Goal: Task Accomplishment & Management: Manage account settings

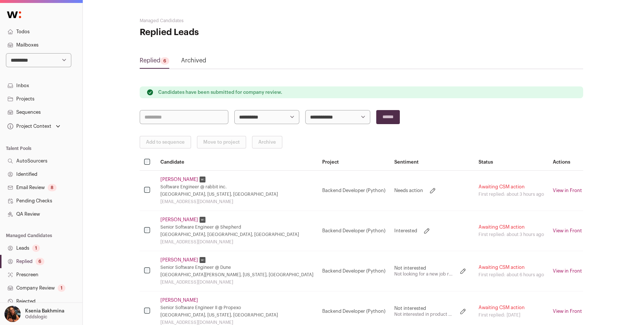
click at [50, 64] on select "**********" at bounding box center [38, 60] width 65 height 14
select select "*****"
click at [6, 53] on select "**********" at bounding box center [38, 60] width 65 height 14
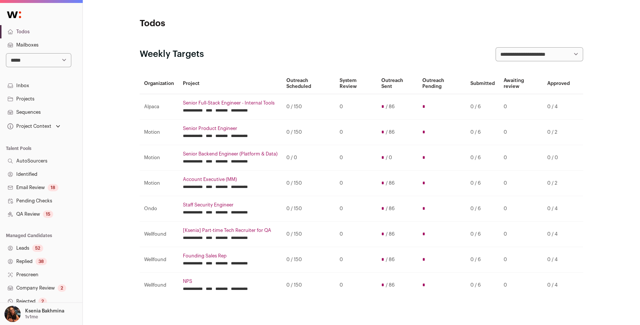
click at [22, 250] on link "Leads 52" at bounding box center [41, 248] width 82 height 13
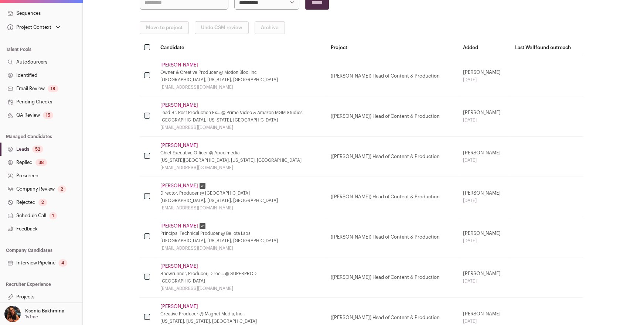
scroll to position [100, 0]
click at [26, 301] on link "Projects" at bounding box center [41, 296] width 82 height 13
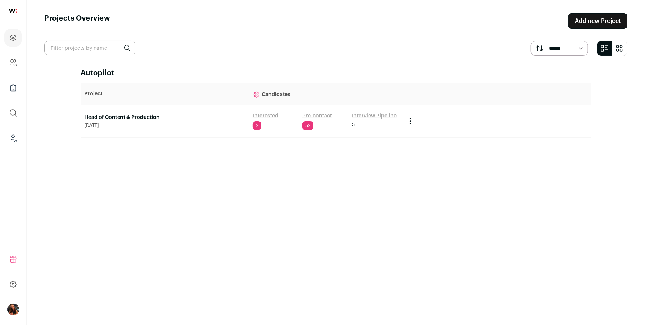
click at [28, 295] on main "Projects Overview Add new Project ****** ******* Autopilot Project Candidates H…" at bounding box center [336, 162] width 618 height 325
click at [119, 115] on link "Head of Content & Production" at bounding box center [165, 117] width 161 height 7
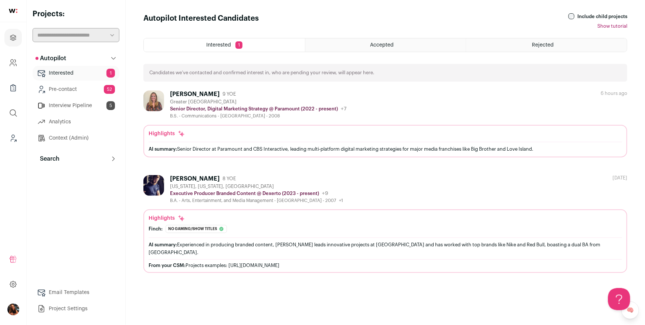
click at [68, 105] on link "Interview Pipeline 5" at bounding box center [76, 105] width 87 height 15
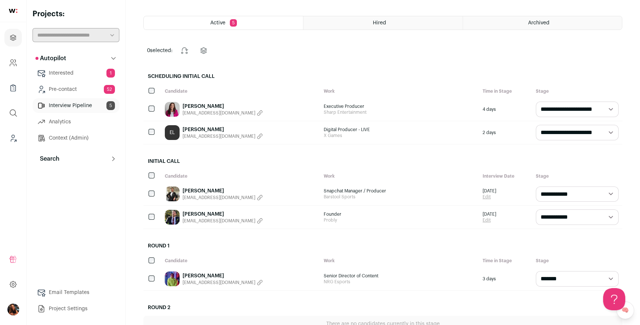
scroll to position [35, 0]
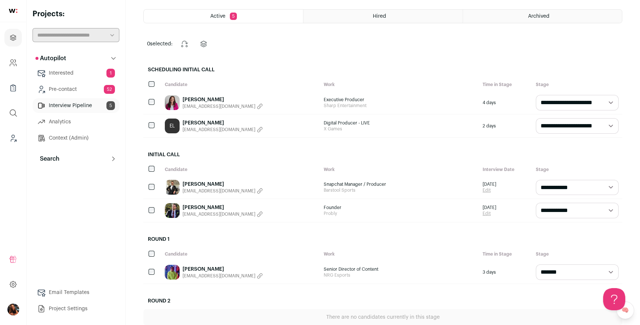
click at [55, 156] on p "Search" at bounding box center [47, 159] width 24 height 9
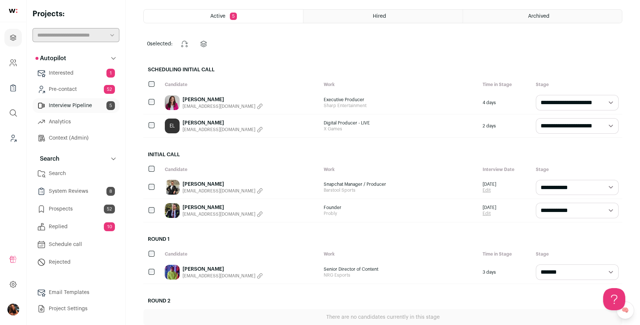
click at [69, 175] on link "Search" at bounding box center [76, 173] width 87 height 15
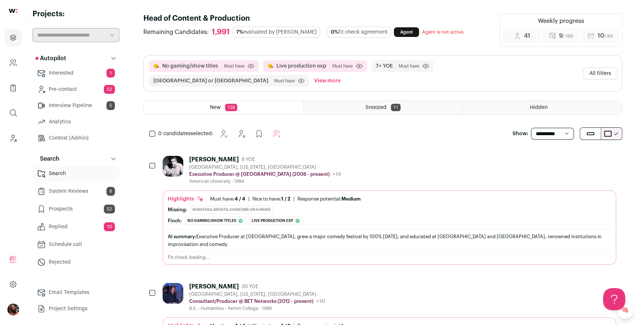
click at [608, 68] on button "All filters" at bounding box center [600, 74] width 34 height 12
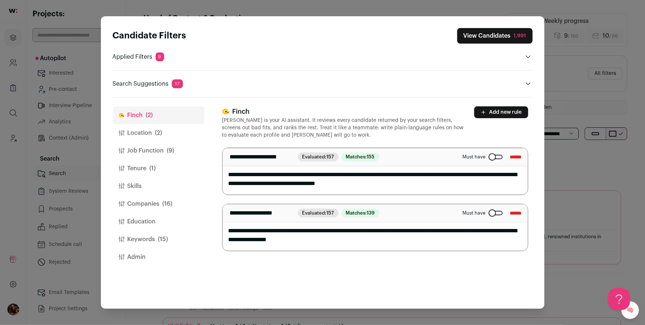
click at [152, 135] on button "Location (2)" at bounding box center [159, 133] width 92 height 18
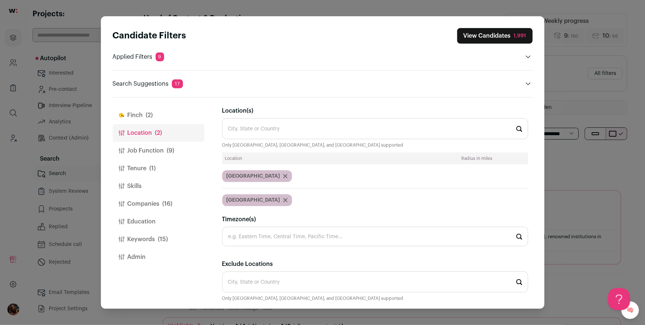
click at [153, 151] on button "Job Function (9)" at bounding box center [159, 151] width 92 height 18
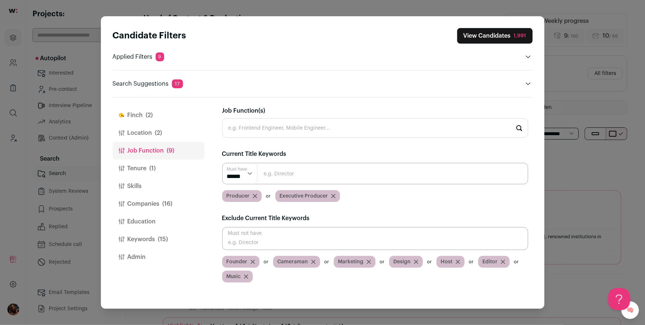
click at [302, 176] on input "Close modal via background" at bounding box center [375, 173] width 306 height 21
paste input "Field Producers, Executive Producers or Supervising Producers"
drag, startPoint x: 306, startPoint y: 174, endPoint x: 453, endPoint y: 172, distance: 146.4
click at [453, 172] on input "Field Producers, Executive Producers or Supervising Producers" at bounding box center [375, 173] width 306 height 21
drag, startPoint x: 279, startPoint y: 173, endPoint x: 439, endPoint y: 172, distance: 160.8
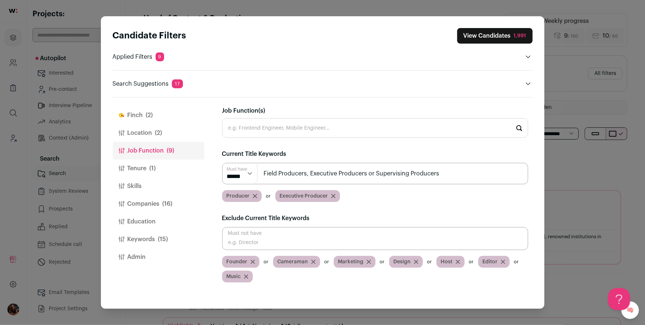
click at [439, 172] on input "Field Producers, Executive Producers or Supervising Producers" at bounding box center [375, 173] width 306 height 21
click at [403, 170] on input "Field Producers, Executive Producers or Supervising Producers" at bounding box center [375, 173] width 306 height 21
click at [377, 174] on input "Field Producers, Executive Producers or Supervising Producers" at bounding box center [375, 173] width 306 height 21
drag, startPoint x: 304, startPoint y: 172, endPoint x: 375, endPoint y: 172, distance: 71.0
click at [376, 172] on input "Field Producers, Executive Producers or Supervising Producers" at bounding box center [375, 173] width 306 height 21
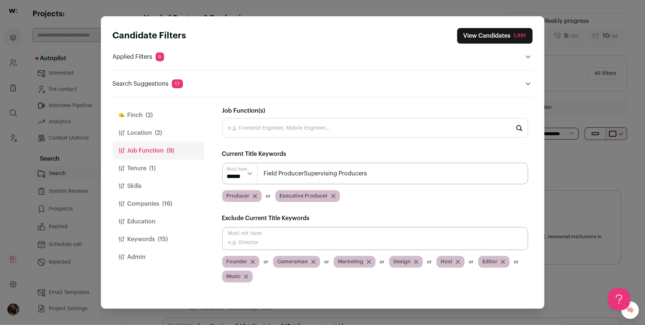
drag, startPoint x: 305, startPoint y: 173, endPoint x: 374, endPoint y: 173, distance: 69.1
click at [374, 173] on input "Field ProducerSupervising Producers" at bounding box center [375, 173] width 306 height 21
click at [335, 174] on input "Field Producers, Executive Producers or Supervising Producers" at bounding box center [375, 173] width 306 height 21
drag, startPoint x: 304, startPoint y: 173, endPoint x: 452, endPoint y: 179, distance: 148.3
click at [452, 179] on input "Field Producers, Executive Producers or Supervising Producers" at bounding box center [375, 173] width 306 height 21
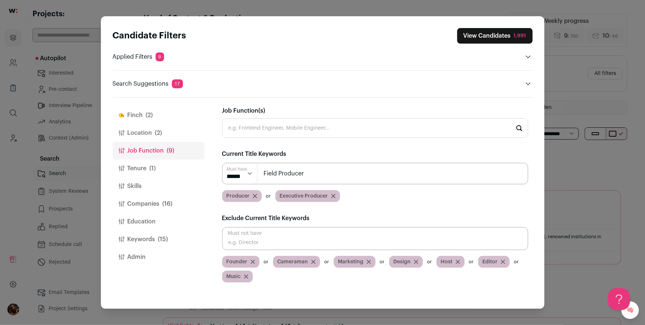
type input "Field Producer"
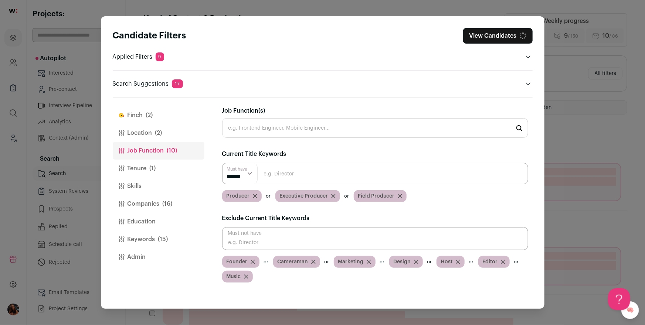
click at [293, 173] on input "Close modal via background" at bounding box center [375, 173] width 306 height 21
paste input "s, Executive Producers or Supervising Producers"
drag, startPoint x: 336, startPoint y: 174, endPoint x: 261, endPoint y: 166, distance: 75.8
click at [261, 166] on input "s, Executive Producers or Supervising Producers" at bounding box center [375, 173] width 306 height 21
click at [352, 176] on input "Supervising Producers" at bounding box center [375, 173] width 306 height 21
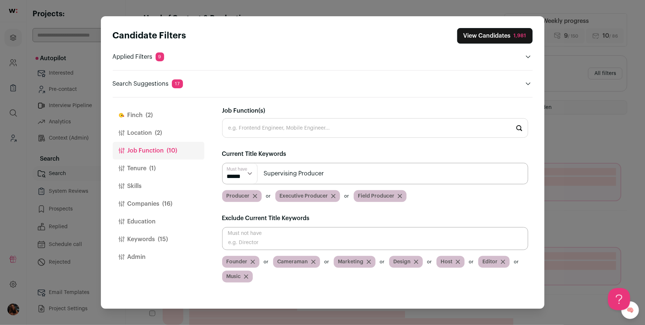
type input "Supervising Producer"
click at [153, 164] on span "(1)" at bounding box center [153, 168] width 6 height 9
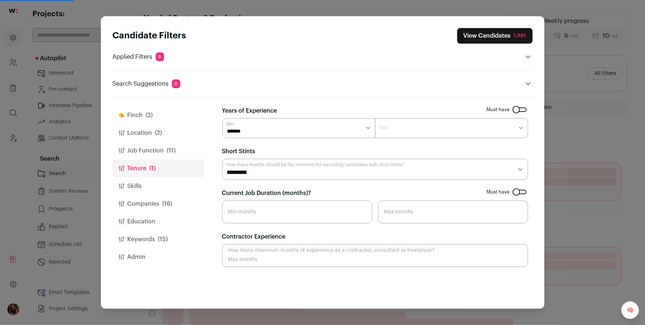
click at [418, 137] on select "******* ******* ******** ******** ******** ******** ******** ******** ******** …" at bounding box center [451, 128] width 153 height 20
click at [416, 133] on select "******* ******* ******** ******** ******** ******** ******** ******** ******** …" at bounding box center [451, 128] width 153 height 20
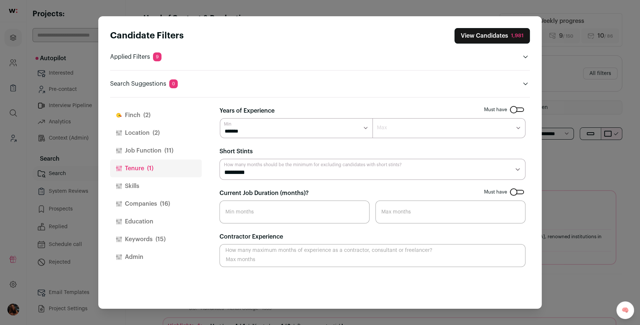
click at [413, 128] on select "******* ******* ******** ******** ******** ******** ******** ******** ******** …" at bounding box center [449, 128] width 153 height 20
select select "**"
click at [373, 118] on select "******* ******* ******** ******** ******** ******** ******** ******** ******** …" at bounding box center [449, 128] width 153 height 20
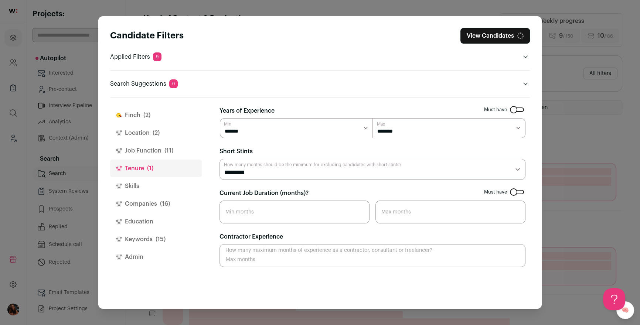
click at [143, 188] on button "Skills" at bounding box center [156, 186] width 92 height 18
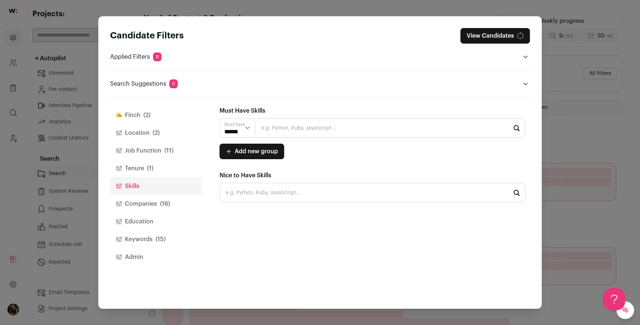
click at [135, 186] on button "Skills" at bounding box center [156, 186] width 92 height 18
click at [138, 243] on button "Keywords (15)" at bounding box center [156, 240] width 92 height 18
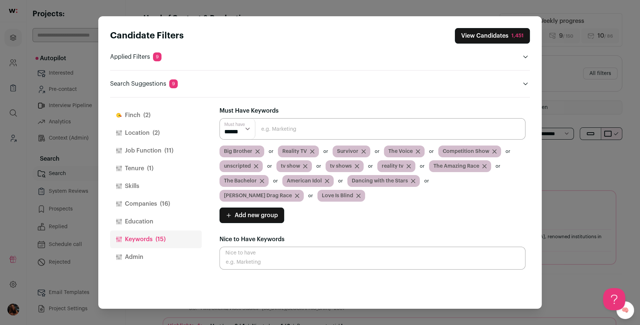
click at [273, 133] on input "Close modal via background" at bounding box center [373, 128] width 306 height 21
paste input "sports leagues"
type input "sports league"
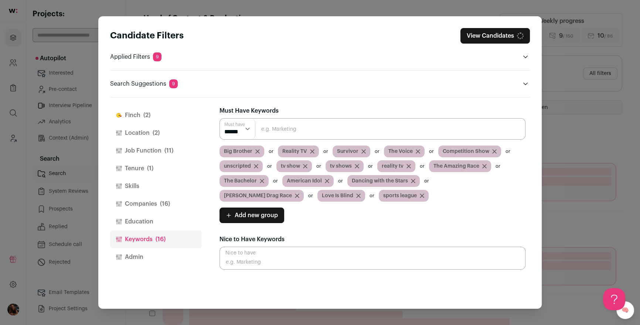
click at [296, 129] on input "Close modal via background" at bounding box center [373, 128] width 306 height 21
click at [241, 133] on select "****** ******" at bounding box center [237, 129] width 35 height 21
select select "***"
click at [220, 119] on select "****** ******" at bounding box center [237, 129] width 35 height 21
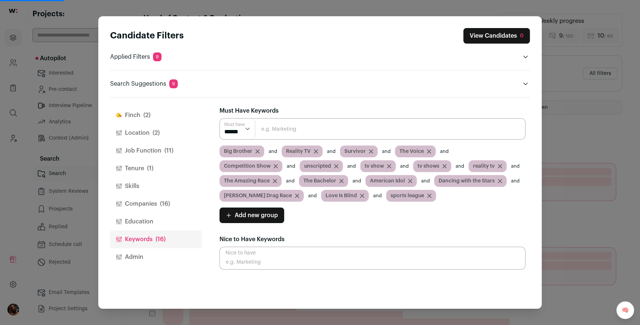
click at [238, 132] on select "****** ******" at bounding box center [237, 129] width 35 height 21
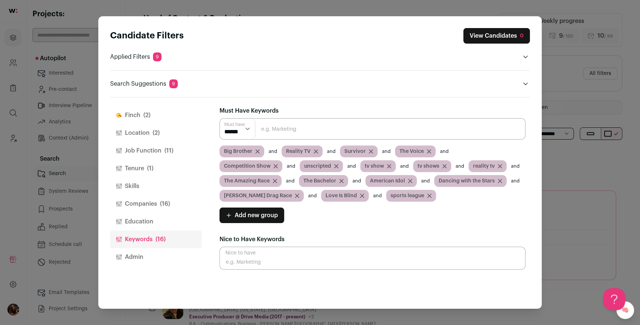
select select "**"
click at [220, 119] on select "****** ******" at bounding box center [237, 129] width 35 height 21
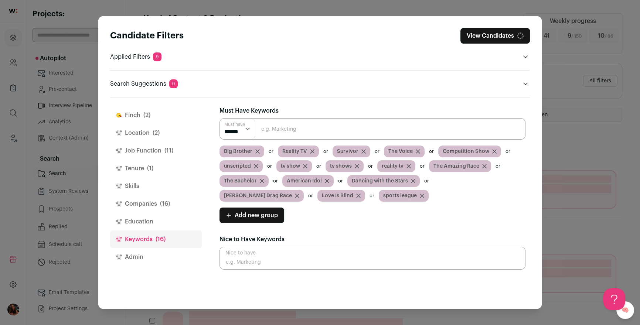
click at [250, 219] on span "Add new group" at bounding box center [256, 215] width 43 height 9
click at [420, 195] on icon "Close modal via background" at bounding box center [422, 196] width 4 height 4
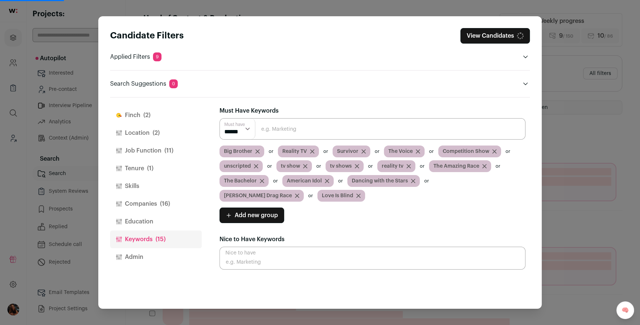
click at [240, 211] on span "Add new group" at bounding box center [256, 215] width 43 height 9
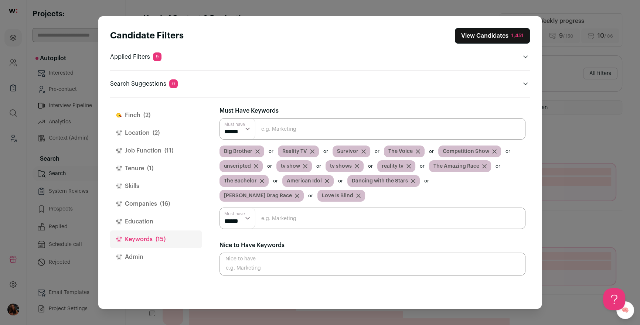
click at [284, 221] on input "Close modal via background" at bounding box center [373, 218] width 306 height 21
paste input "sports leagues"
type input "sports league"
click at [266, 222] on input "sports league" at bounding box center [373, 218] width 306 height 21
paste input "sports leagues"
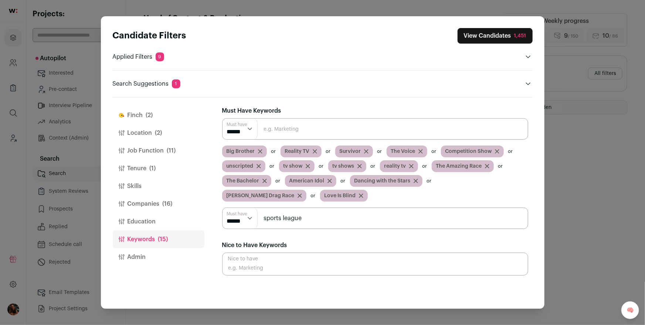
type input "sports league"
click at [245, 220] on select "****** ******" at bounding box center [240, 218] width 35 height 21
select select "**"
click at [223, 208] on select "****** ******" at bounding box center [240, 218] width 35 height 21
click at [303, 218] on input "sports league" at bounding box center [375, 218] width 306 height 21
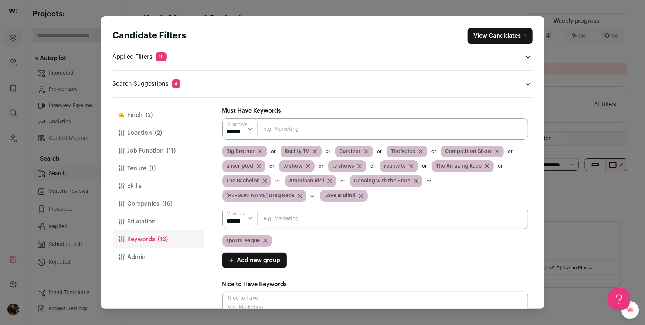
click at [359, 166] on icon "Close modal via background" at bounding box center [360, 166] width 4 height 4
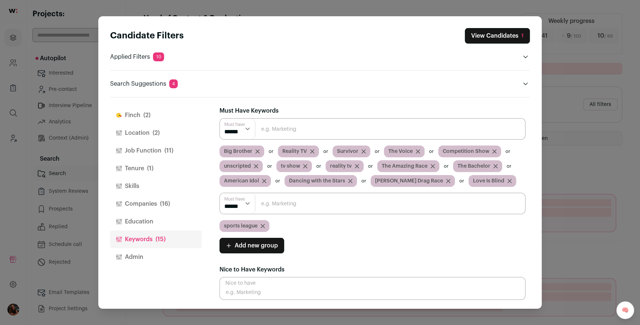
click at [282, 204] on input "Close modal via background" at bounding box center [373, 203] width 306 height 21
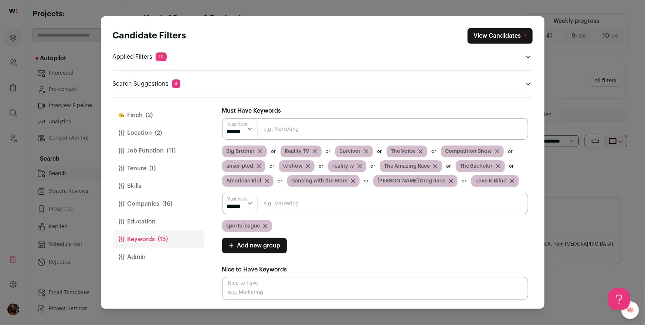
click at [329, 232] on div "Must have ****** ****** Big Brother Reality TV Survivor The Voice Competition S…" at bounding box center [375, 185] width 306 height 135
click at [305, 213] on input "Close modal via background" at bounding box center [375, 203] width 306 height 21
paste input "sports podcasts, sports shows"
drag, startPoint x: 307, startPoint y: 201, endPoint x: 360, endPoint y: 201, distance: 52.9
click at [360, 201] on input "sports podcasts, sports shows" at bounding box center [375, 203] width 306 height 21
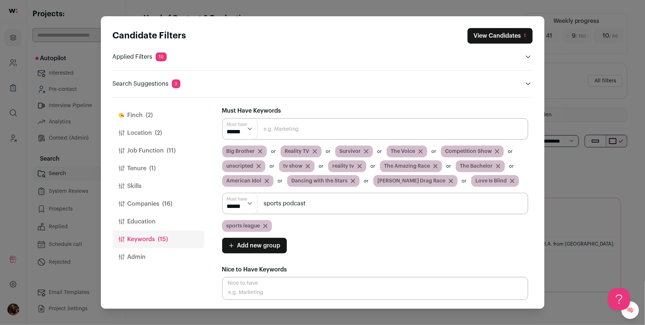
type input "sports podcast"
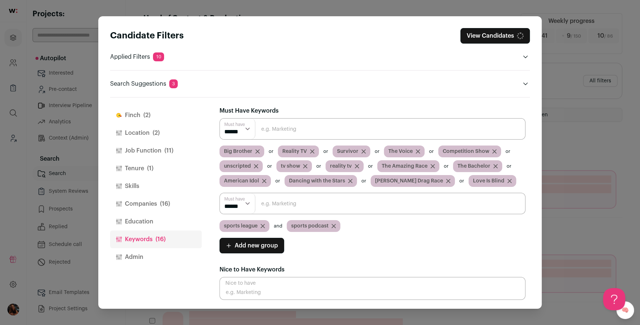
click at [315, 204] on input "Close modal via background" at bounding box center [373, 203] width 306 height 21
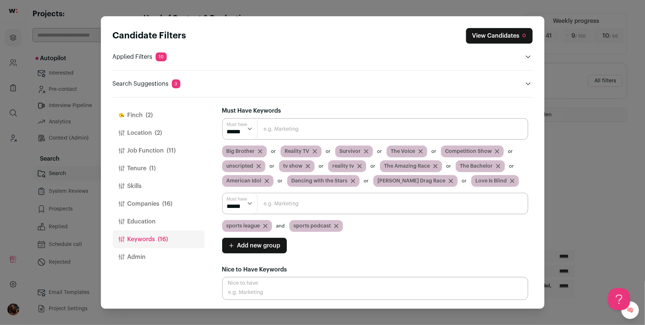
click at [245, 208] on select "****** ******" at bounding box center [240, 203] width 35 height 21
select select "**"
click at [223, 193] on select "****** ******" at bounding box center [240, 203] width 35 height 21
click at [271, 203] on input "Close modal via background" at bounding box center [375, 203] width 306 height 21
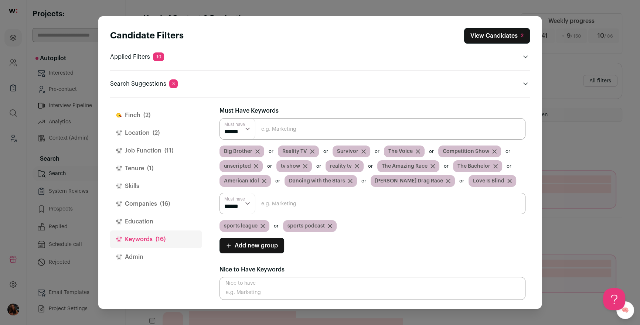
click at [273, 205] on input "Close modal via background" at bounding box center [373, 203] width 306 height 21
paste input "sports podcasts, sports shows"
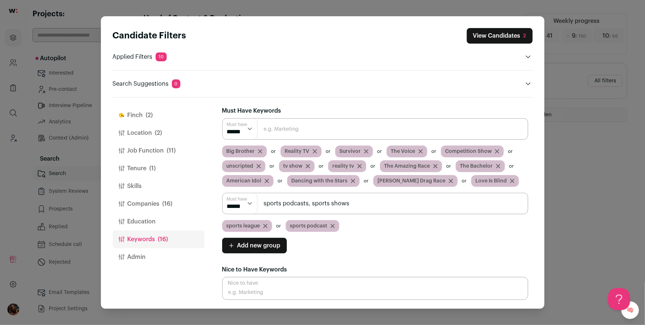
drag, startPoint x: 305, startPoint y: 206, endPoint x: 261, endPoint y: 204, distance: 44.0
click at [261, 204] on input "sports podcasts, sports shows" at bounding box center [375, 203] width 306 height 21
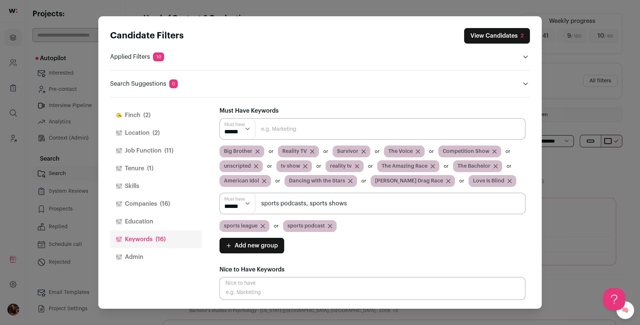
drag, startPoint x: 312, startPoint y: 204, endPoint x: 239, endPoint y: 202, distance: 73.2
click at [239, 202] on div "Must have ****** ****** sports podcasts, sports shows" at bounding box center [373, 203] width 306 height 21
click at [299, 204] on input "sports shows" at bounding box center [373, 203] width 306 height 21
type input "sports show"
click at [269, 132] on input "Close modal via background" at bounding box center [373, 128] width 306 height 21
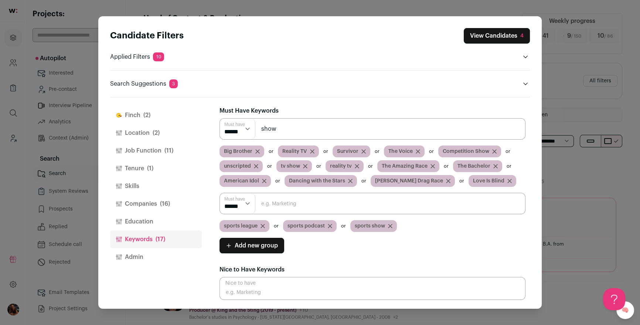
type input "show"
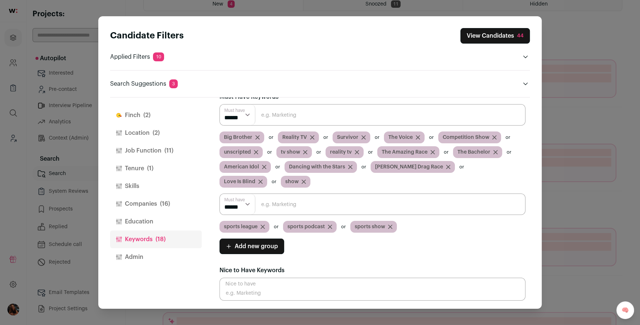
scroll to position [116, 0]
click at [157, 200] on button "Companies (16)" at bounding box center [156, 204] width 92 height 18
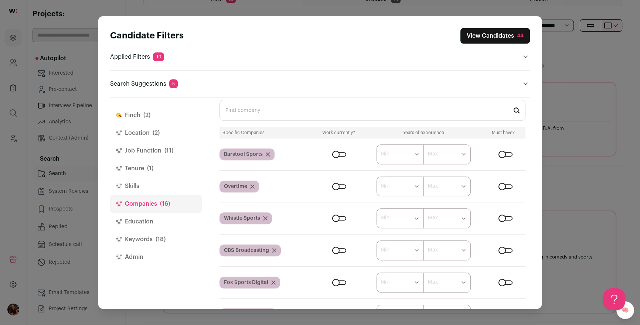
scroll to position [347, 0]
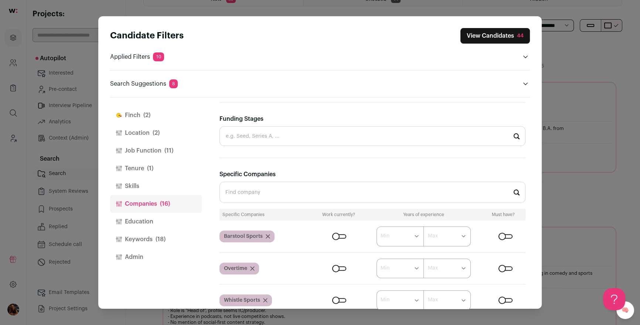
click at [472, 37] on button "View Candidates 44" at bounding box center [495, 36] width 69 height 16
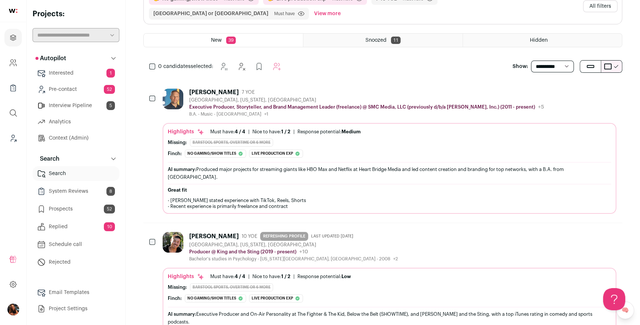
scroll to position [63, 0]
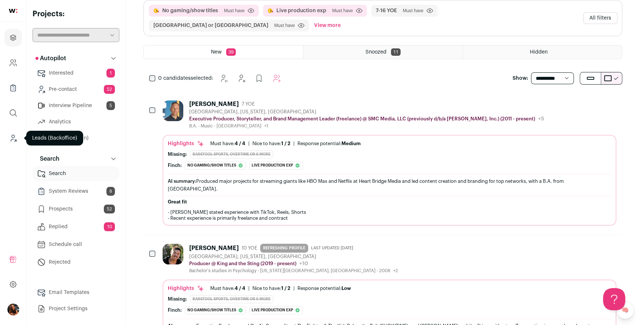
click at [15, 140] on icon "Leads (Backoffice)" at bounding box center [15, 140] width 1 height 1
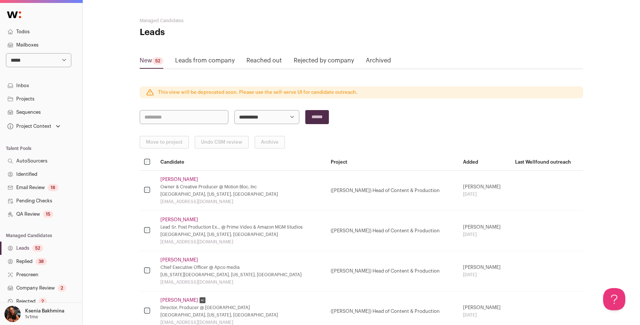
click at [36, 247] on div "52" at bounding box center [37, 248] width 11 height 7
click at [23, 247] on link "Leads 52" at bounding box center [41, 248] width 82 height 13
click at [143, 184] on td at bounding box center [148, 190] width 16 height 40
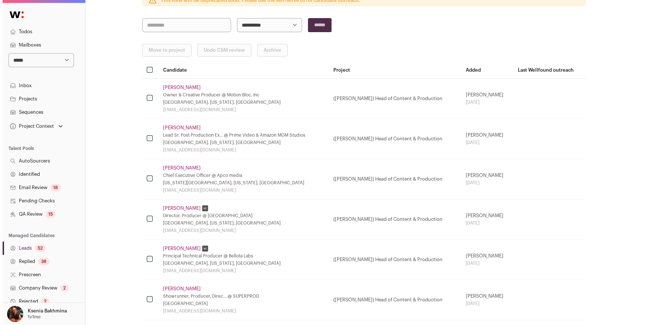
scroll to position [92, 0]
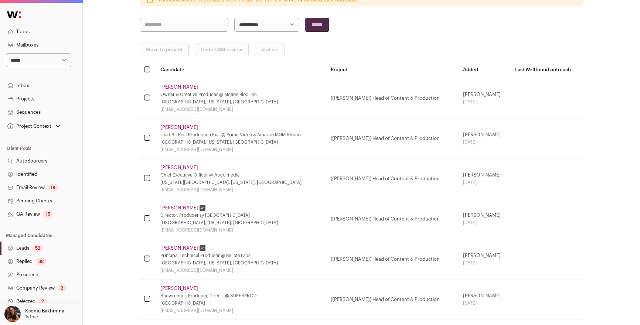
click at [161, 210] on td "Kat Roman Director, Producer @ Space Crow Studios Brooklyn, New York, United St…" at bounding box center [241, 219] width 170 height 40
click at [165, 209] on link "Kat Roman" at bounding box center [179, 208] width 38 height 6
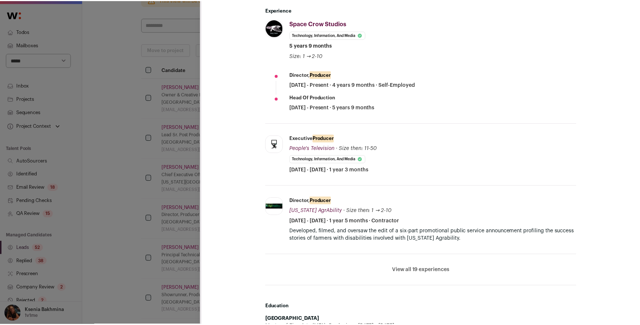
scroll to position [405, 0]
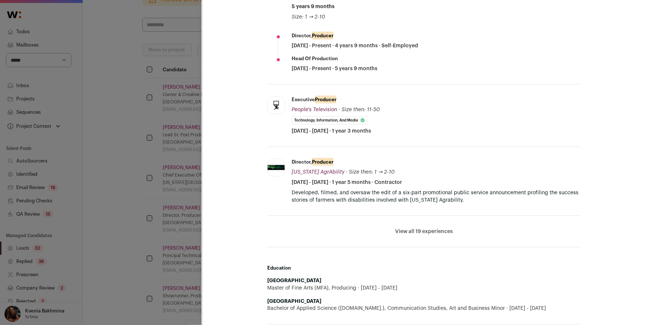
click at [170, 205] on div "**********" at bounding box center [322, 162] width 645 height 325
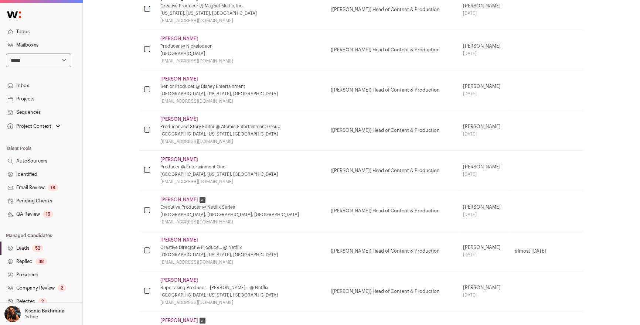
scroll to position [426, 0]
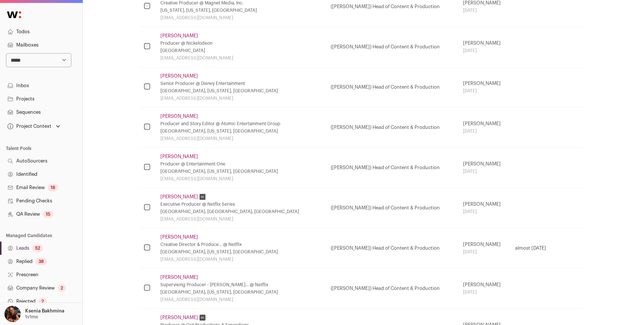
click at [172, 197] on link "Dinesh Kadam" at bounding box center [179, 197] width 38 height 6
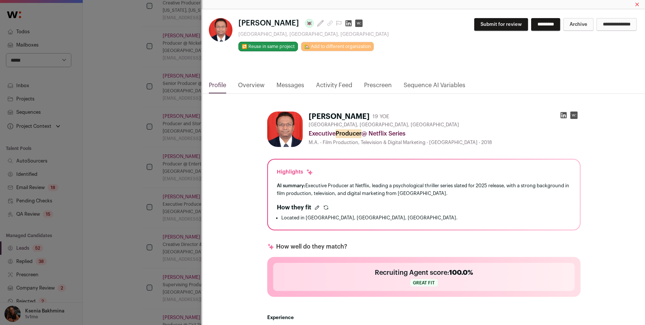
click at [150, 156] on div "**********" at bounding box center [322, 162] width 645 height 325
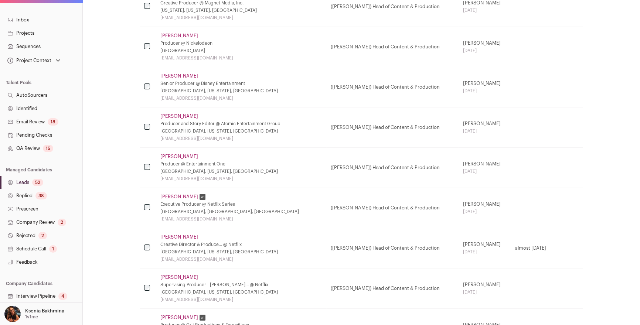
scroll to position [100, 0]
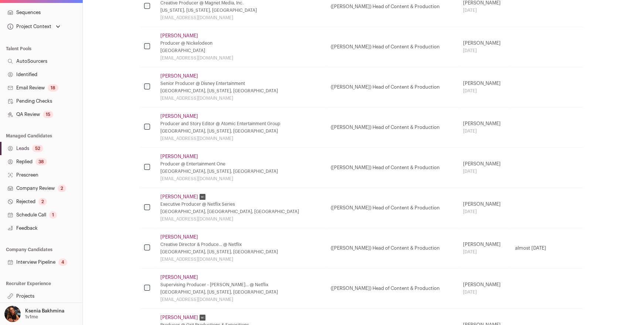
click at [29, 165] on link "Replied 38" at bounding box center [41, 161] width 82 height 13
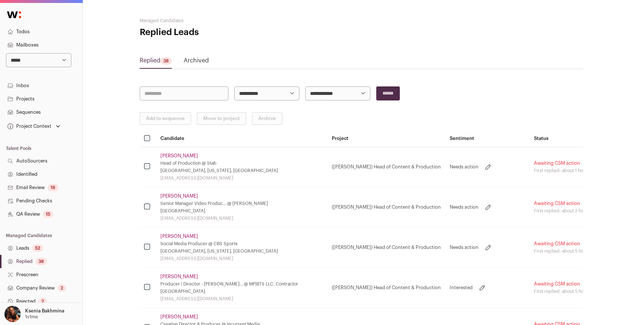
click at [175, 154] on link "Garrett James" at bounding box center [179, 156] width 38 height 6
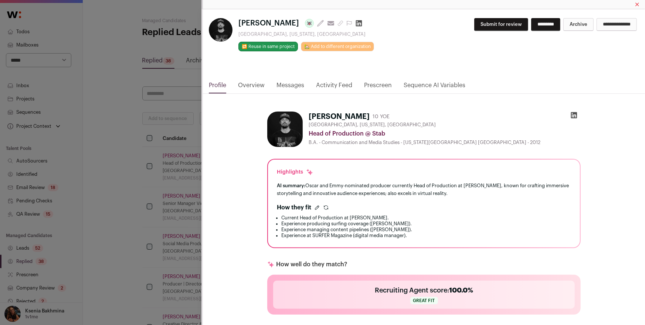
click at [303, 86] on link "Messages" at bounding box center [290, 87] width 28 height 13
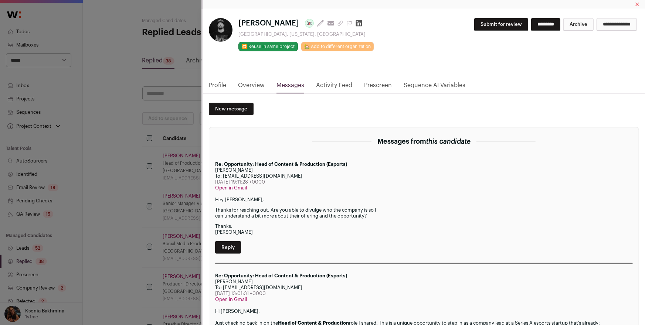
click at [108, 162] on div "**********" at bounding box center [322, 162] width 645 height 325
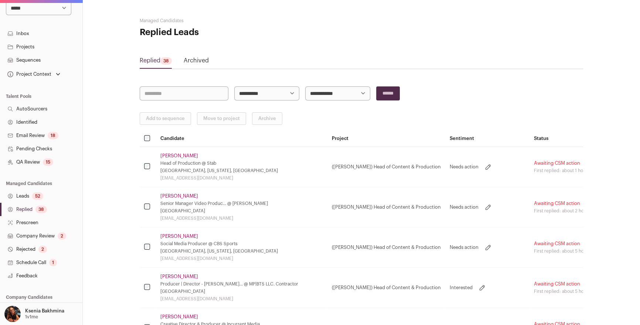
scroll to position [100, 0]
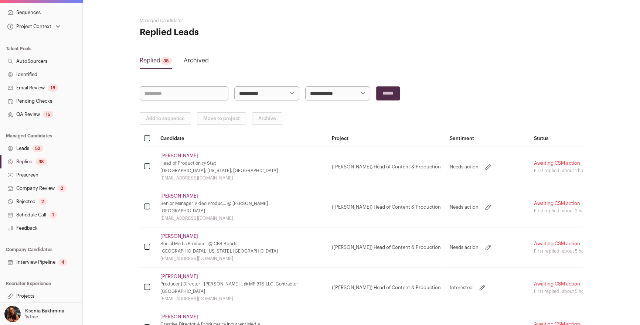
click at [26, 295] on link "Projects" at bounding box center [41, 296] width 82 height 13
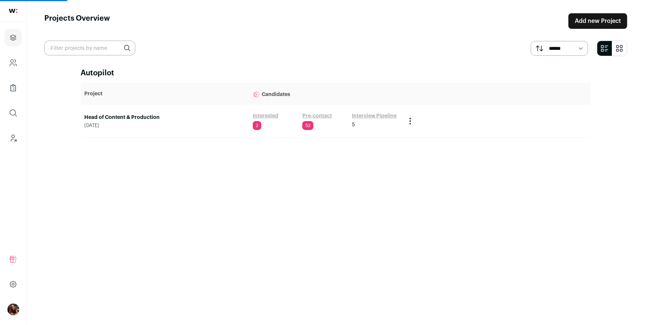
click at [123, 115] on link "Head of Content & Production" at bounding box center [165, 117] width 161 height 7
click at [161, 117] on link "Head of Content & Production" at bounding box center [165, 117] width 161 height 7
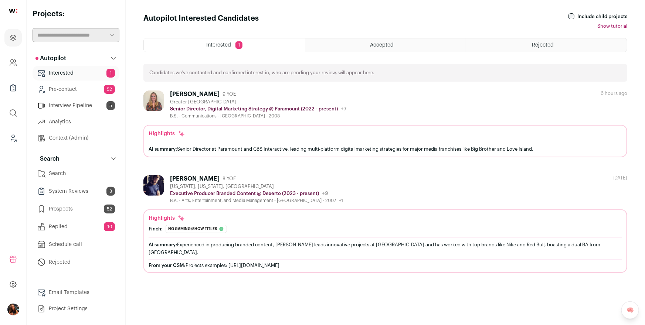
click at [68, 170] on link "Search" at bounding box center [76, 173] width 87 height 15
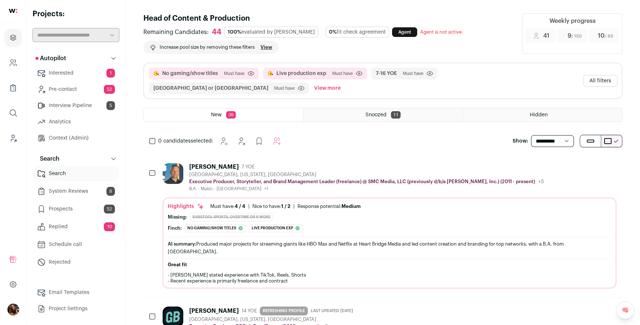
click at [592, 75] on button "All filters" at bounding box center [600, 81] width 34 height 12
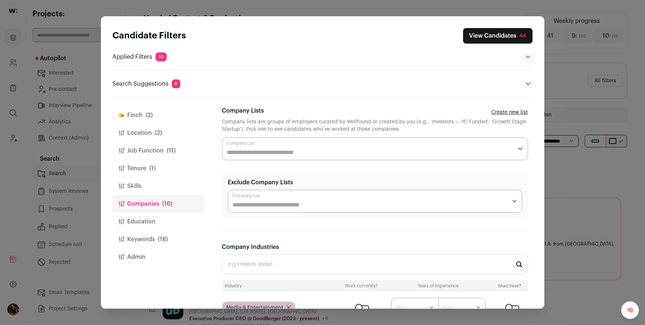
click at [149, 147] on button "Job Function (11)" at bounding box center [159, 151] width 92 height 18
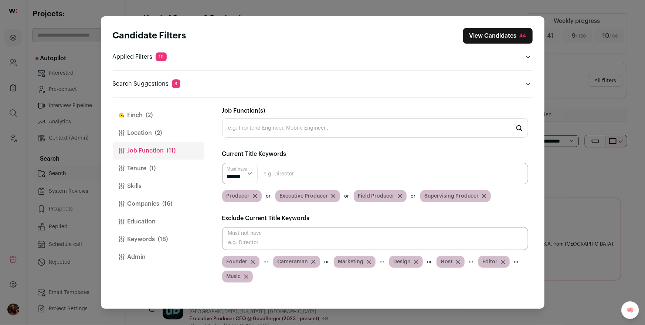
click at [246, 243] on input "Close modal via background" at bounding box center [375, 238] width 306 height 23
click at [303, 127] on input "Job Function(s)" at bounding box center [375, 128] width 306 height 20
click at [264, 251] on div "Must not have Founder Cameraman Marketing Design Host Editor Music" at bounding box center [375, 254] width 306 height 55
click at [262, 246] on input "Close modal via background" at bounding box center [375, 238] width 306 height 23
type input "freelance"
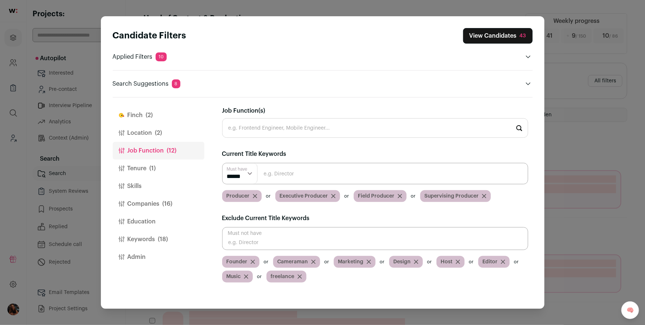
click at [279, 234] on input "Close modal via background" at bounding box center [375, 238] width 306 height 23
type input "contractor"
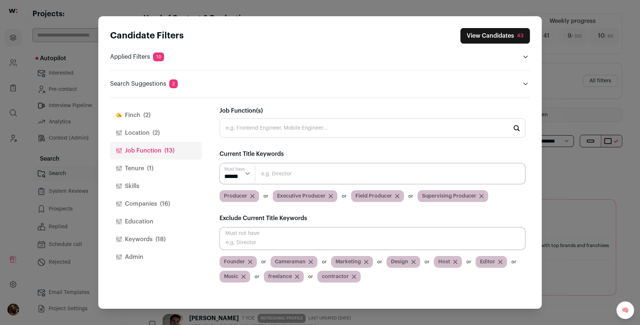
click at [476, 36] on button "View Candidates 43" at bounding box center [495, 36] width 69 height 16
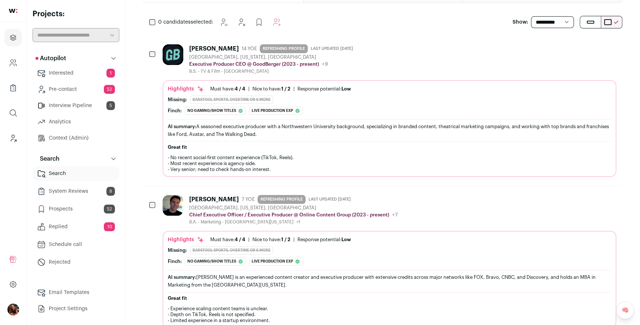
scroll to position [204, 0]
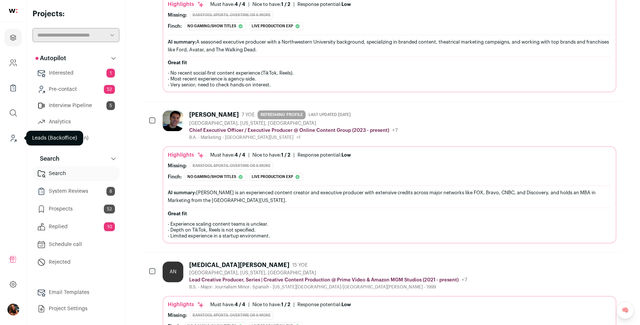
click at [10, 138] on icon "Leads (Backoffice)" at bounding box center [13, 138] width 9 height 9
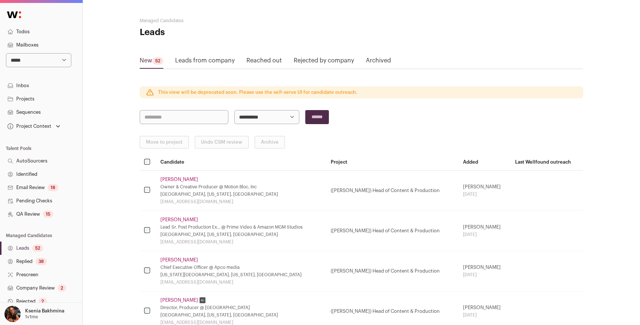
click at [26, 96] on link "Projects" at bounding box center [41, 98] width 82 height 13
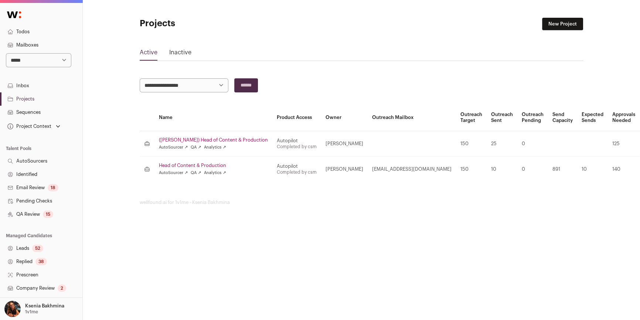
click at [198, 162] on td "Head of Content & Production AutoSourcer ↗ QA ↗ Analytics ↗" at bounding box center [214, 169] width 118 height 26
click at [196, 167] on link "Head of Content & Production" at bounding box center [213, 166] width 109 height 6
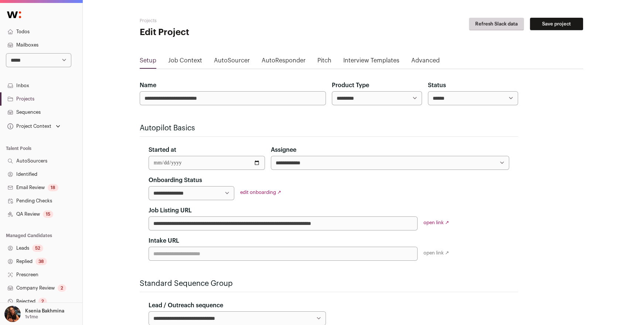
click at [197, 61] on link "Job Context" at bounding box center [185, 62] width 34 height 12
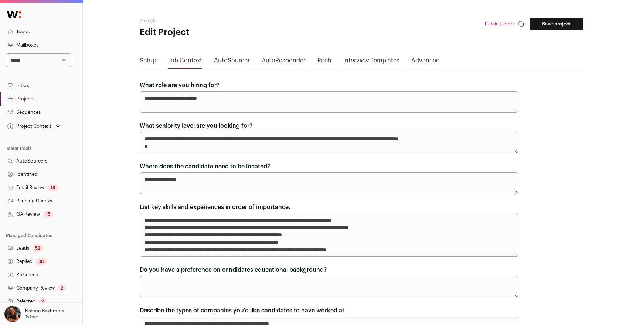
scroll to position [13, 0]
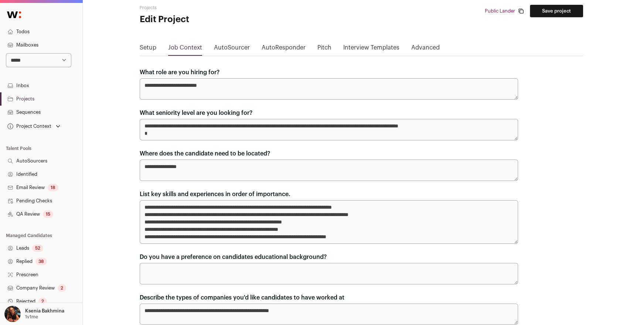
drag, startPoint x: 147, startPoint y: 213, endPoint x: 380, endPoint y: 239, distance: 233.9
click at [380, 239] on textarea "**********" at bounding box center [329, 222] width 379 height 44
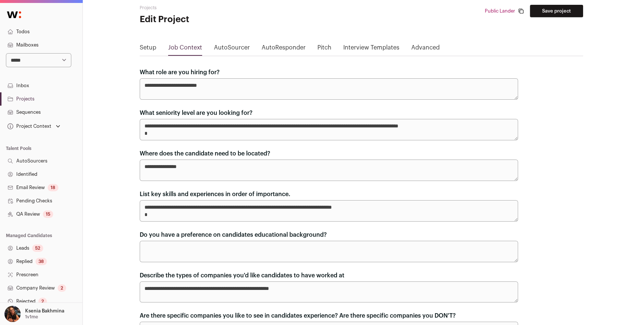
paste textarea "**********"
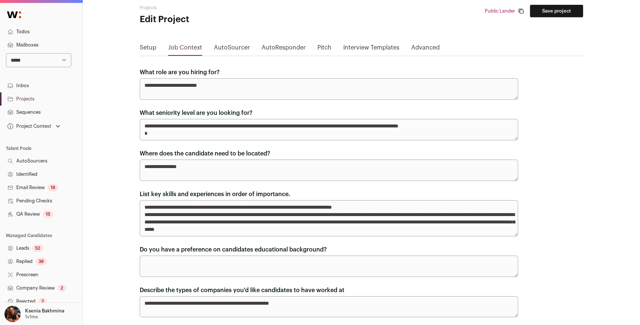
drag, startPoint x: 246, startPoint y: 214, endPoint x: 147, endPoint y: 213, distance: 98.7
click at [147, 213] on textarea "**********" at bounding box center [329, 218] width 379 height 36
drag, startPoint x: 407, startPoint y: 214, endPoint x: 146, endPoint y: 212, distance: 260.6
click at [146, 212] on textarea "**********" at bounding box center [329, 218] width 379 height 36
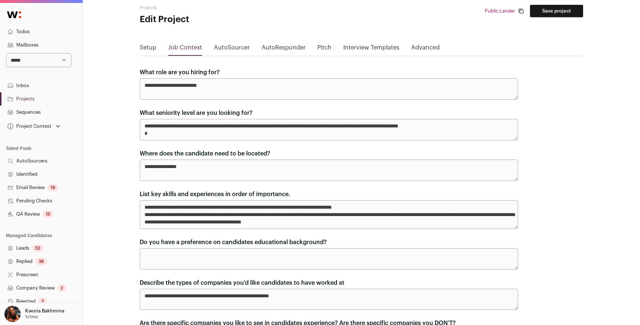
type textarea "**********"
click at [190, 133] on textarea "**********" at bounding box center [329, 129] width 379 height 21
paste textarea "**********"
type textarea "**********"
click at [194, 215] on textarea "**********" at bounding box center [329, 214] width 379 height 29
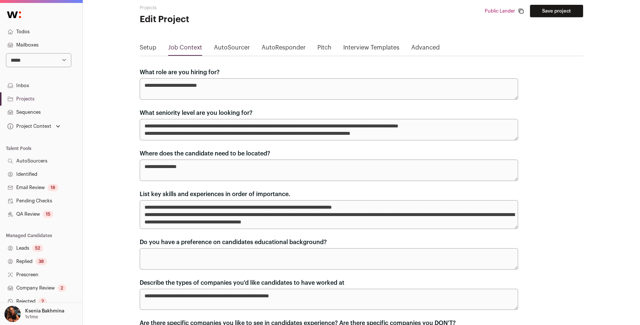
drag, startPoint x: 240, startPoint y: 214, endPoint x: 146, endPoint y: 214, distance: 93.9
click at [146, 214] on textarea "**********" at bounding box center [329, 214] width 379 height 29
drag, startPoint x: 148, startPoint y: 214, endPoint x: 285, endPoint y: 213, distance: 137.1
click at [285, 213] on textarea "**********" at bounding box center [329, 214] width 379 height 29
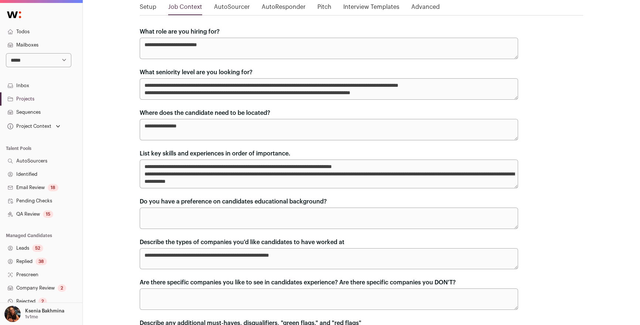
scroll to position [73, 0]
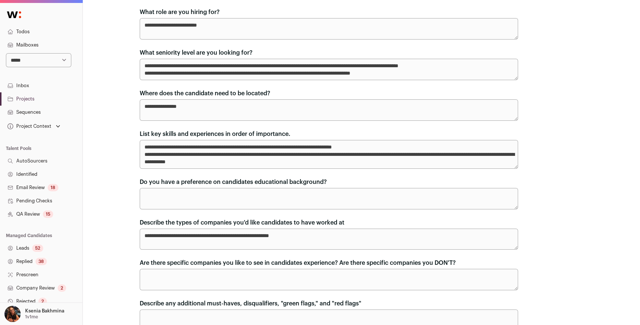
type textarea "**********"
click at [319, 238] on textarea "**********" at bounding box center [329, 239] width 379 height 21
drag, startPoint x: 310, startPoint y: 237, endPoint x: 138, endPoint y: 235, distance: 172.3
paste textarea
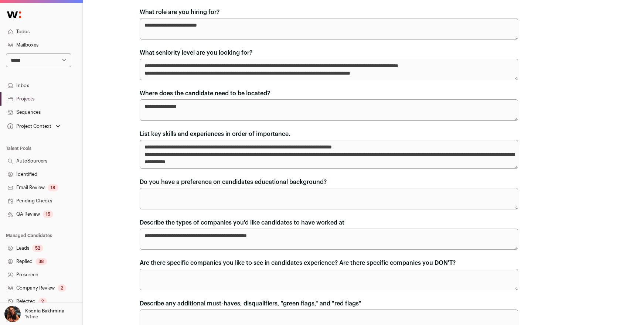
type textarea "**********"
drag, startPoint x: 147, startPoint y: 155, endPoint x: 350, endPoint y: 152, distance: 203.7
click at [350, 152] on textarea "**********" at bounding box center [329, 154] width 379 height 29
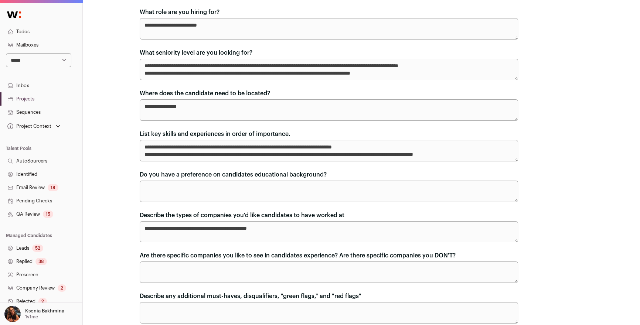
click at [342, 153] on textarea "**********" at bounding box center [329, 150] width 379 height 21
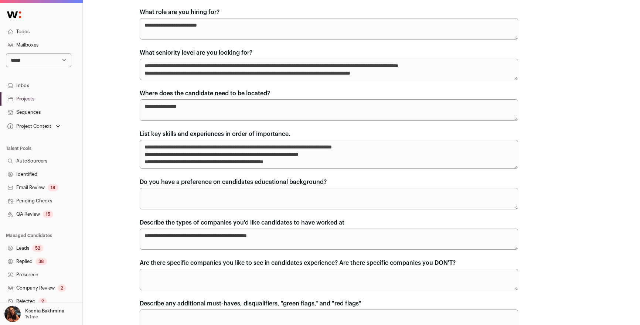
drag, startPoint x: 226, startPoint y: 160, endPoint x: 339, endPoint y: 163, distance: 113.5
click at [339, 163] on textarea "**********" at bounding box center [329, 154] width 379 height 29
drag, startPoint x: 327, startPoint y: 162, endPoint x: 228, endPoint y: 162, distance: 99.4
click at [228, 162] on textarea "**********" at bounding box center [329, 154] width 379 height 29
click at [146, 155] on textarea "**********" at bounding box center [329, 154] width 379 height 29
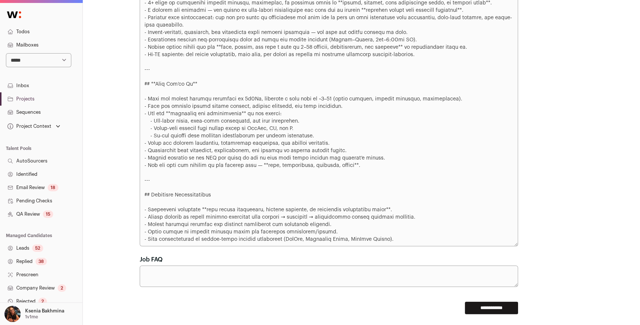
scroll to position [698, 0]
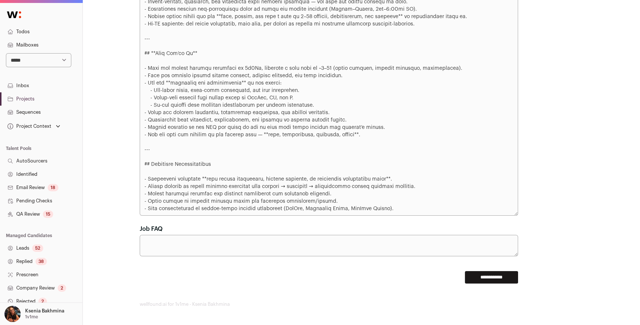
type textarea "**********"
click at [483, 278] on input "**********" at bounding box center [491, 277] width 53 height 13
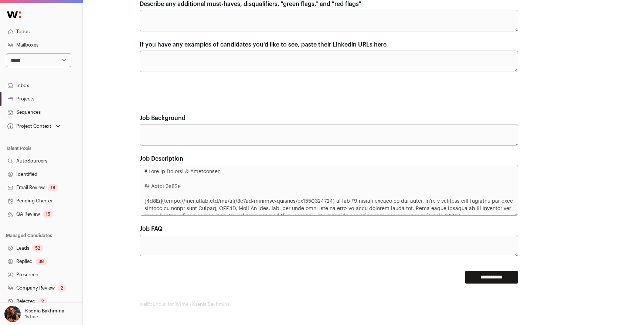
scroll to position [388, 0]
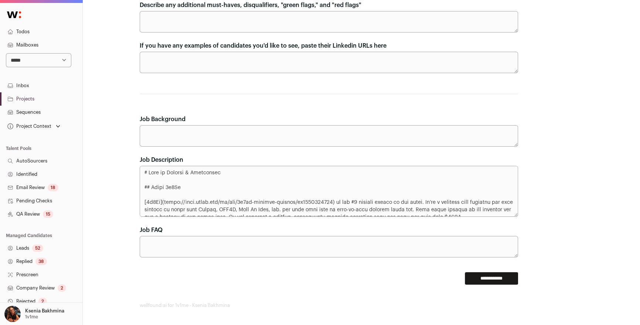
click at [24, 262] on link "Replied 38" at bounding box center [41, 261] width 82 height 13
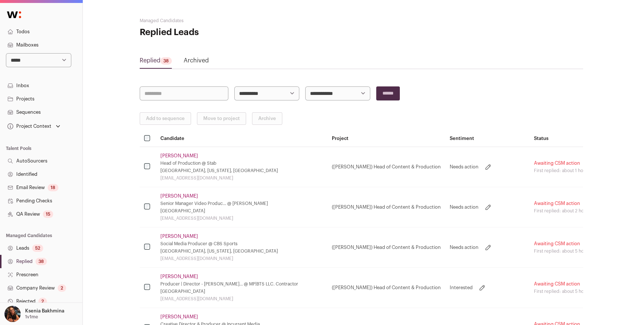
click at [175, 155] on link "Garrett James" at bounding box center [179, 156] width 38 height 6
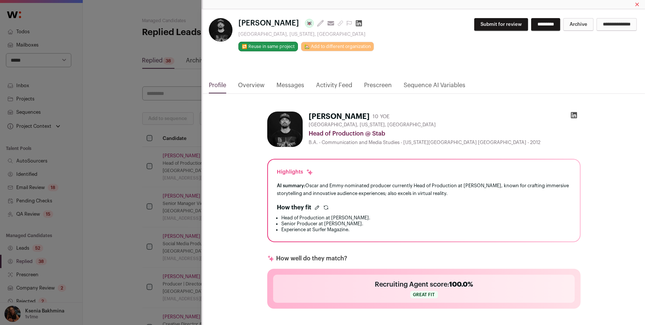
click at [134, 175] on div "**********" at bounding box center [322, 162] width 645 height 325
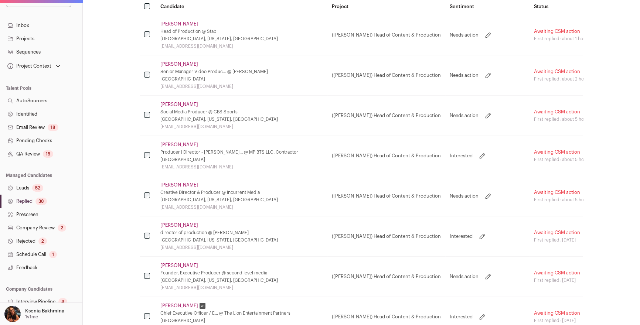
scroll to position [100, 0]
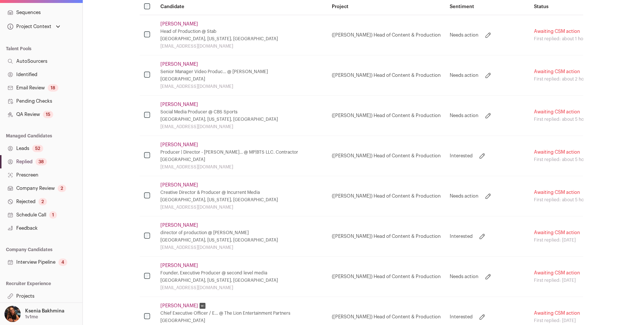
click at [25, 298] on link "Projects" at bounding box center [41, 296] width 82 height 13
click at [31, 294] on link "Projects" at bounding box center [41, 296] width 82 height 13
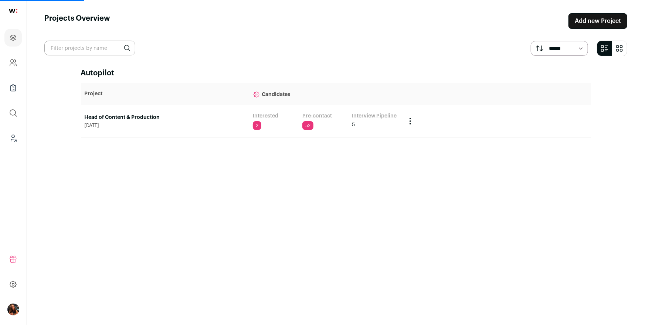
click at [306, 114] on link "Pre-contact" at bounding box center [317, 115] width 30 height 7
click at [319, 115] on link "Pre-contact" at bounding box center [317, 115] width 30 height 7
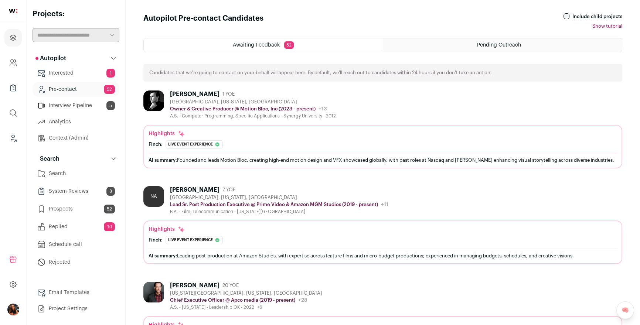
click at [189, 92] on div "Denis Kochkin" at bounding box center [195, 94] width 50 height 7
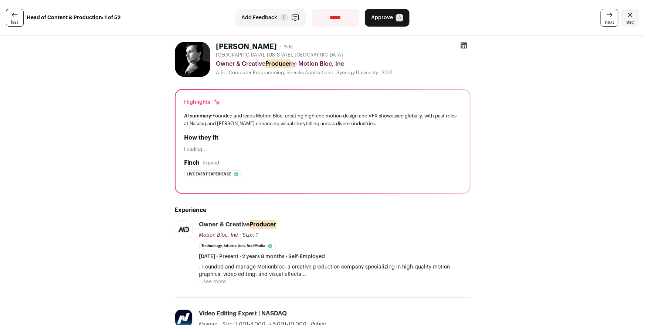
click at [626, 16] on icon "Close" at bounding box center [630, 14] width 9 height 9
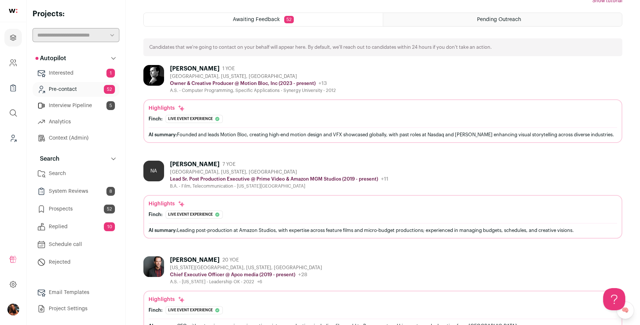
scroll to position [55, 0]
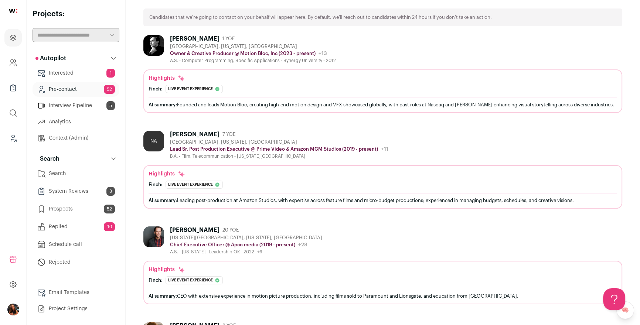
click at [66, 170] on link "Search" at bounding box center [76, 173] width 87 height 15
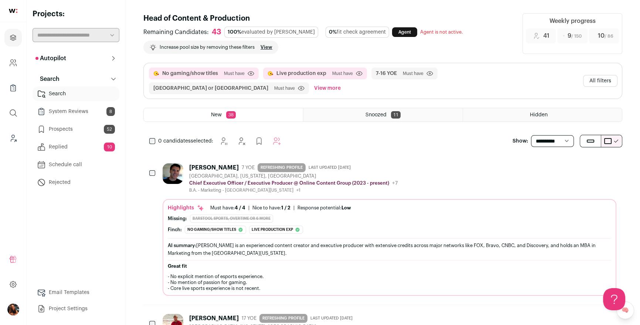
click at [610, 75] on button "All filters" at bounding box center [600, 81] width 34 height 12
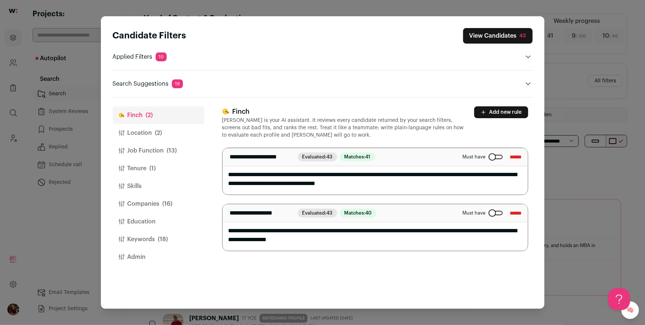
click at [229, 232] on textarea "**********" at bounding box center [375, 227] width 305 height 47
type textarea "**********"
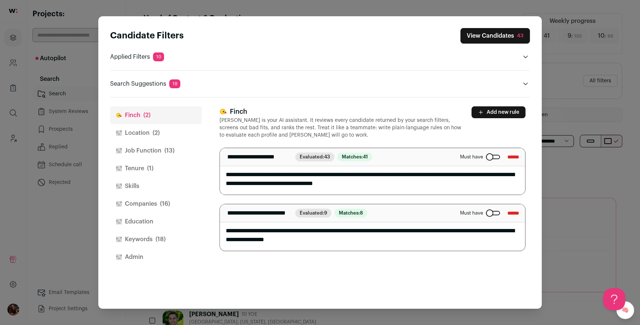
click at [359, 239] on textarea "**********" at bounding box center [372, 227] width 305 height 47
paste textarea "**********"
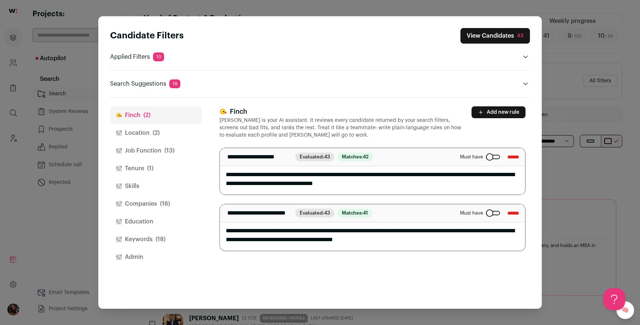
type textarea "**********"
click at [500, 112] on button "Add new rule" at bounding box center [499, 112] width 54 height 12
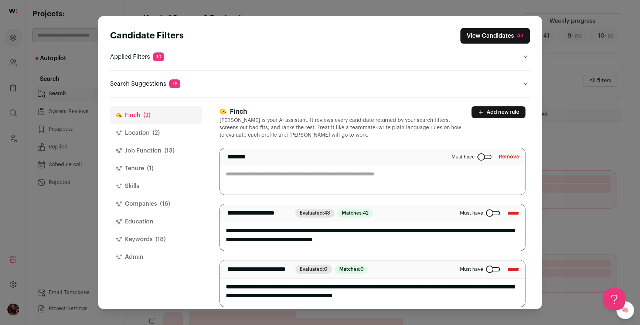
click at [298, 183] on textarea "Close modal via background" at bounding box center [372, 171] width 305 height 47
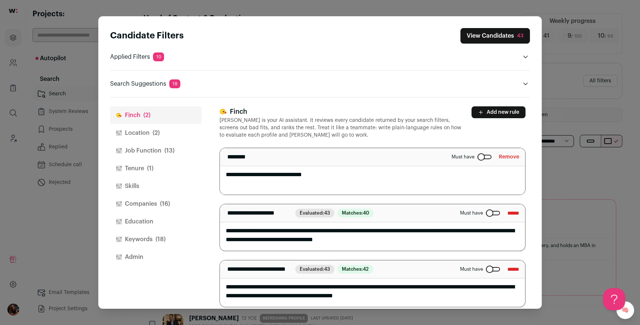
type textarea "**********"
click at [487, 35] on button "View Candidates 43" at bounding box center [495, 36] width 69 height 16
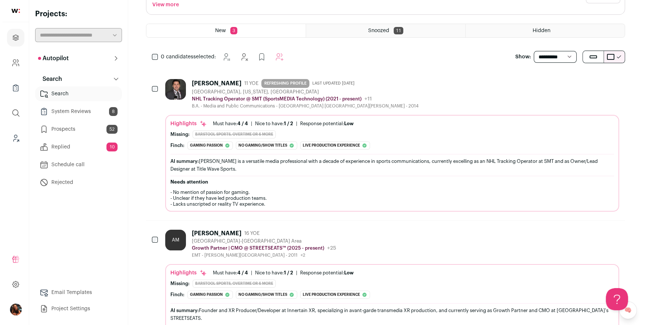
scroll to position [89, 0]
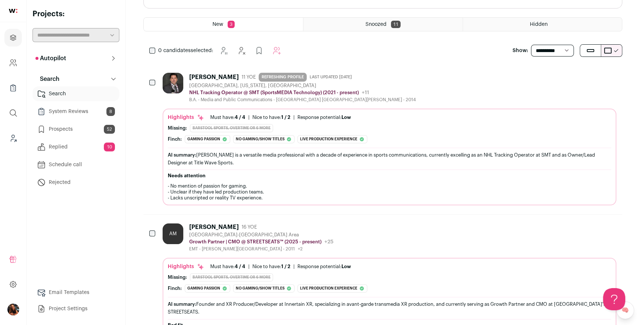
click at [202, 75] on div "Chris Treft" at bounding box center [214, 77] width 50 height 7
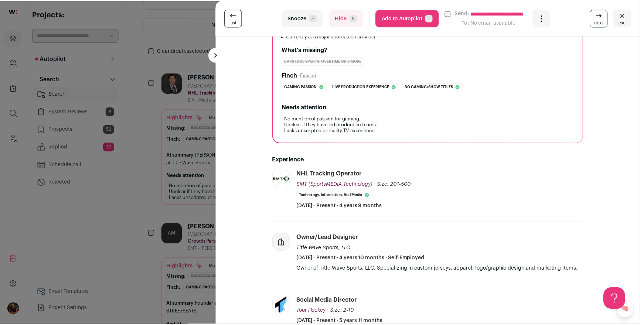
scroll to position [208, 0]
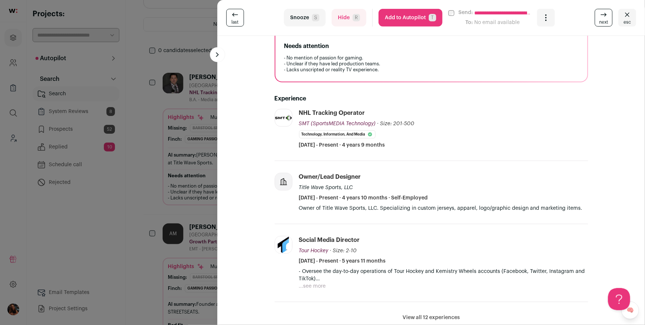
click at [172, 156] on div "**********" at bounding box center [322, 162] width 645 height 325
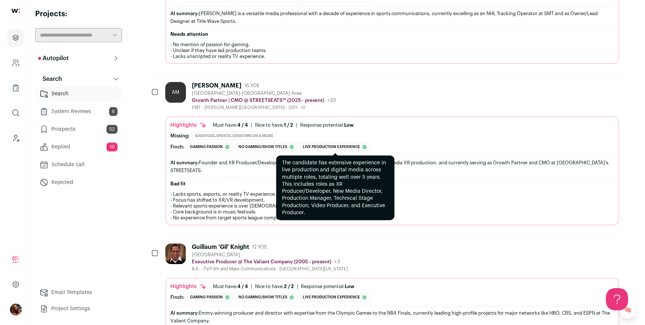
scroll to position [236, 0]
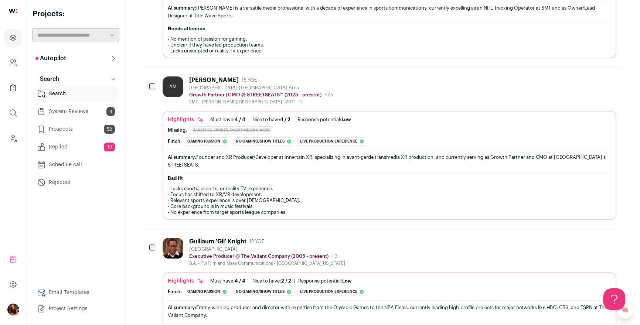
click at [208, 79] on div "Alexander Mengel" at bounding box center [214, 80] width 50 height 7
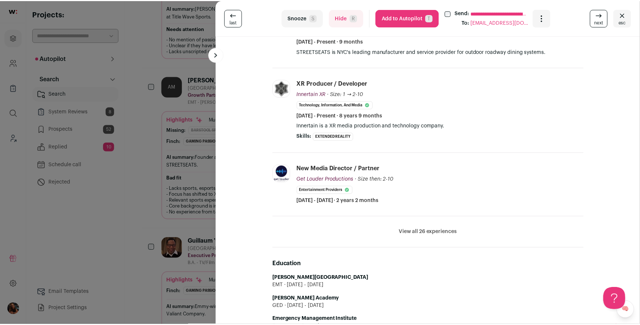
scroll to position [290, 0]
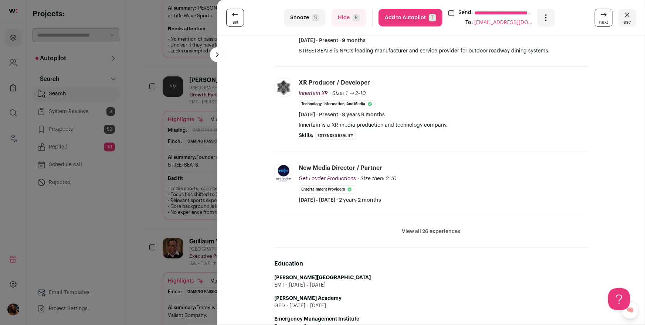
click at [174, 150] on div "**********" at bounding box center [322, 162] width 645 height 325
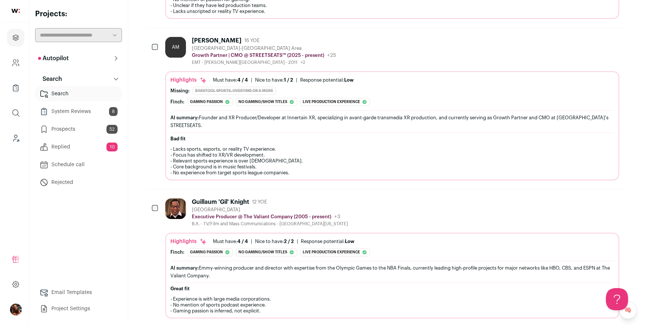
scroll to position [282, 0]
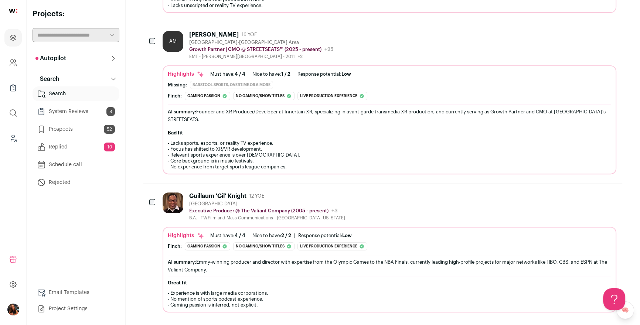
click at [199, 193] on div "Guillaum 'Gil' Knight" at bounding box center [217, 196] width 57 height 7
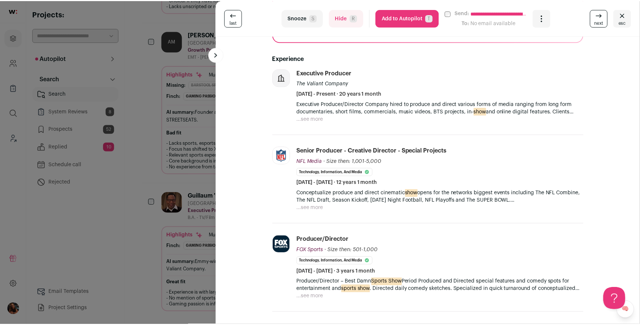
scroll to position [237, 0]
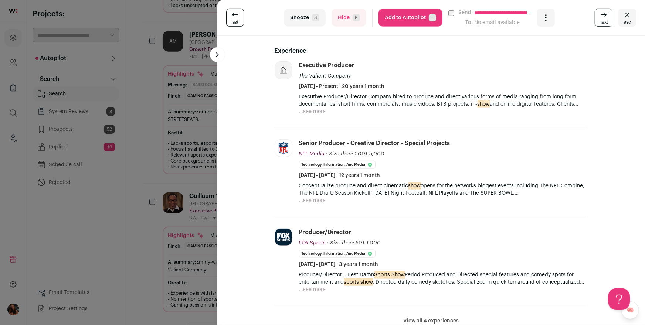
click at [169, 120] on div "**********" at bounding box center [322, 162] width 645 height 325
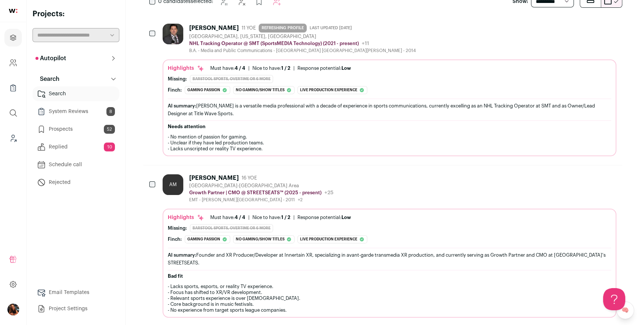
scroll to position [41, 0]
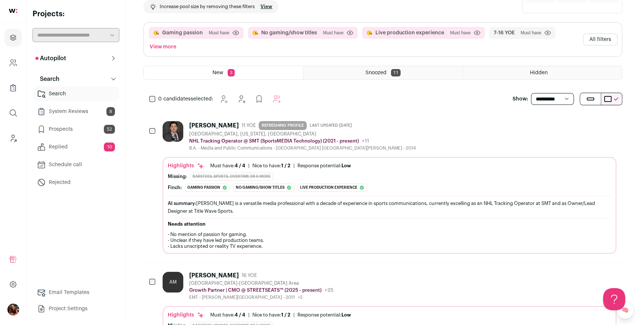
click at [70, 131] on link "Prospects 52" at bounding box center [76, 129] width 87 height 15
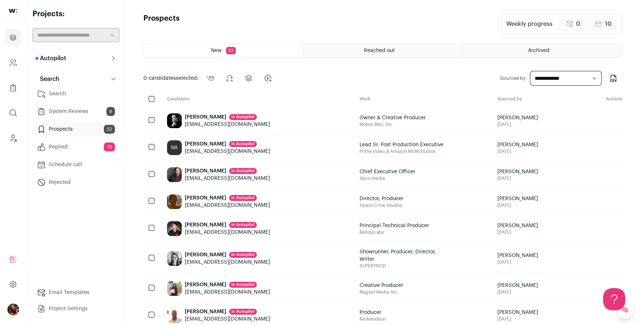
click at [191, 140] on div "Nic Angell in Autopilot" at bounding box center [227, 143] width 85 height 7
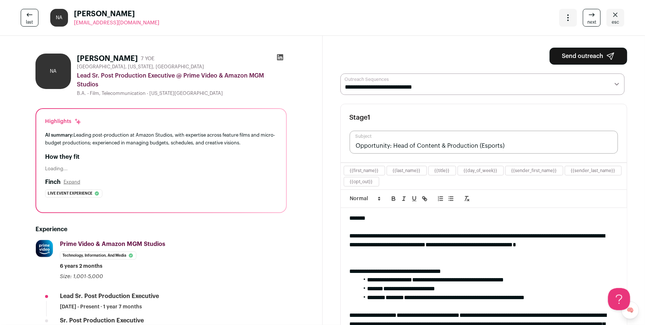
click at [615, 16] on icon "Close" at bounding box center [615, 14] width 9 height 9
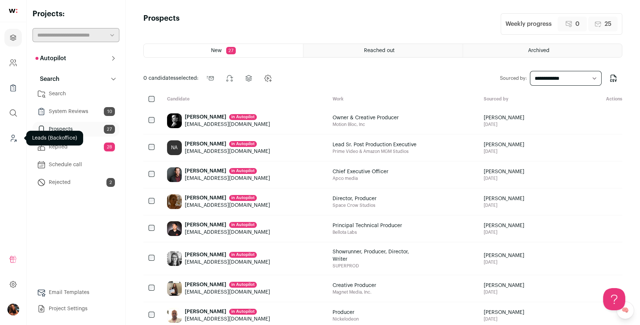
click at [13, 135] on icon "Leads (Backoffice)" at bounding box center [13, 138] width 9 height 9
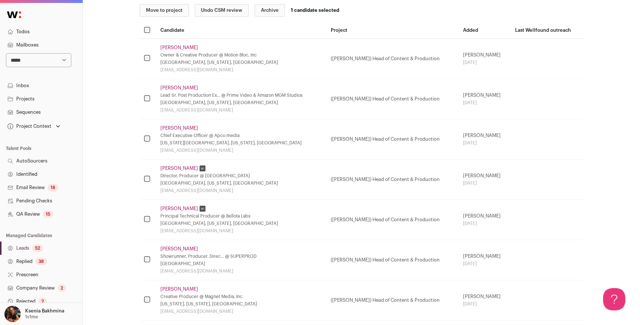
scroll to position [162, 0]
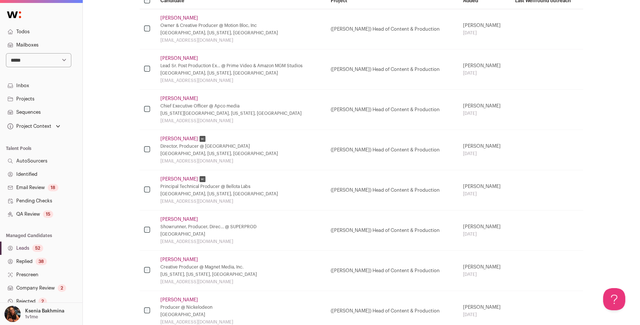
click at [36, 213] on link "QA Review 15" at bounding box center [41, 214] width 82 height 13
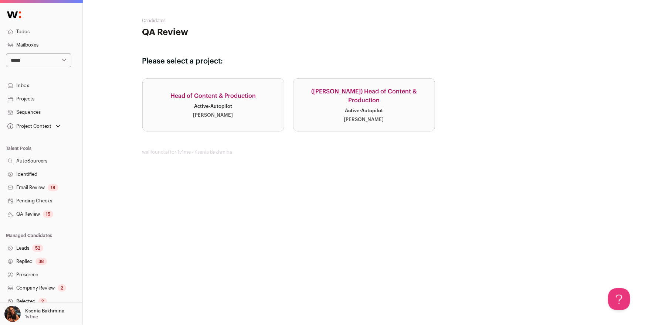
click at [233, 99] on div "Head of Content & Production" at bounding box center [212, 96] width 85 height 9
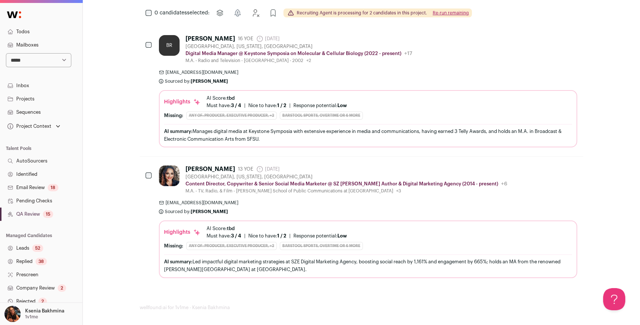
scroll to position [190, 0]
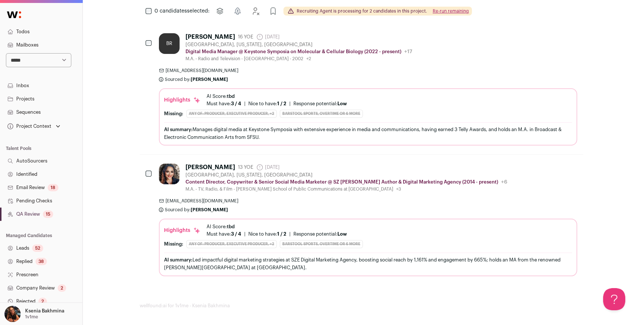
click at [44, 215] on div "15" at bounding box center [48, 214] width 10 height 7
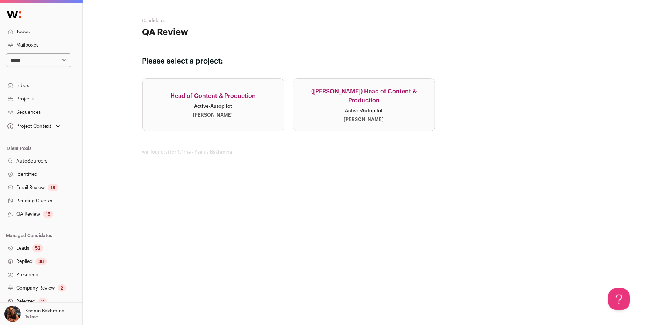
click at [323, 94] on div "(Drew) Head of Content & Production" at bounding box center [363, 96] width 123 height 18
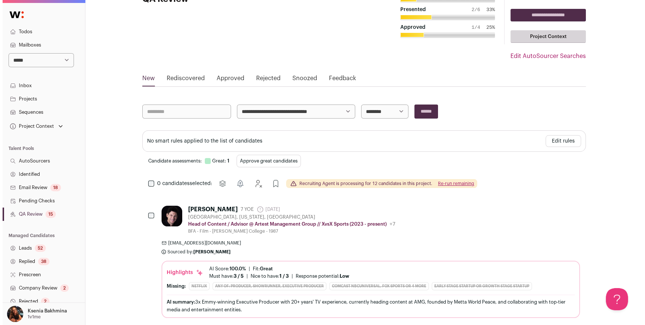
scroll to position [39, 0]
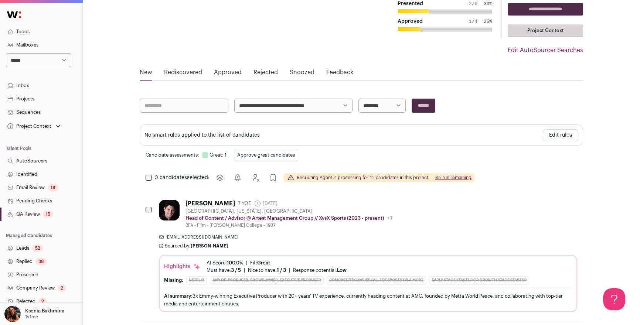
click at [211, 203] on div "[PERSON_NAME]" at bounding box center [211, 203] width 50 height 7
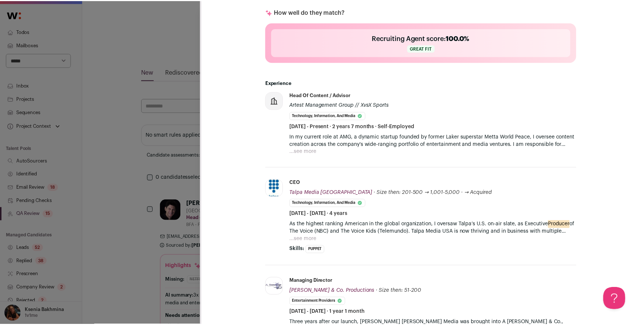
scroll to position [322, 0]
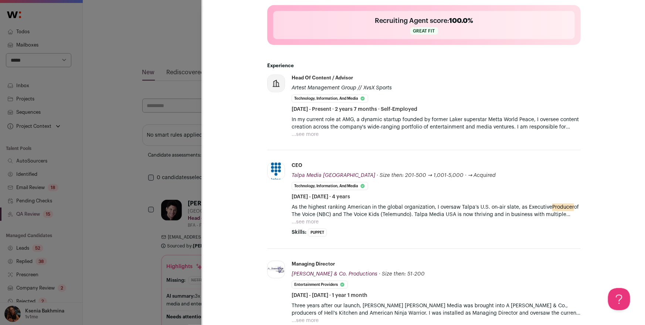
click at [155, 166] on div "**********" at bounding box center [322, 162] width 645 height 325
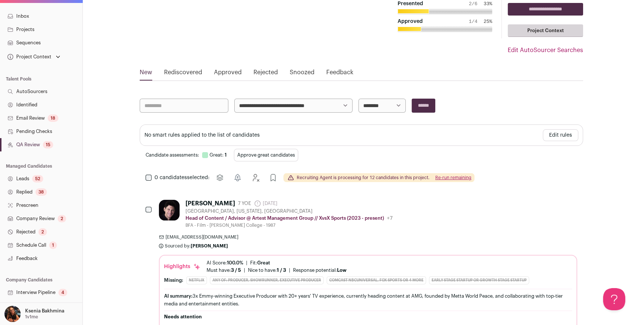
scroll to position [100, 0]
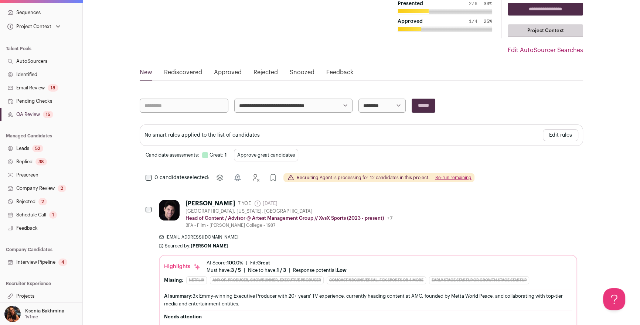
click at [26, 297] on link "Projects" at bounding box center [41, 296] width 82 height 13
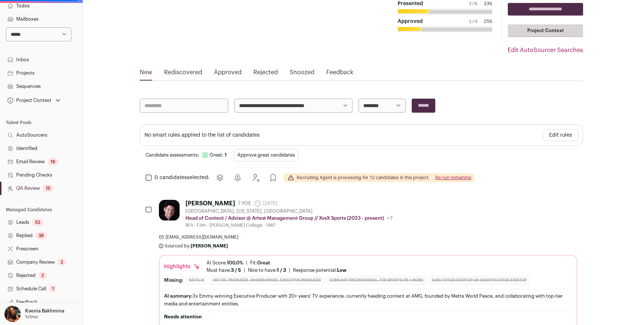
scroll to position [0, 0]
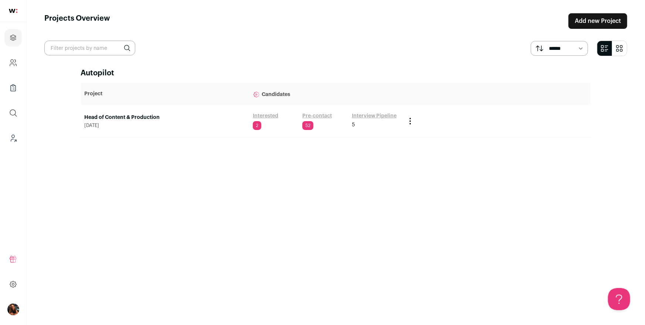
click at [96, 118] on link "Head of Content & Production" at bounding box center [165, 117] width 161 height 7
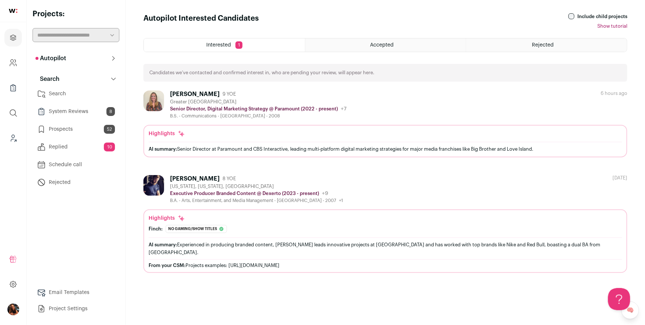
click at [57, 94] on link "Search" at bounding box center [76, 93] width 87 height 15
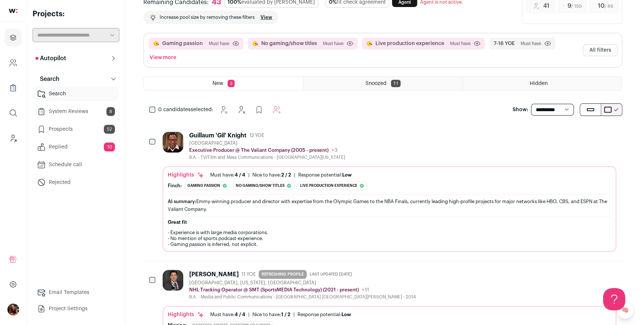
scroll to position [30, 0]
click at [271, 17] on link "View" at bounding box center [267, 17] width 12 height 6
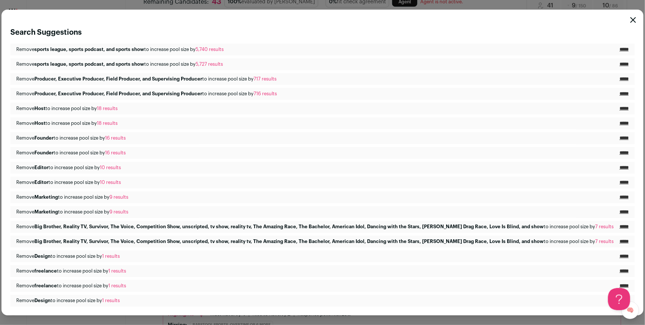
click at [630, 18] on icon "Close modal" at bounding box center [633, 20] width 6 height 6
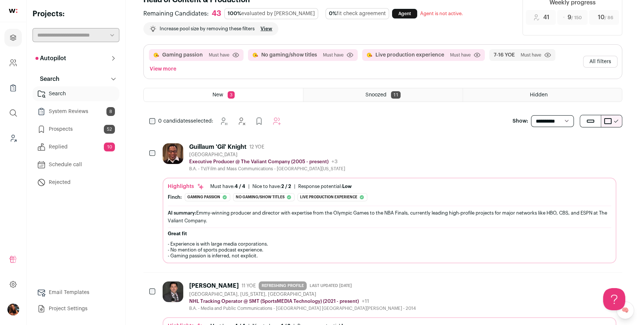
scroll to position [0, 0]
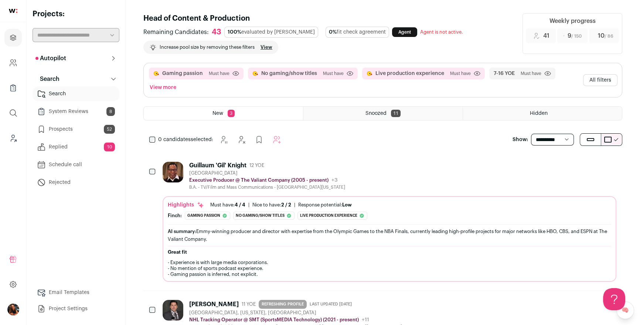
click at [612, 79] on button "All filters" at bounding box center [600, 80] width 34 height 12
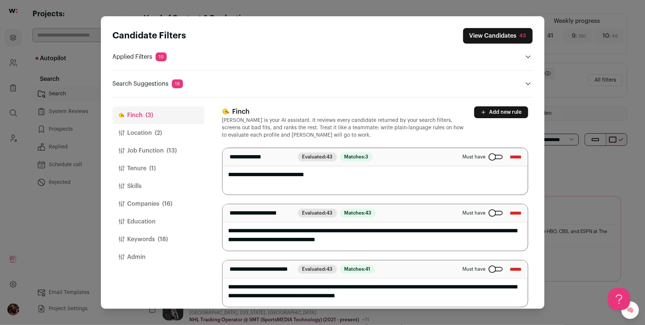
click at [145, 148] on button "Job Function (13)" at bounding box center [159, 151] width 92 height 18
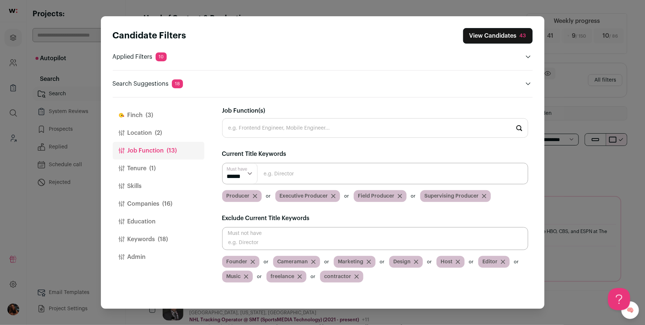
click at [252, 261] on icon "Close modal via background" at bounding box center [253, 262] width 4 height 4
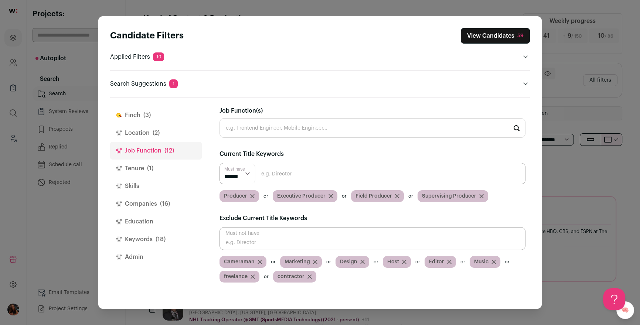
click at [482, 35] on button "View Candidates 59" at bounding box center [495, 36] width 69 height 16
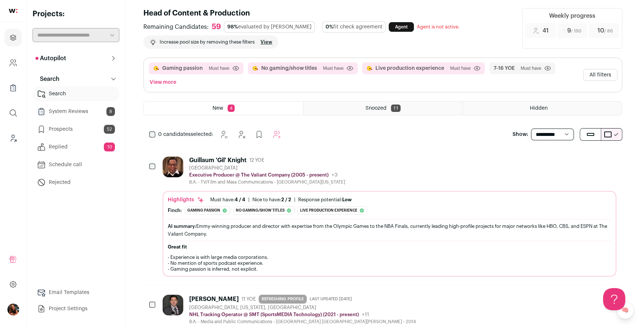
scroll to position [4, 0]
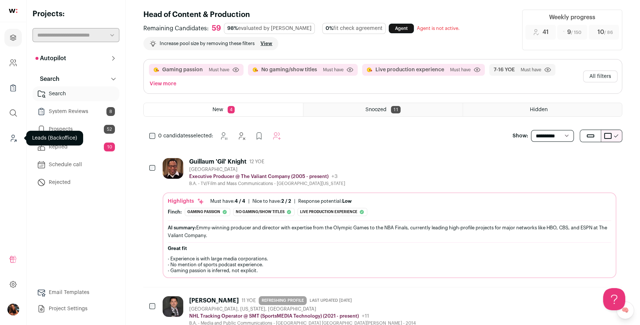
click at [13, 138] on icon "Leads (Backoffice)" at bounding box center [13, 136] width 3 height 3
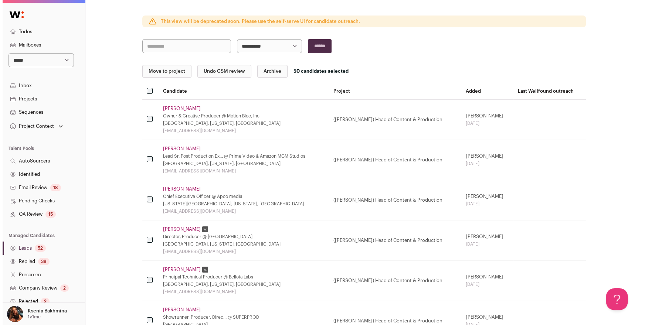
scroll to position [81, 0]
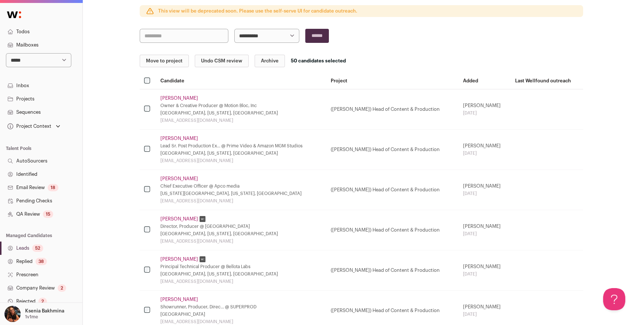
click at [178, 139] on link "Nic Angell" at bounding box center [179, 139] width 38 height 6
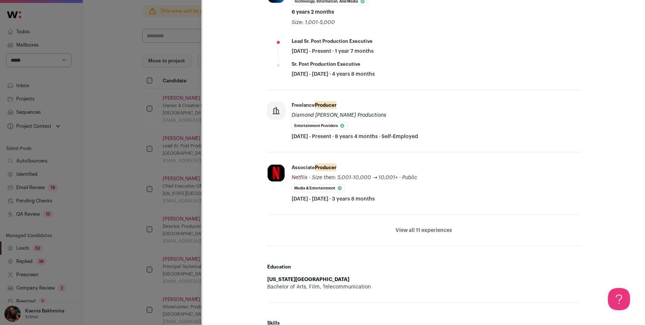
scroll to position [402, 0]
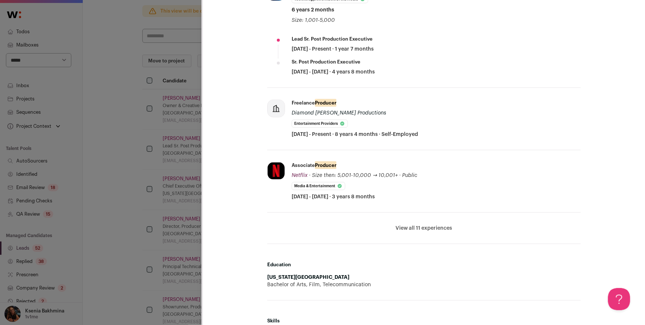
click at [407, 225] on button "View all 11 experiences" at bounding box center [424, 228] width 57 height 7
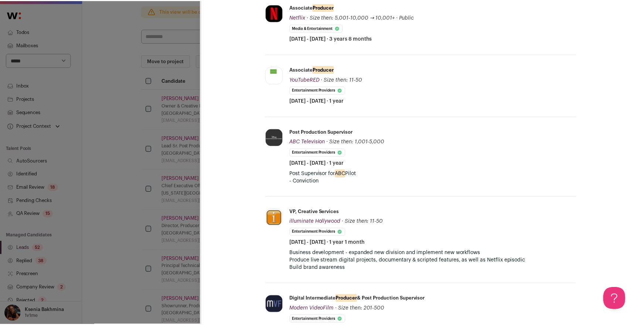
scroll to position [565, 0]
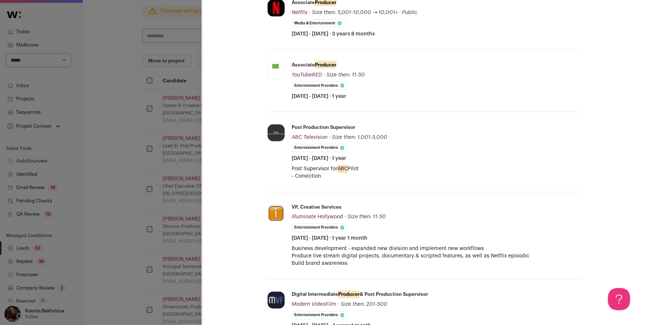
click at [168, 121] on div "**********" at bounding box center [322, 162] width 645 height 325
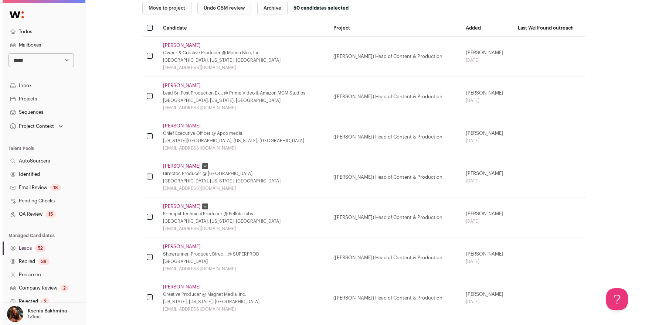
scroll to position [140, 0]
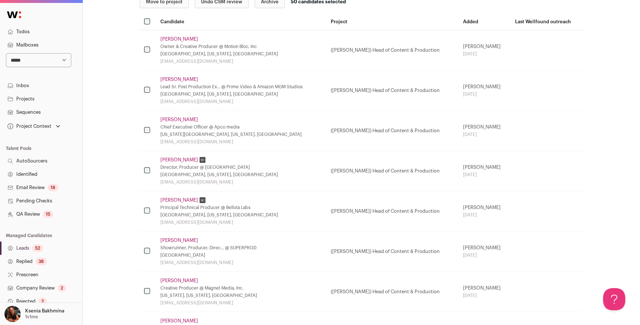
click at [168, 157] on link "Kat Roman" at bounding box center [179, 160] width 38 height 6
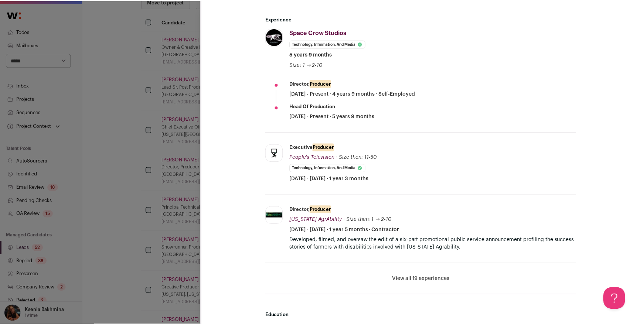
scroll to position [375, 0]
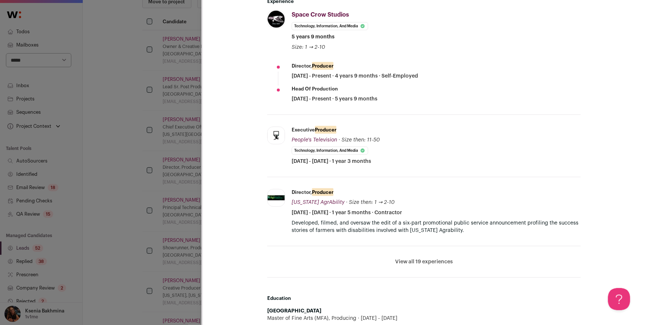
click at [176, 120] on div "**********" at bounding box center [322, 162] width 645 height 325
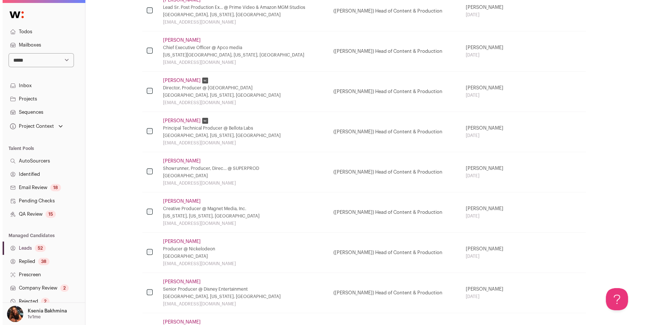
scroll to position [232, 0]
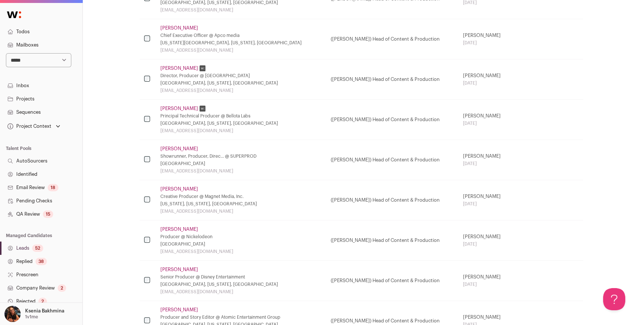
click at [179, 152] on td "Lexie Kahanovitz Showrunner, Producer, Direc... @ SUPERPROD United States lexie…" at bounding box center [241, 160] width 170 height 40
click at [178, 151] on link "Lexie Kahanovitz" at bounding box center [179, 149] width 38 height 6
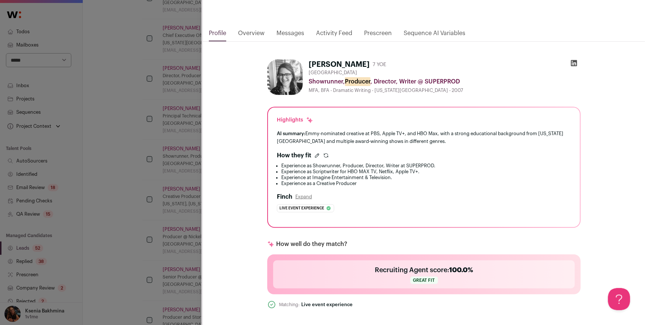
scroll to position [168, 0]
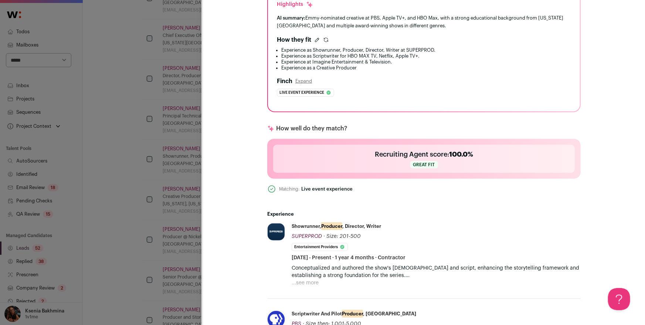
click at [319, 277] on p "Conceptualized and authored the show's bible and script, enhancing the storytel…" at bounding box center [436, 272] width 289 height 15
click at [318, 276] on p "Conceptualized and authored the show's bible and script, enhancing the storytel…" at bounding box center [436, 272] width 289 height 15
click at [316, 280] on button "...see more" at bounding box center [305, 282] width 27 height 7
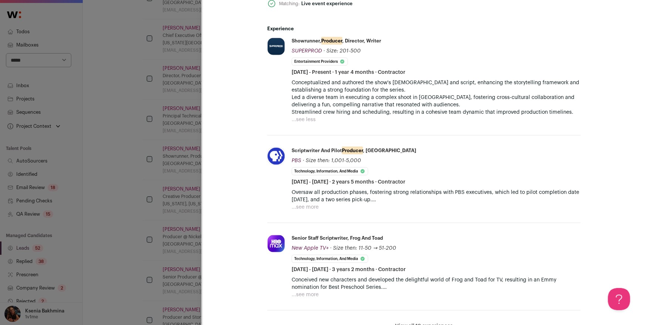
scroll to position [373, 0]
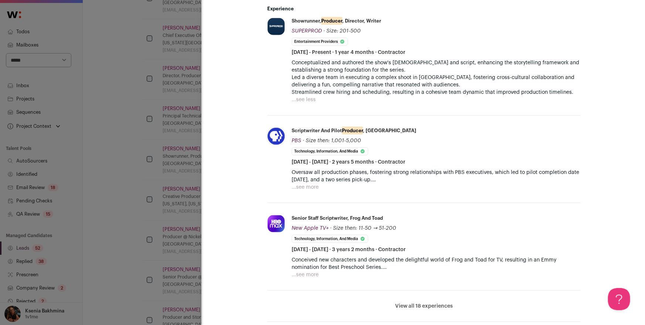
click at [422, 306] on button "View all 18 experiences" at bounding box center [424, 306] width 58 height 7
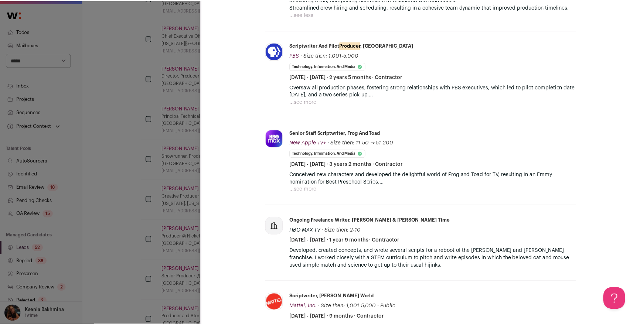
scroll to position [464, 0]
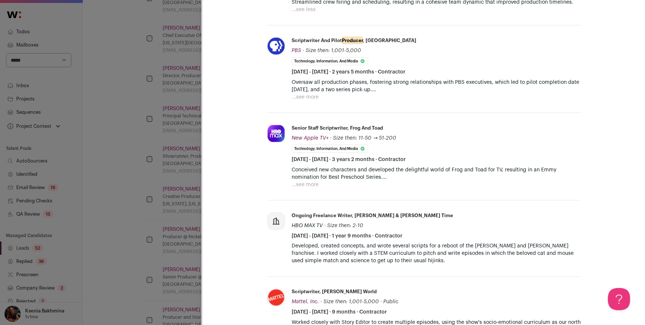
click at [170, 238] on div "**********" at bounding box center [322, 162] width 645 height 325
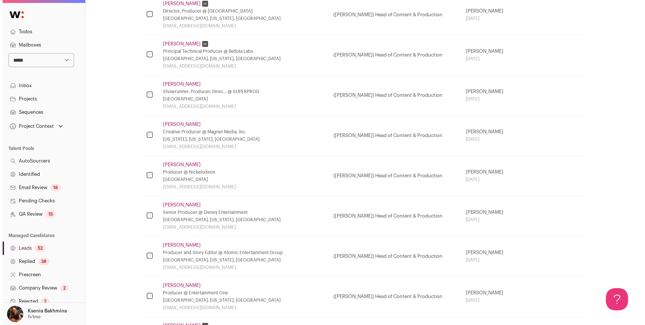
scroll to position [299, 0]
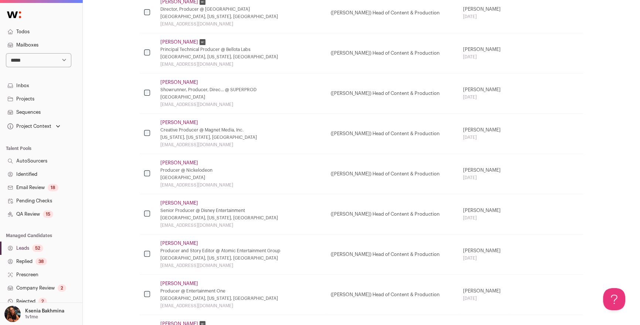
click at [178, 160] on link "Jason Wyatt" at bounding box center [179, 163] width 38 height 6
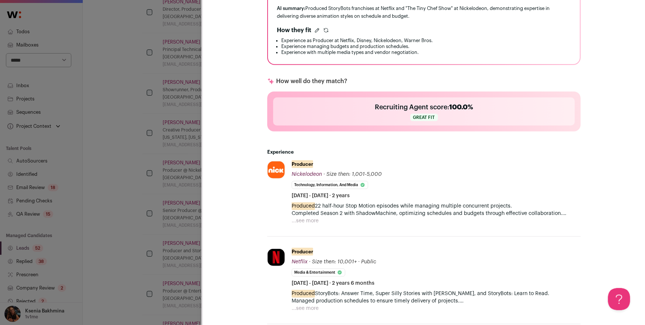
scroll to position [238, 0]
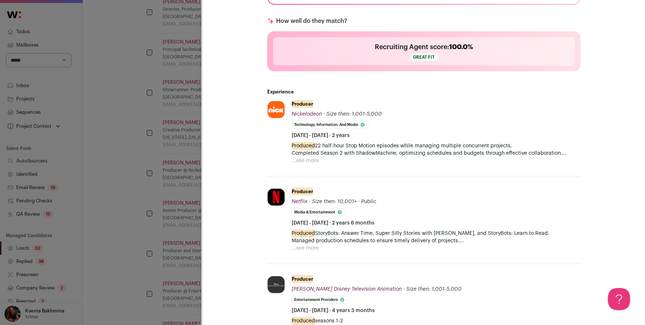
click at [315, 159] on button "...see more" at bounding box center [305, 160] width 27 height 7
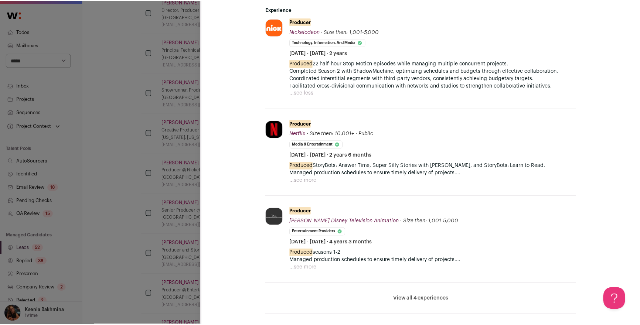
scroll to position [338, 0]
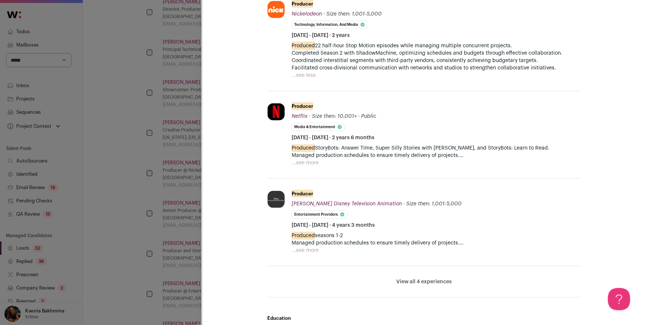
click at [174, 198] on div "**********" at bounding box center [322, 162] width 645 height 325
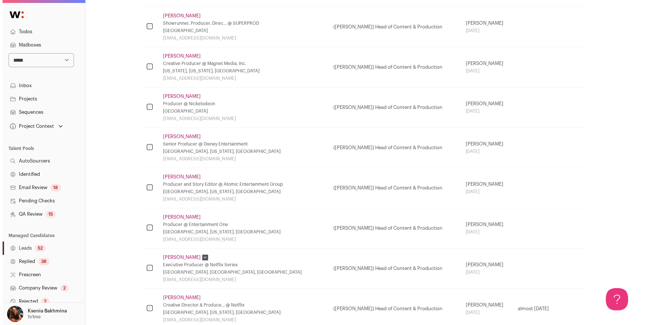
scroll to position [366, 0]
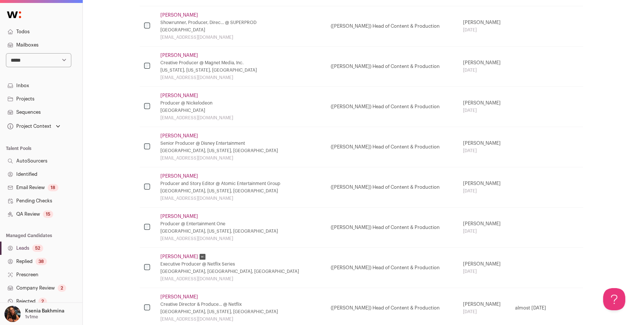
click at [177, 175] on link "Libby Ward" at bounding box center [179, 176] width 38 height 6
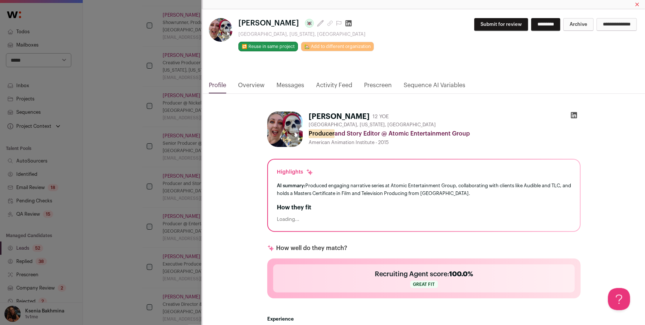
scroll to position [124, 0]
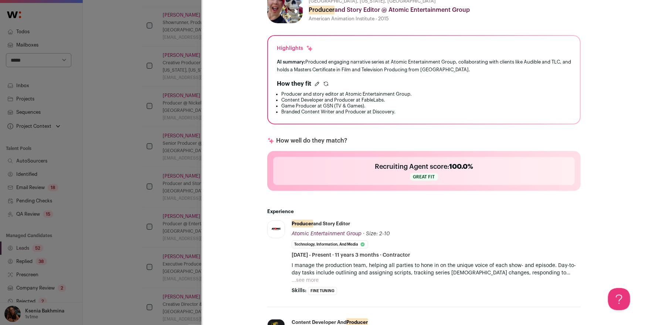
click at [313, 272] on p "I manage the production team, helping all parties to hone in on the unique voic…" at bounding box center [436, 269] width 289 height 15
click at [311, 277] on button "...see more" at bounding box center [305, 280] width 27 height 7
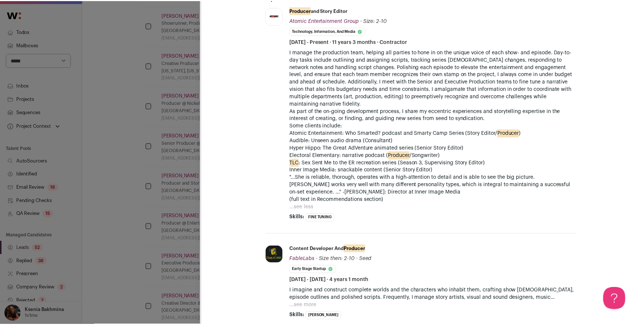
scroll to position [345, 0]
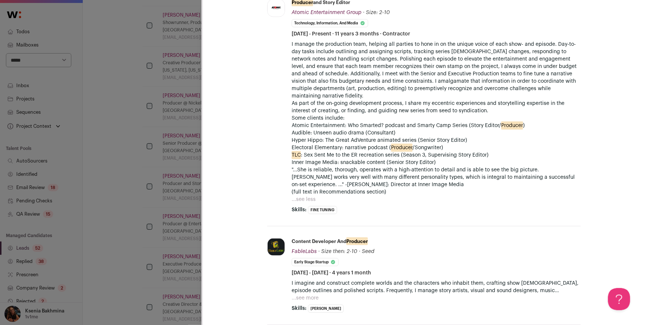
click at [200, 173] on div "**********" at bounding box center [322, 162] width 645 height 325
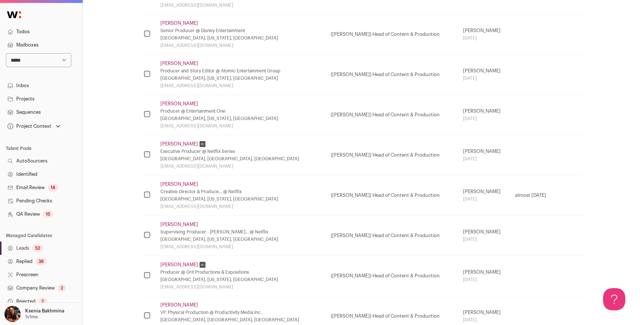
scroll to position [481, 0]
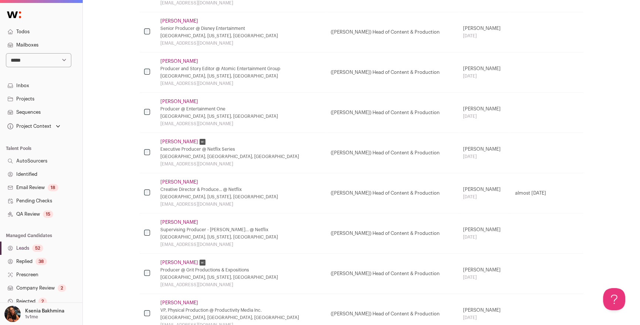
click at [152, 191] on td at bounding box center [148, 193] width 16 height 40
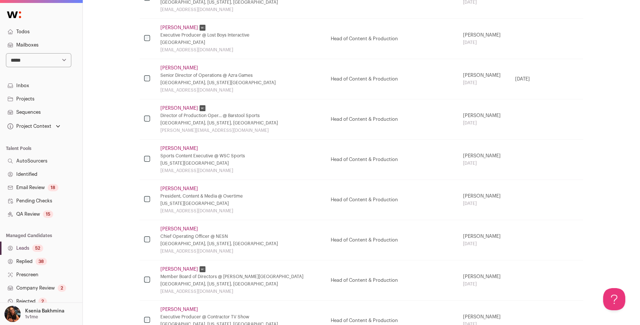
scroll to position [998, 0]
click at [151, 158] on td at bounding box center [148, 159] width 16 height 40
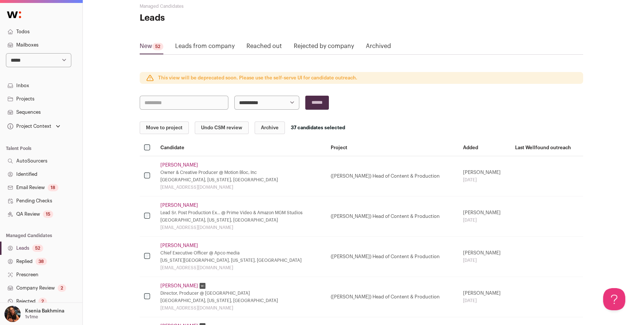
scroll to position [0, 0]
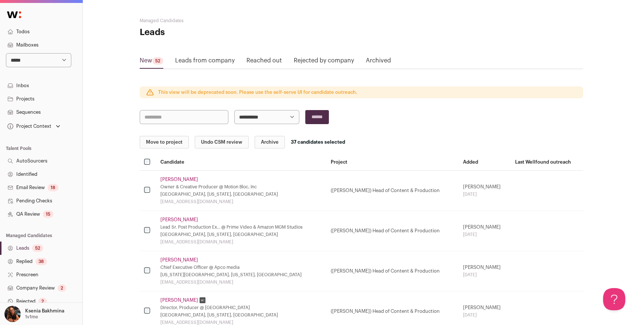
click at [267, 143] on button "Archive" at bounding box center [270, 142] width 30 height 13
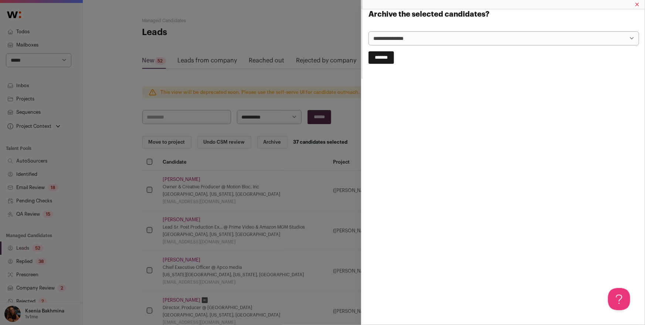
click at [386, 37] on select "**********" at bounding box center [504, 38] width 271 height 14
click at [369, 31] on select "**********" at bounding box center [504, 38] width 271 height 14
click at [386, 56] on input "*******" at bounding box center [382, 57] width 26 height 13
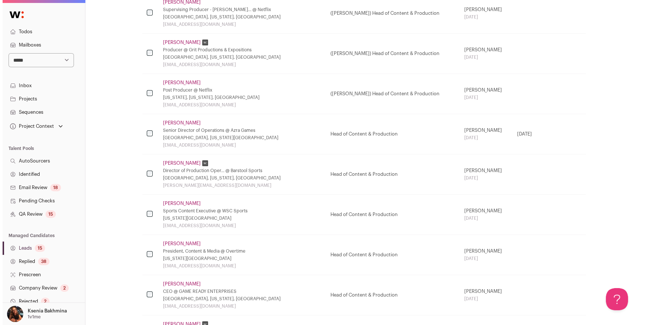
scroll to position [513, 0]
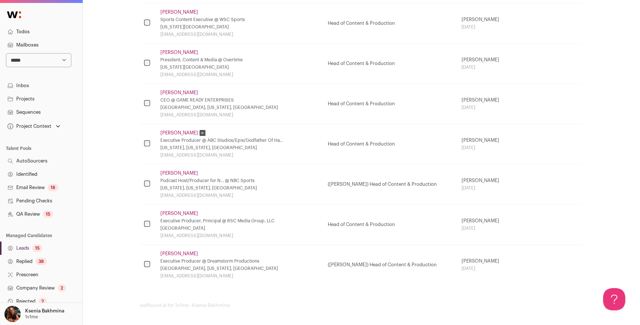
click at [170, 252] on link "Jd Iriarte" at bounding box center [179, 254] width 38 height 6
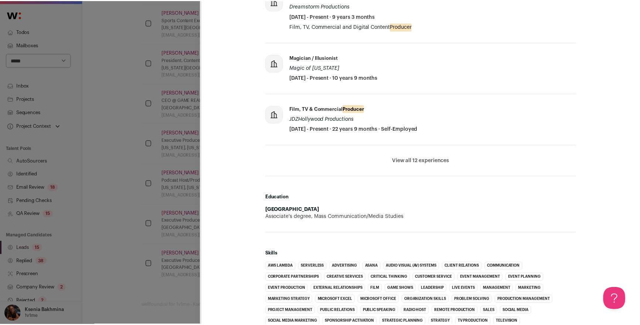
scroll to position [306, 0]
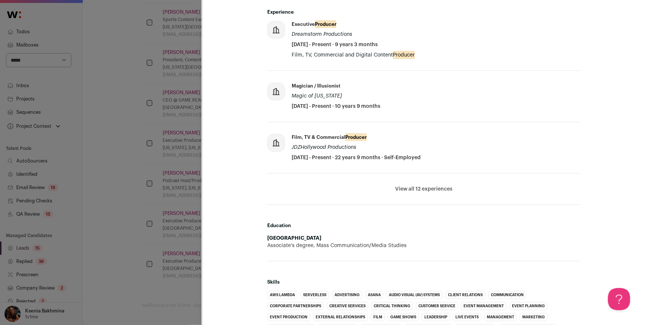
click at [155, 244] on div "**********" at bounding box center [322, 162] width 645 height 325
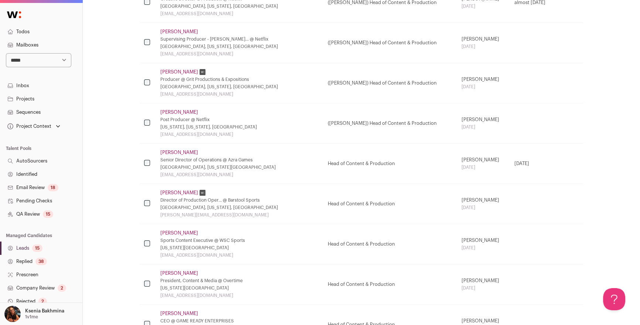
scroll to position [0, 0]
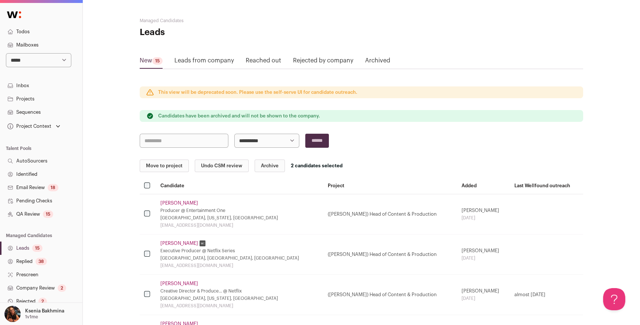
click at [260, 165] on button "Archive" at bounding box center [270, 166] width 30 height 13
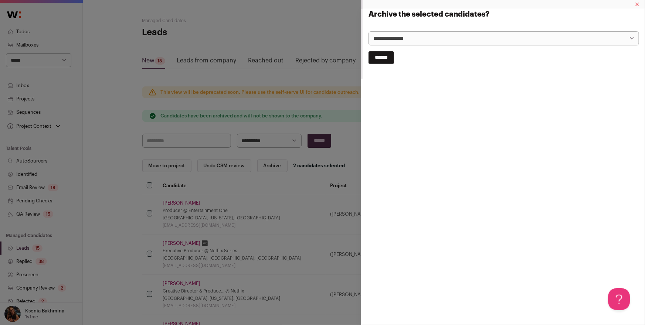
click at [427, 39] on select "**********" at bounding box center [504, 38] width 271 height 14
select select "**********"
click at [369, 31] on select "**********" at bounding box center [504, 38] width 271 height 14
click at [394, 54] on input "*******" at bounding box center [382, 57] width 26 height 13
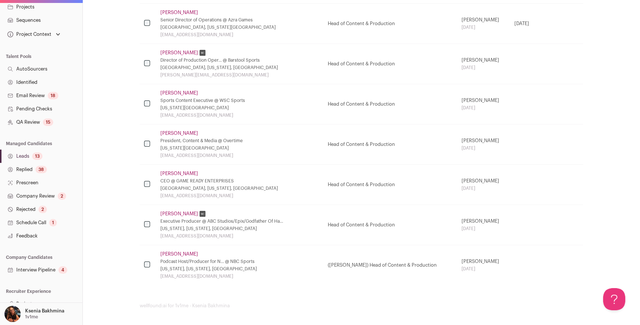
scroll to position [100, 0]
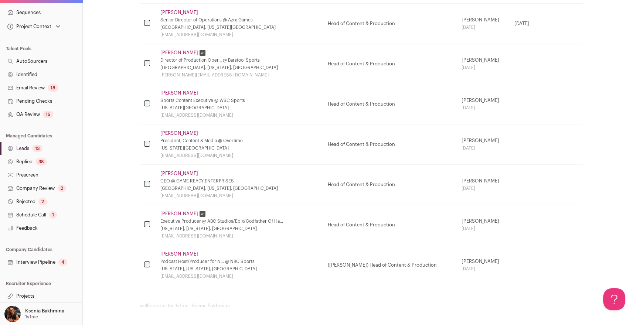
click at [51, 291] on link "Projects" at bounding box center [41, 296] width 82 height 13
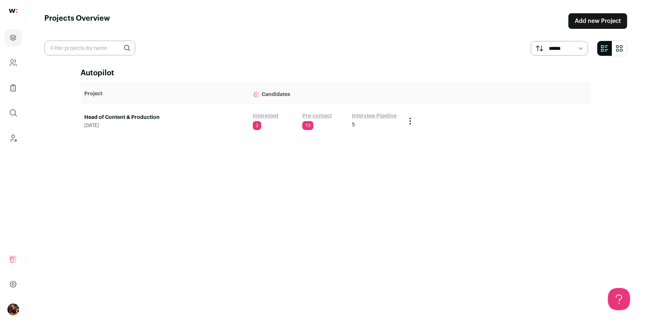
click at [114, 114] on link "Head of Content & Production" at bounding box center [165, 117] width 161 height 7
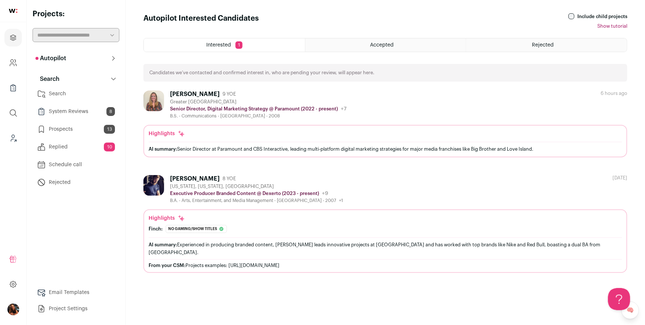
click at [62, 94] on link "Search" at bounding box center [76, 93] width 87 height 15
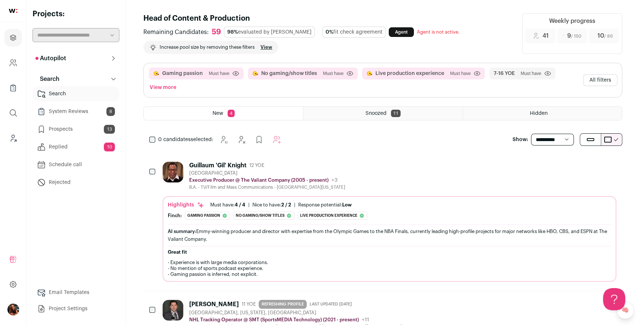
scroll to position [1, 0]
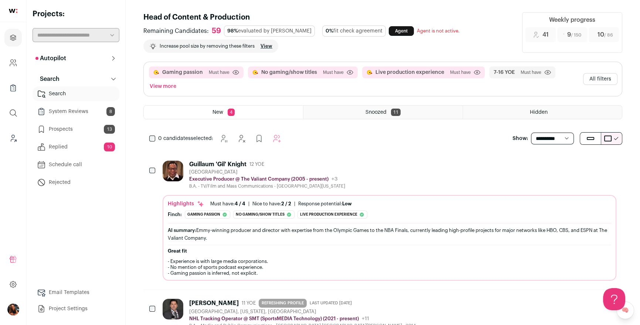
click at [593, 79] on button "All filters" at bounding box center [600, 79] width 34 height 12
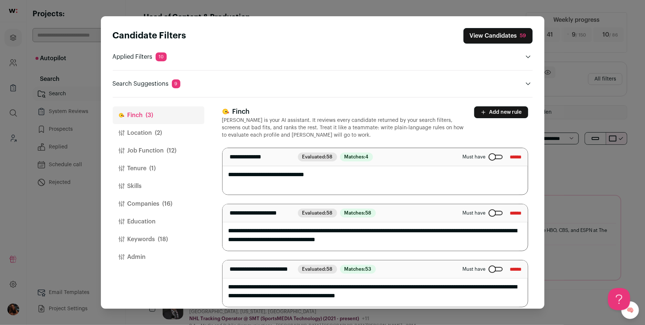
click at [489, 157] on div "Close modal via background" at bounding box center [496, 157] width 14 height 4
click at [486, 33] on button "View Candidates 59" at bounding box center [498, 36] width 69 height 16
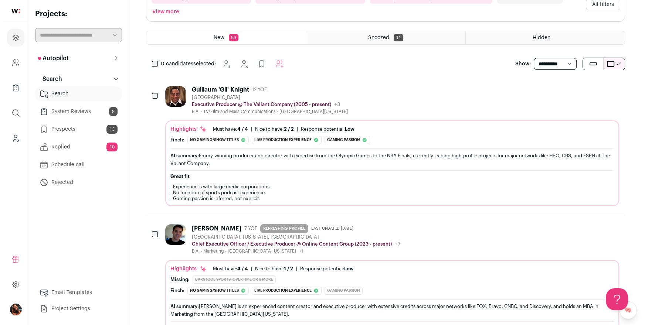
scroll to position [76, 0]
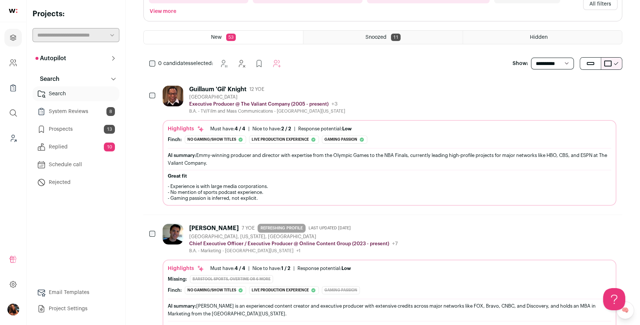
click at [222, 89] on div "Guillaum 'Gil' Knight" at bounding box center [217, 89] width 57 height 7
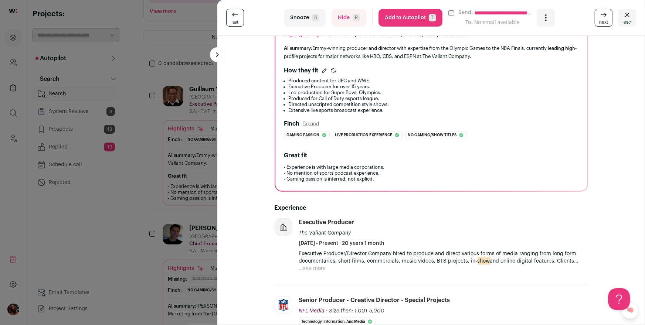
scroll to position [115, 0]
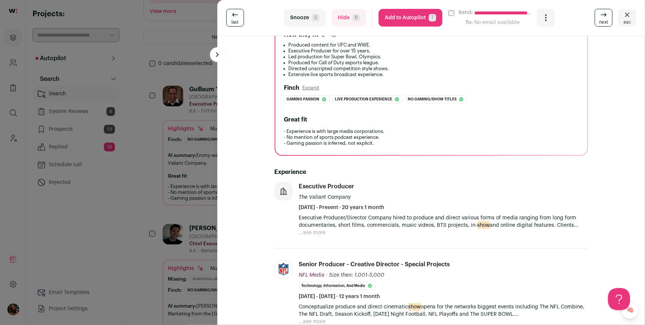
click at [318, 234] on button "...see more" at bounding box center [312, 232] width 27 height 7
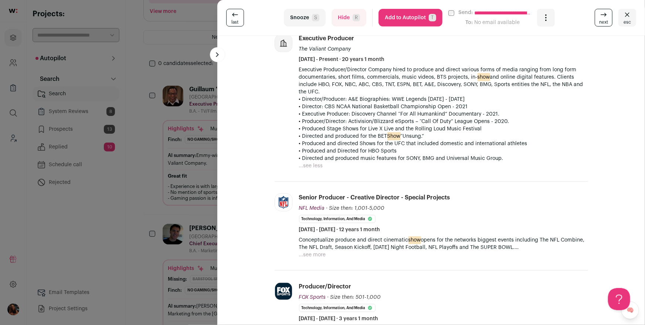
scroll to position [0, 0]
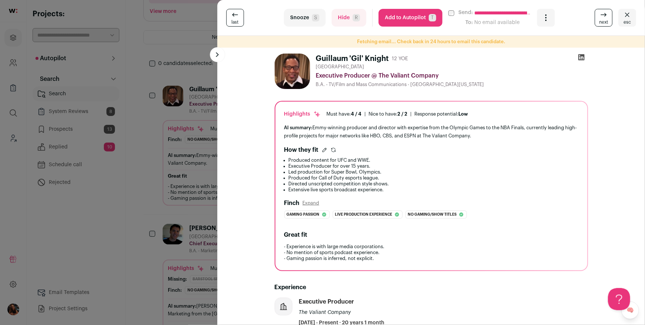
click at [404, 19] on button "Add to Autopilot T" at bounding box center [411, 18] width 64 height 18
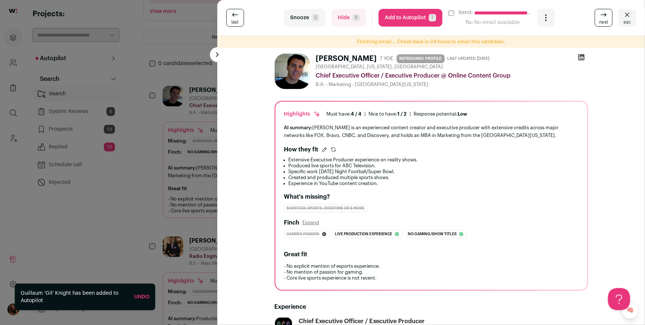
click at [166, 149] on div "**********" at bounding box center [322, 162] width 645 height 325
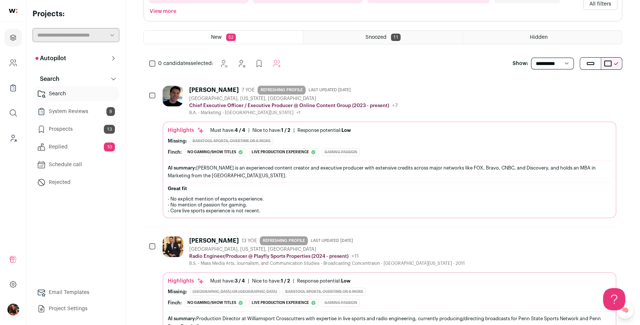
click at [208, 89] on div "Mike Kopplin" at bounding box center [214, 89] width 50 height 7
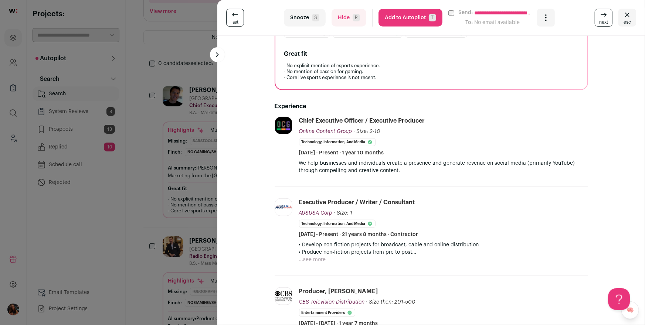
scroll to position [231, 0]
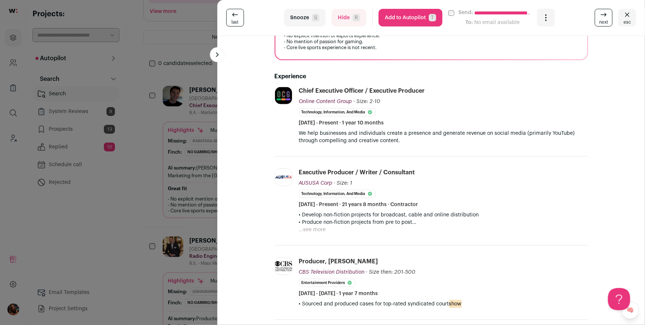
click at [316, 228] on button "...see more" at bounding box center [312, 229] width 27 height 7
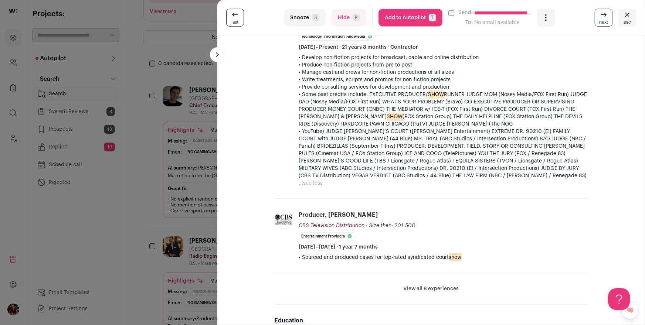
scroll to position [426, 0]
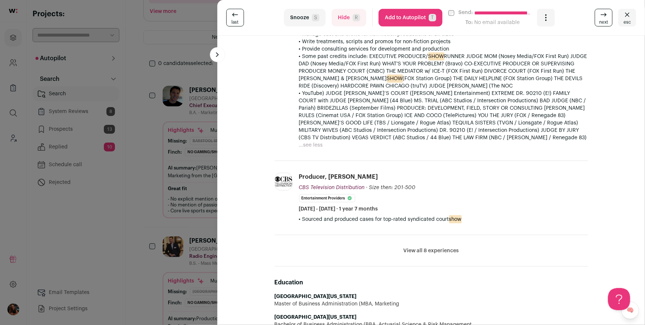
click at [422, 252] on button "View all 8 experiences" at bounding box center [431, 250] width 55 height 7
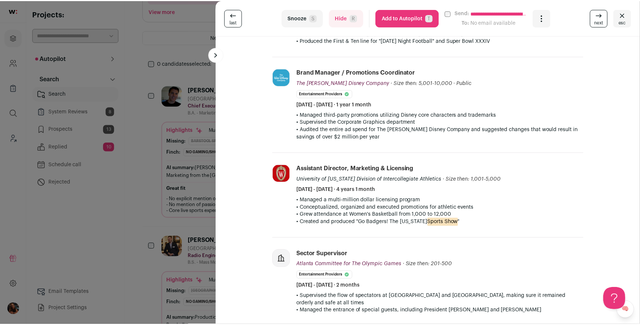
scroll to position [775, 0]
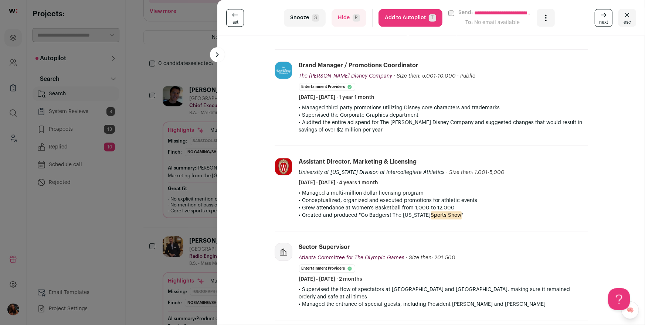
click at [207, 183] on div "**********" at bounding box center [322, 162] width 645 height 325
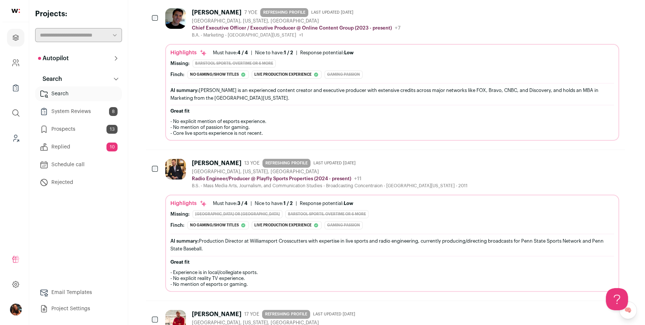
scroll to position [182, 0]
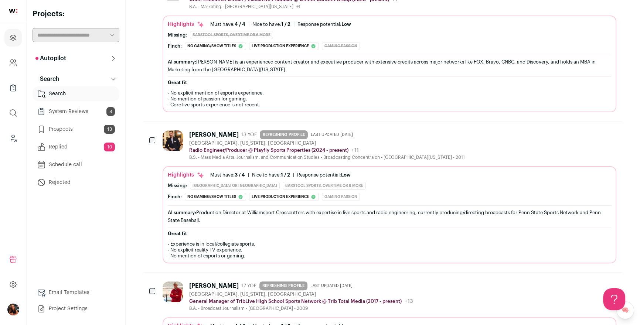
click at [225, 133] on div "Justin Hawkins" at bounding box center [214, 134] width 50 height 7
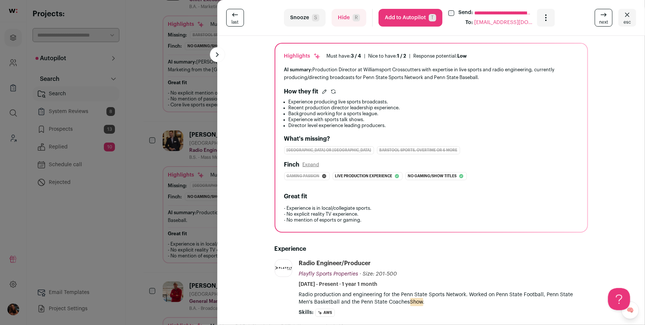
scroll to position [0, 0]
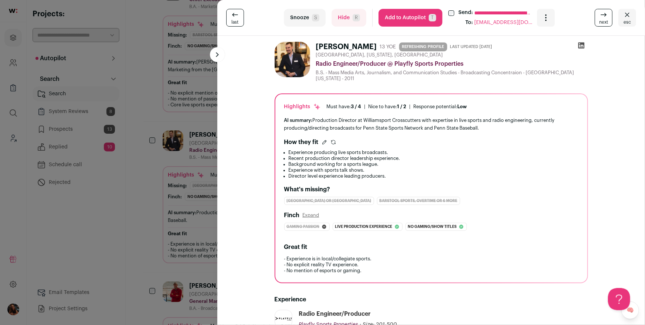
click at [406, 16] on button "Add to Autopilot T" at bounding box center [411, 18] width 64 height 18
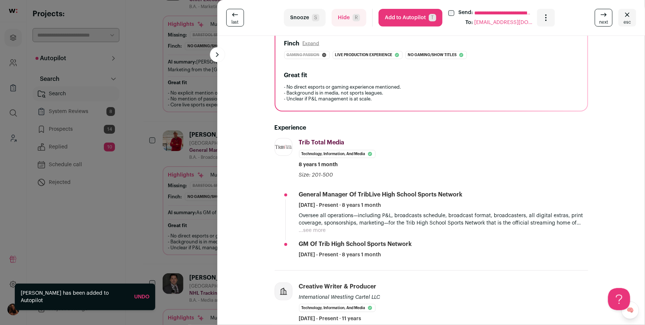
scroll to position [206, 0]
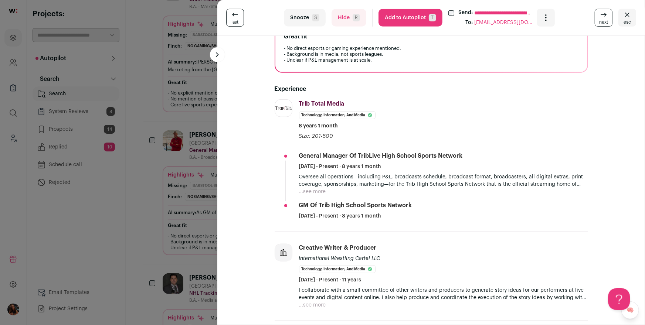
click at [315, 189] on button "...see more" at bounding box center [312, 191] width 27 height 7
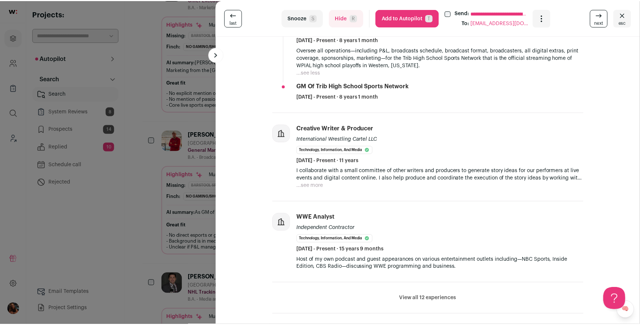
scroll to position [357, 0]
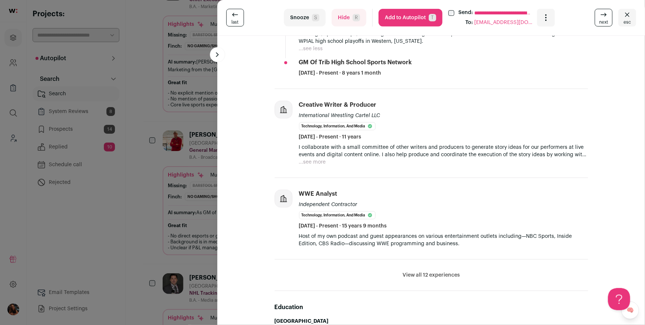
click at [207, 172] on div "**********" at bounding box center [322, 162] width 645 height 325
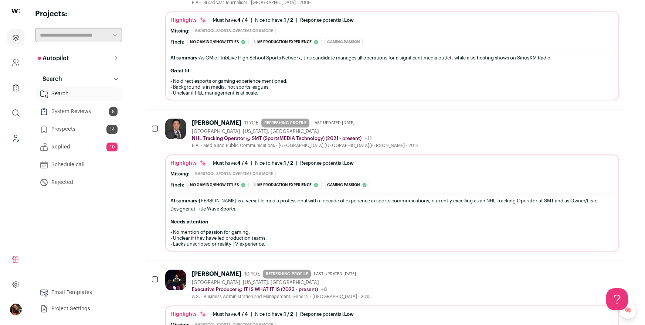
scroll to position [338, 0]
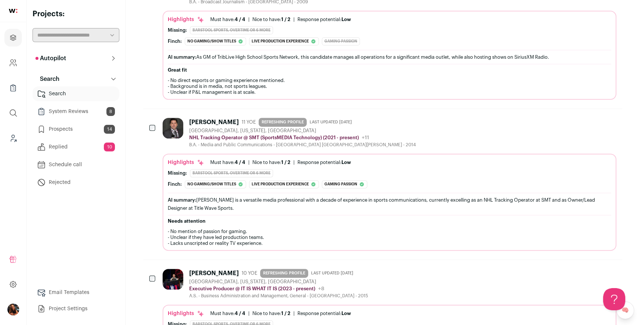
click at [214, 120] on div "Chris Treft" at bounding box center [214, 122] width 50 height 7
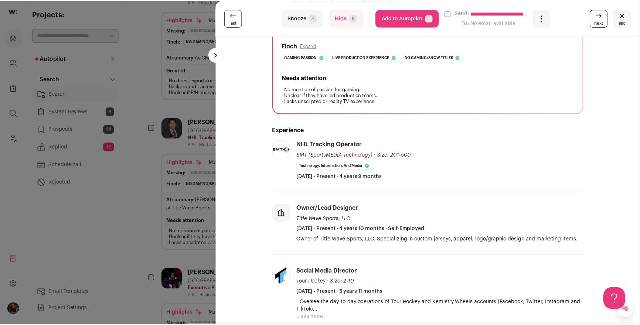
scroll to position [181, 0]
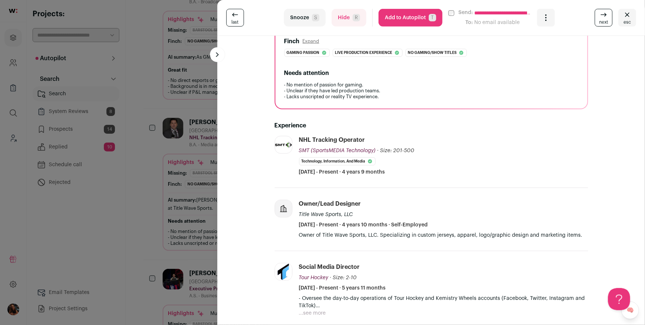
click at [182, 181] on div "**********" at bounding box center [322, 162] width 645 height 325
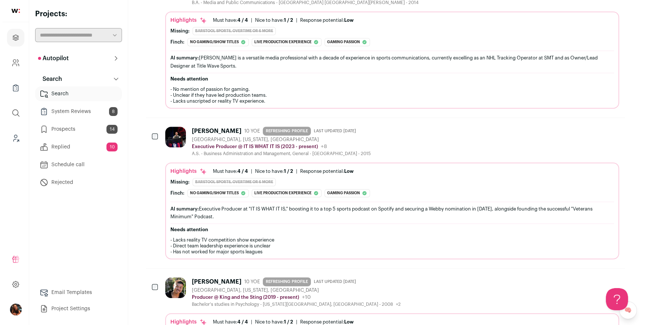
scroll to position [513, 0]
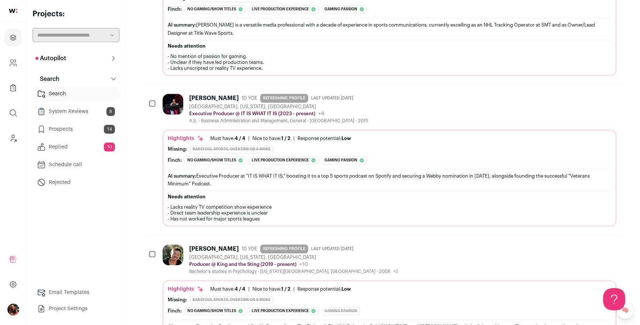
click at [208, 96] on div "Nick Dais" at bounding box center [214, 98] width 50 height 7
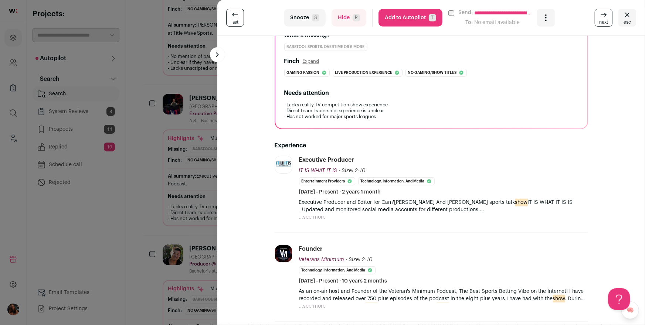
scroll to position [156, 0]
click at [309, 214] on button "...see more" at bounding box center [312, 216] width 27 height 7
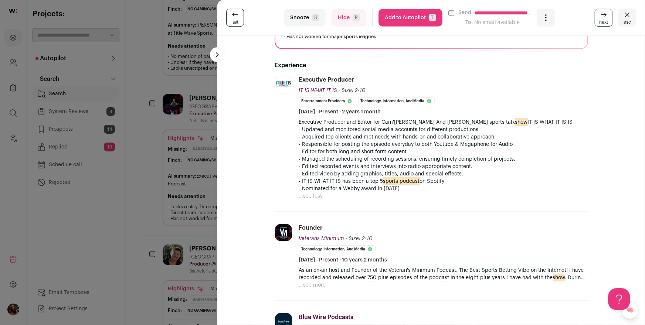
scroll to position [319, 0]
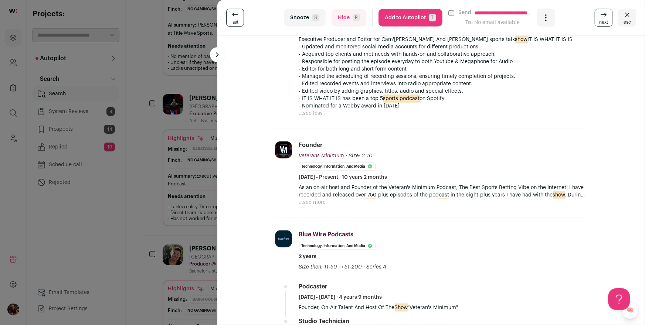
click at [315, 203] on button "...see more" at bounding box center [312, 202] width 27 height 7
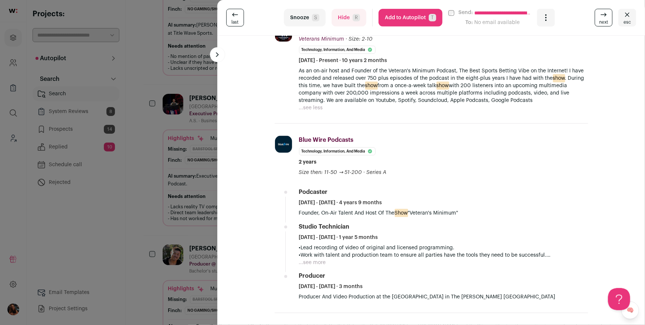
scroll to position [487, 0]
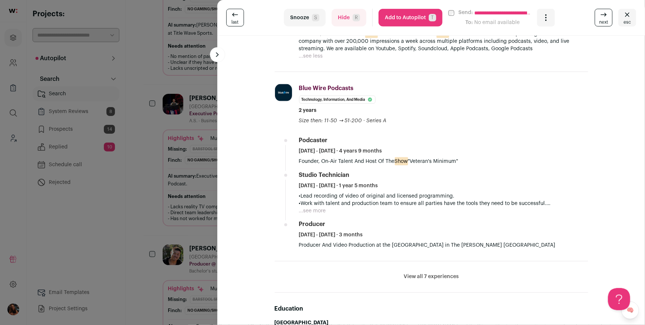
click at [414, 276] on button "View all 7 experiences" at bounding box center [431, 277] width 55 height 7
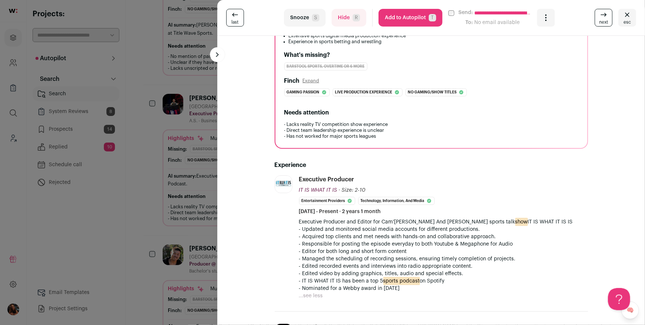
scroll to position [0, 0]
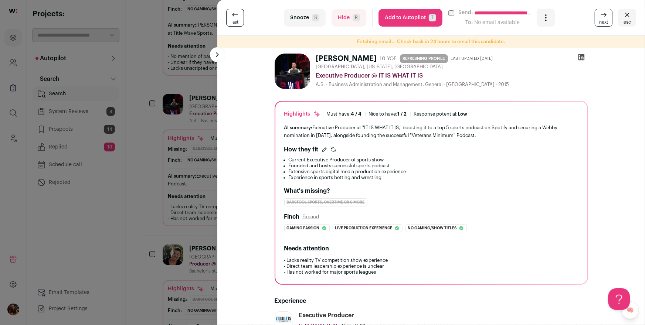
click at [400, 15] on button "Add to Autopilot T" at bounding box center [411, 18] width 64 height 18
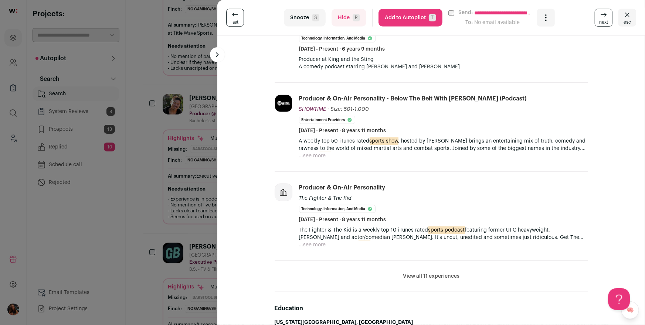
scroll to position [311, 0]
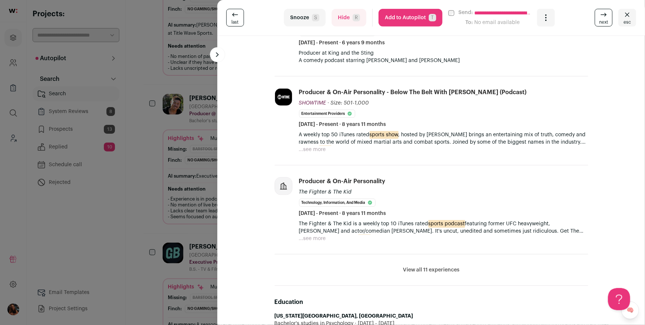
click at [431, 267] on button "View all 11 experiences" at bounding box center [431, 270] width 57 height 7
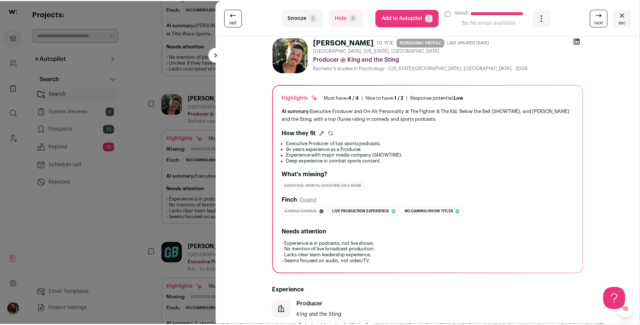
scroll to position [0, 0]
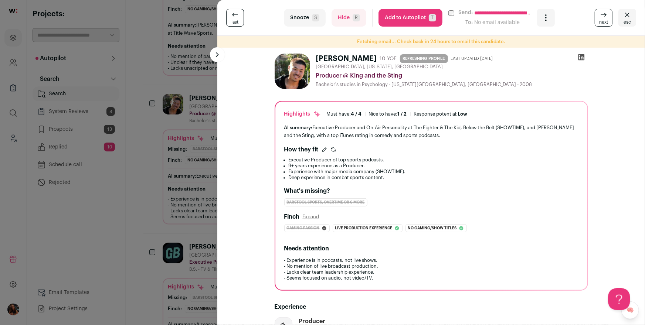
click at [209, 103] on div "**********" at bounding box center [322, 162] width 645 height 325
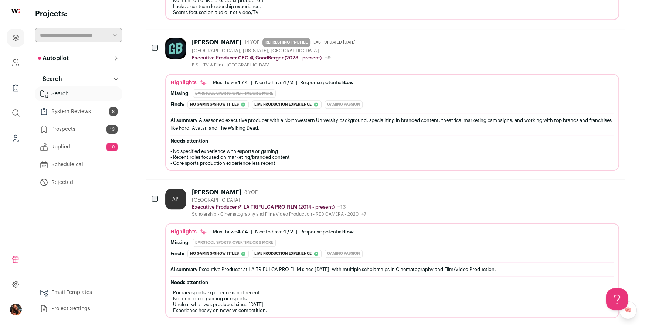
scroll to position [728, 0]
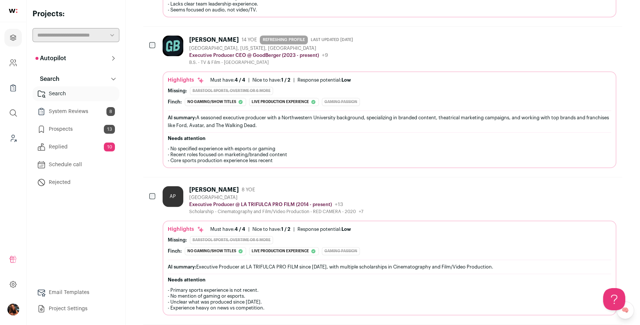
click at [213, 186] on div "Arturo Pulido" at bounding box center [214, 189] width 50 height 7
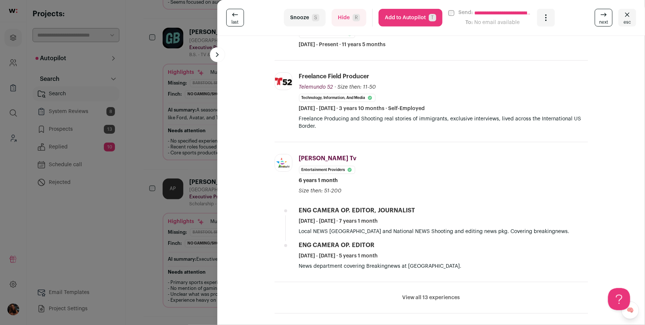
scroll to position [309, 0]
click at [422, 298] on button "View all 13 experiences" at bounding box center [432, 297] width 58 height 7
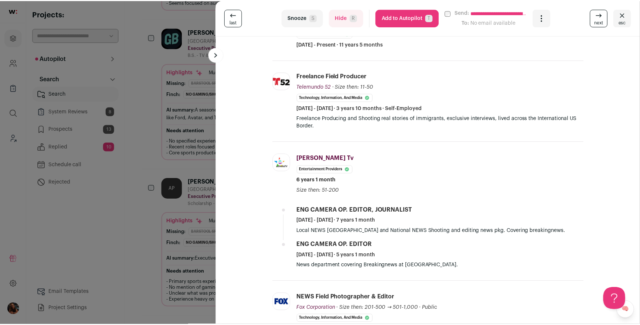
scroll to position [512, 0]
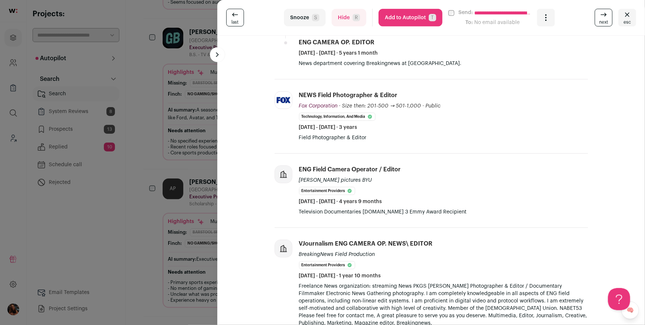
click at [181, 189] on div "**********" at bounding box center [322, 162] width 645 height 325
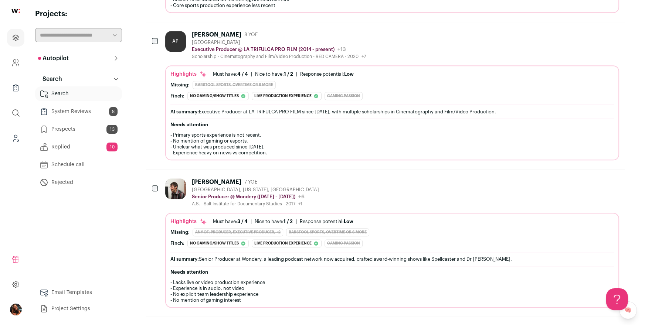
scroll to position [960, 0]
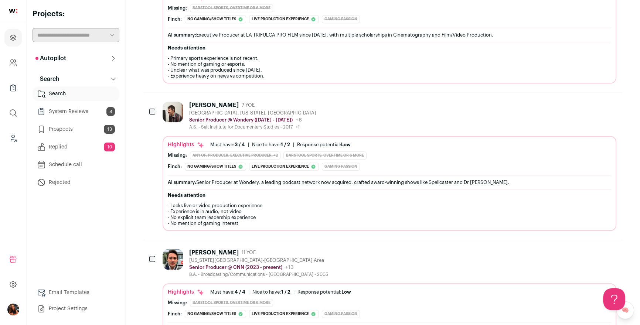
click at [219, 102] on div "Chris Seigel" at bounding box center [214, 105] width 50 height 7
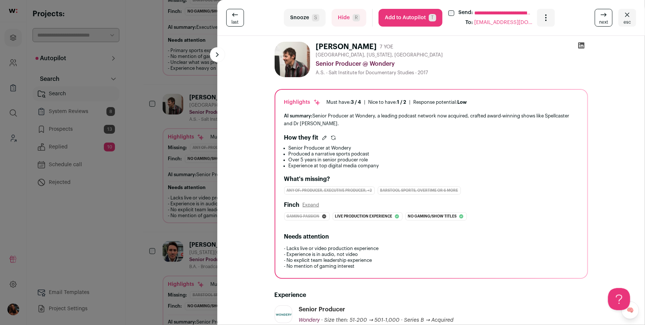
scroll to position [130, 0]
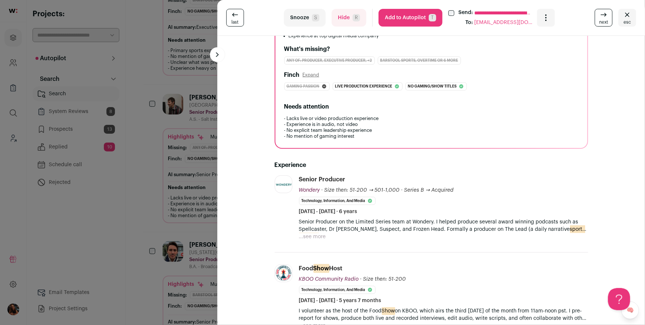
click at [316, 235] on button "...see more" at bounding box center [312, 236] width 27 height 7
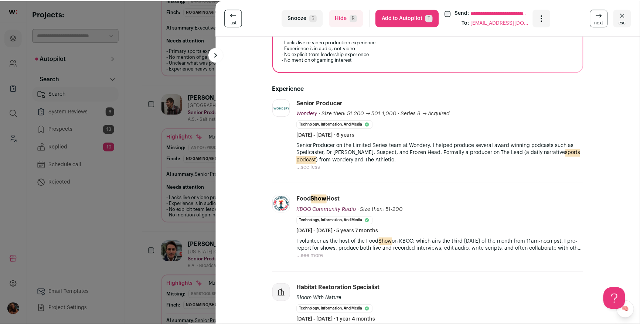
scroll to position [234, 0]
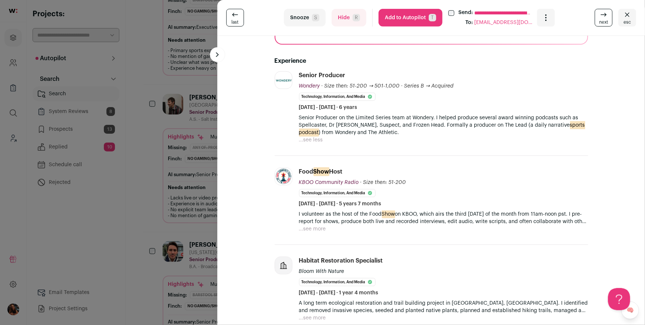
click at [200, 208] on div "**********" at bounding box center [322, 162] width 645 height 325
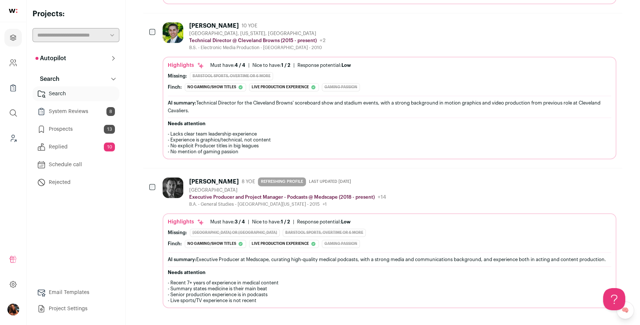
scroll to position [1335, 0]
click at [200, 22] on div "Matthew Zronek" at bounding box center [214, 25] width 50 height 7
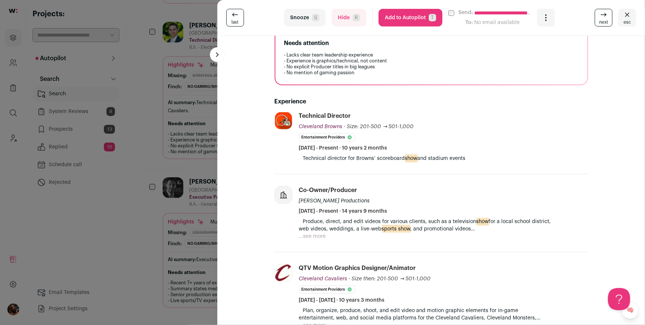
scroll to position [229, 0]
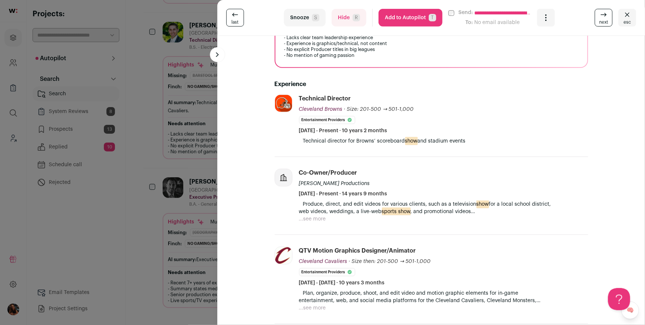
click at [317, 215] on button "...see more" at bounding box center [312, 218] width 27 height 7
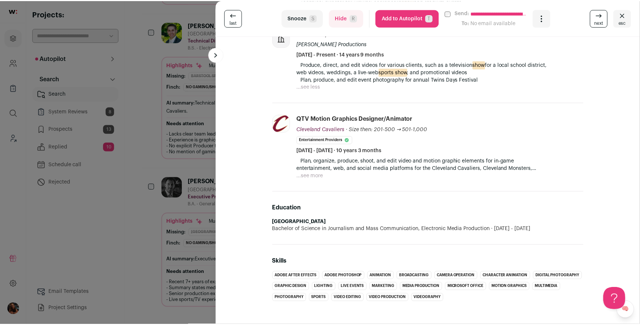
scroll to position [0, 0]
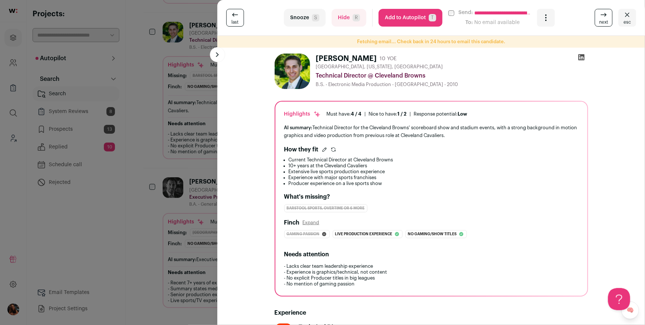
click at [195, 103] on div "**********" at bounding box center [322, 162] width 645 height 325
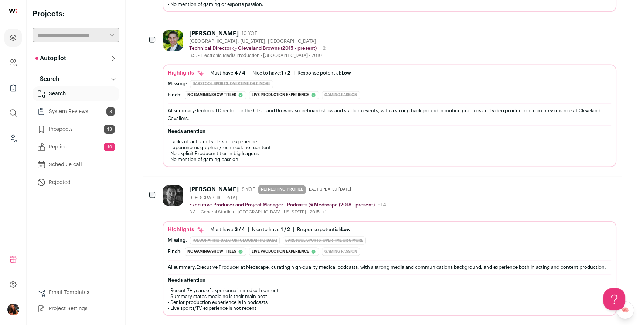
click at [47, 60] on p "Autopilot" at bounding box center [50, 58] width 31 height 9
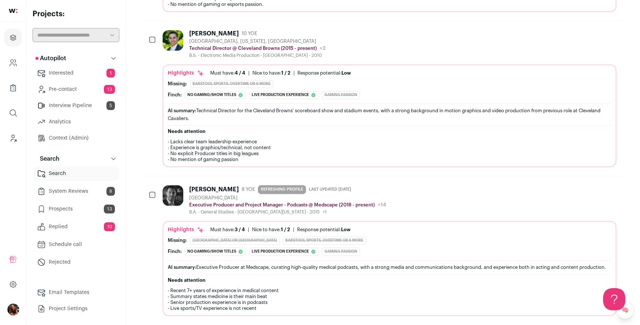
click at [64, 89] on link "Pre-contact 13" at bounding box center [76, 89] width 87 height 15
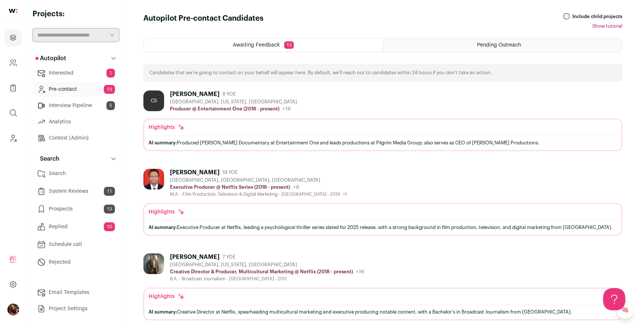
click at [202, 94] on div "Cory Smith 8 YOE" at bounding box center [233, 94] width 127 height 7
click at [196, 170] on div "[PERSON_NAME]" at bounding box center [195, 172] width 50 height 7
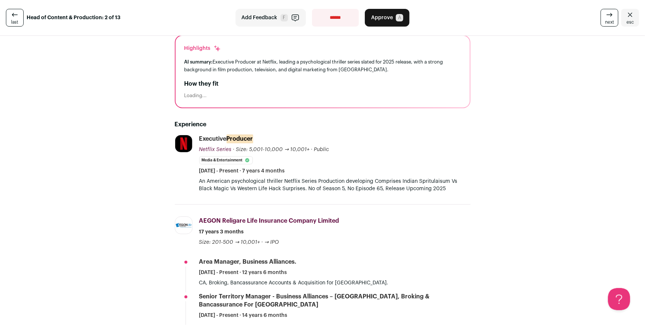
scroll to position [54, 0]
click at [631, 18] on link "esc" at bounding box center [630, 18] width 18 height 18
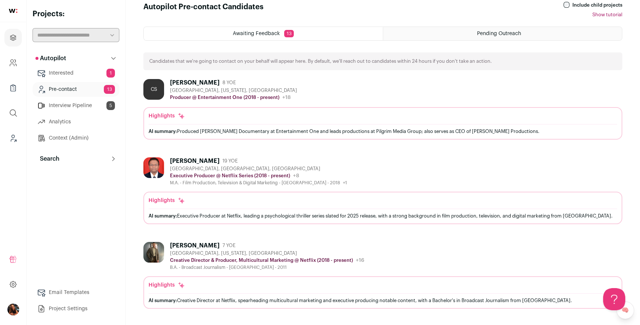
scroll to position [130, 0]
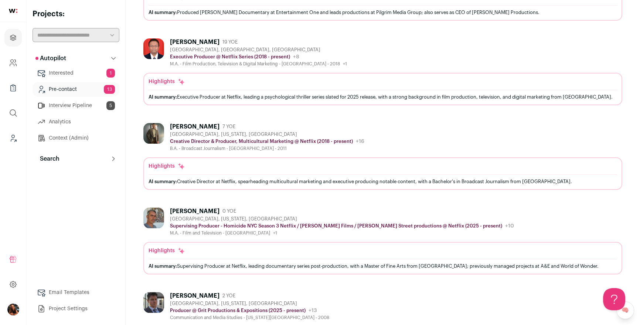
click at [189, 127] on div "[PERSON_NAME]" at bounding box center [195, 126] width 50 height 7
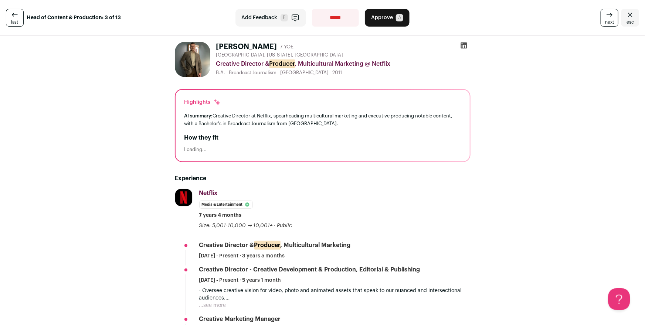
click at [628, 13] on icon "Close" at bounding box center [630, 15] width 4 height 4
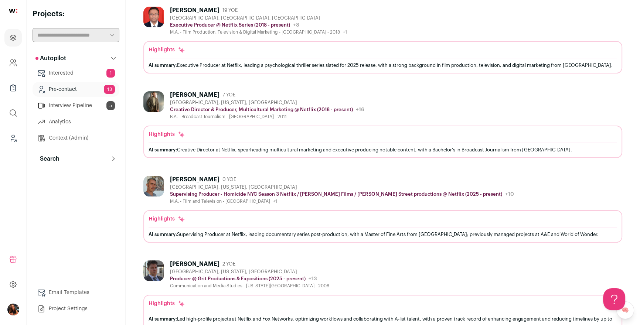
scroll to position [212, 0]
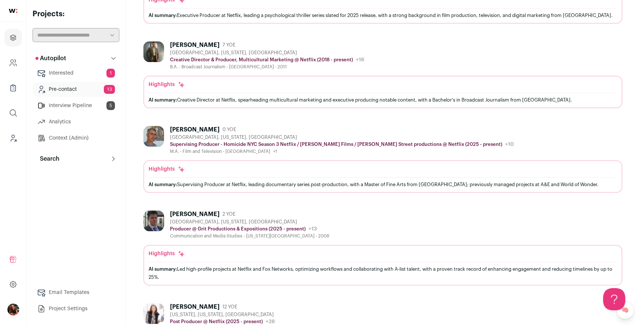
click at [200, 129] on div "[PERSON_NAME]" at bounding box center [195, 129] width 50 height 7
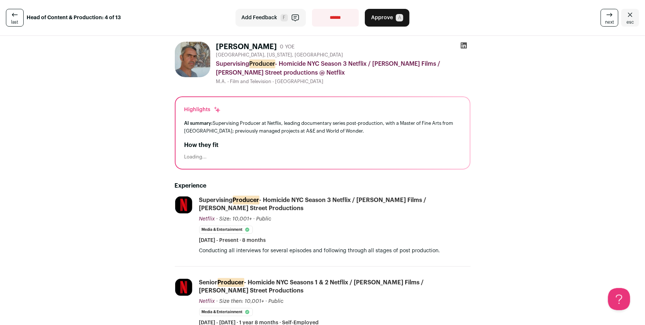
click at [626, 13] on icon "Close" at bounding box center [630, 14] width 9 height 9
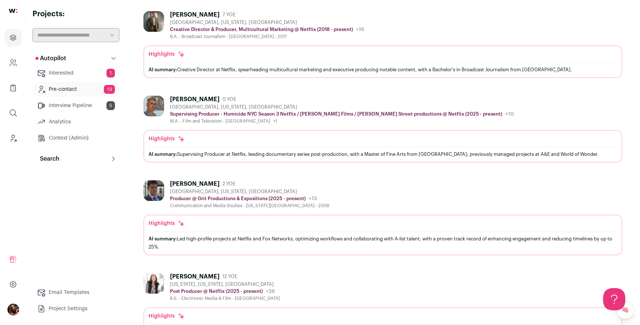
scroll to position [259, 0]
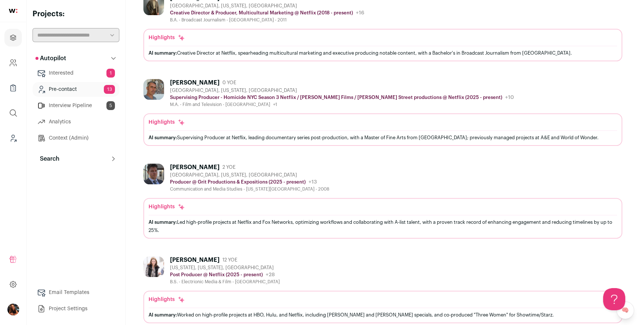
click at [198, 166] on div "[PERSON_NAME]" at bounding box center [195, 167] width 50 height 7
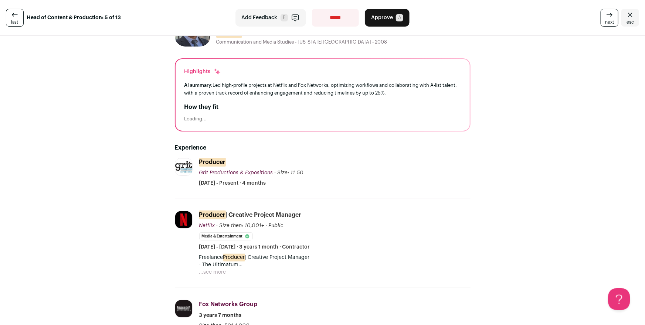
scroll to position [61, 0]
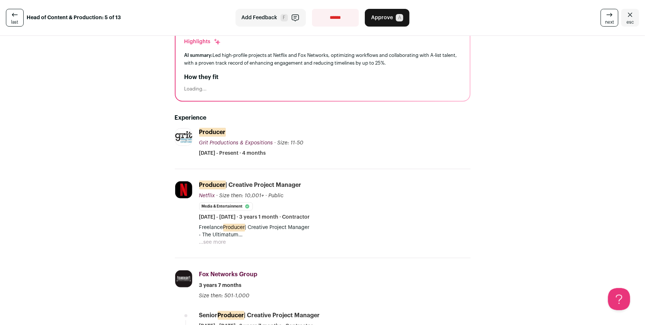
click at [229, 238] on p "Freelance Producer | Creative Project Manager - The Ultimatum - Season 4 Freela…" at bounding box center [334, 231] width 271 height 15
click at [222, 240] on button "...see more" at bounding box center [212, 242] width 27 height 7
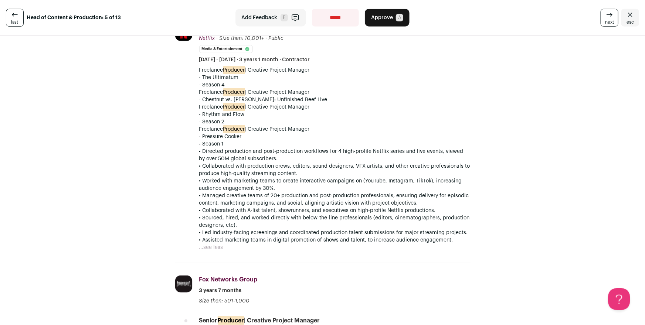
scroll to position [308, 0]
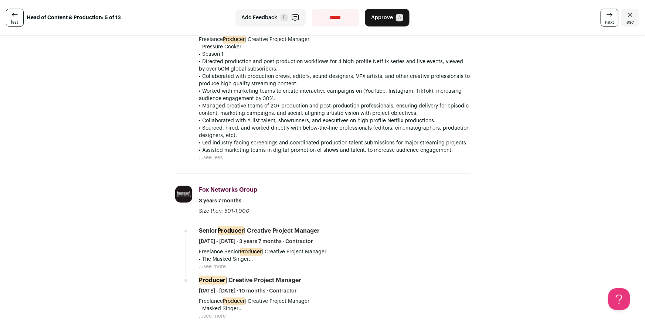
click at [626, 12] on icon "Close" at bounding box center [630, 14] width 9 height 9
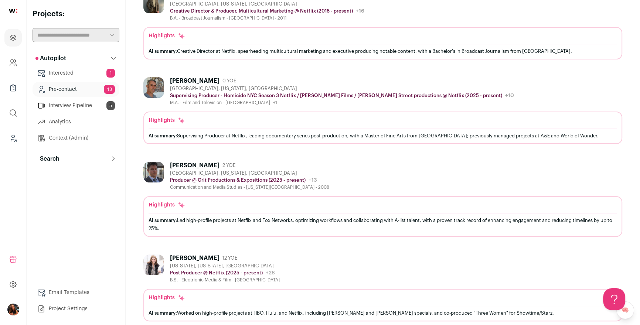
scroll to position [280, 0]
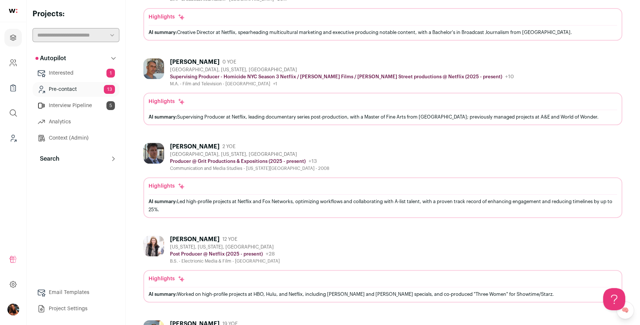
click at [197, 238] on div "[PERSON_NAME]" at bounding box center [195, 239] width 50 height 7
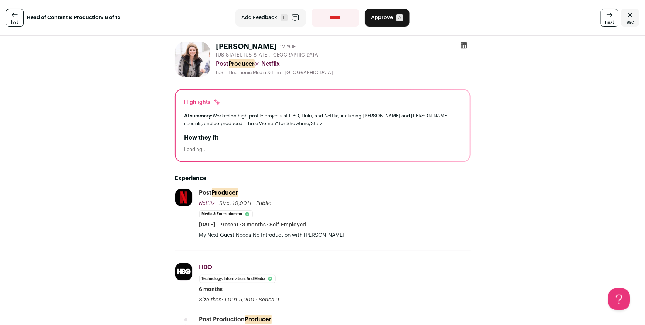
click at [626, 18] on icon "Close" at bounding box center [630, 14] width 9 height 9
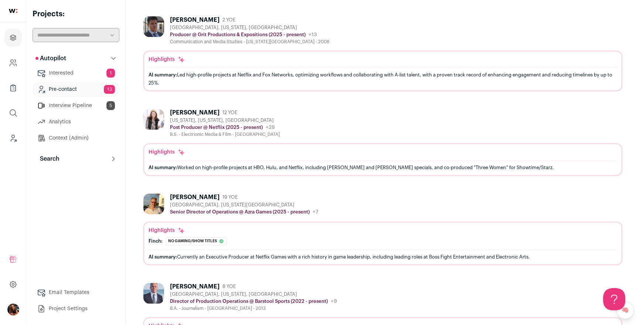
scroll to position [444, 0]
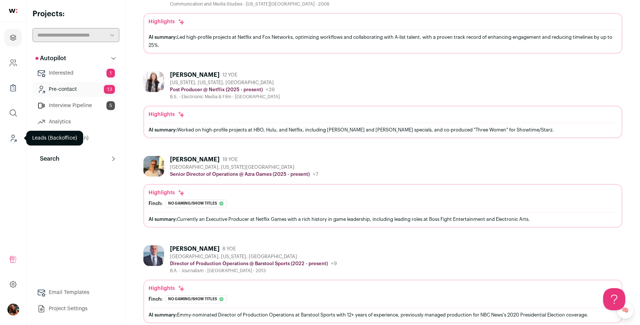
click at [12, 137] on icon "Leads (Backoffice)" at bounding box center [13, 138] width 9 height 9
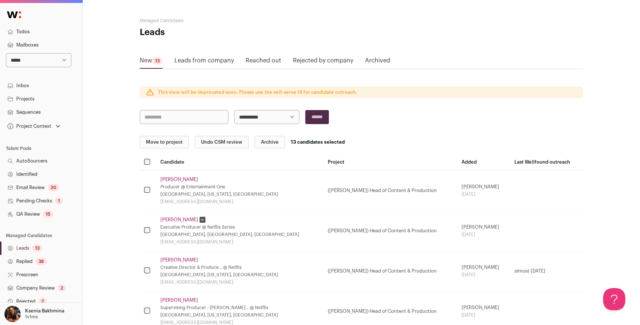
click at [146, 158] on th at bounding box center [148, 163] width 16 height 16
click at [147, 164] on th at bounding box center [148, 163] width 16 height 16
click at [147, 313] on td at bounding box center [148, 311] width 16 height 40
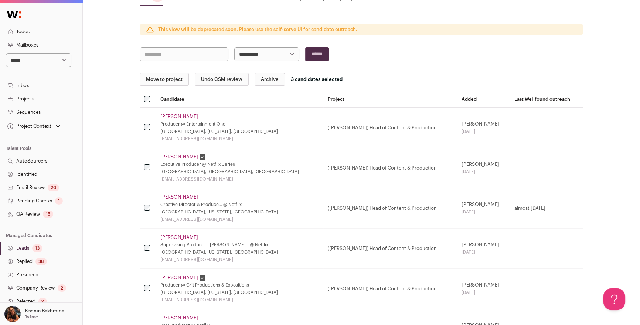
scroll to position [64, 0]
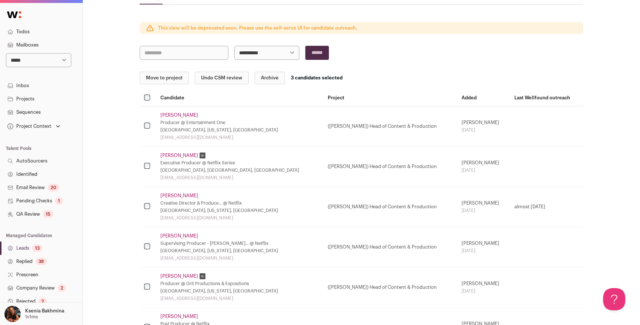
click at [147, 251] on td at bounding box center [148, 247] width 16 height 40
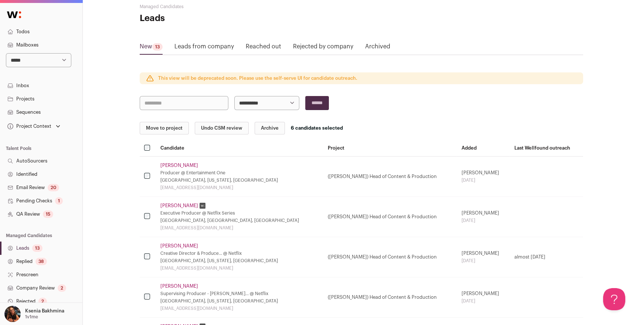
scroll to position [0, 0]
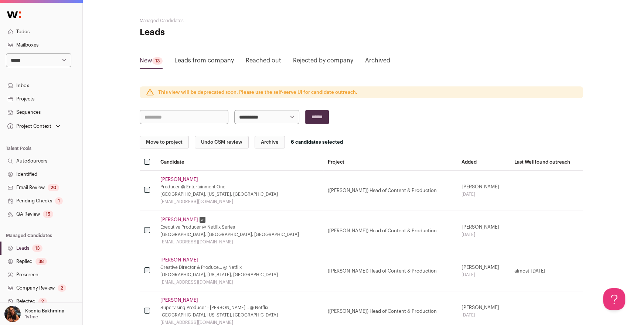
click at [263, 141] on button "Archive" at bounding box center [270, 142] width 30 height 13
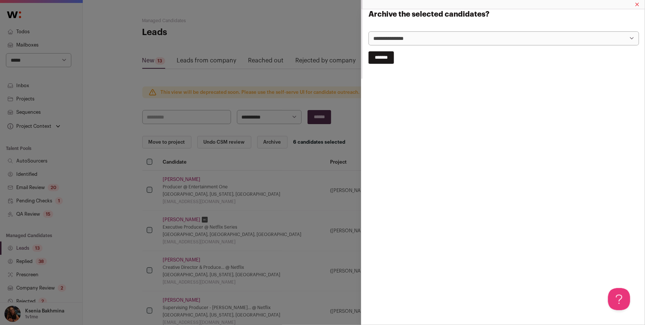
click at [379, 40] on select "**********" at bounding box center [504, 38] width 271 height 14
select select "**********"
click at [369, 31] on select "**********" at bounding box center [504, 38] width 271 height 14
click at [382, 59] on input "*******" at bounding box center [382, 57] width 26 height 13
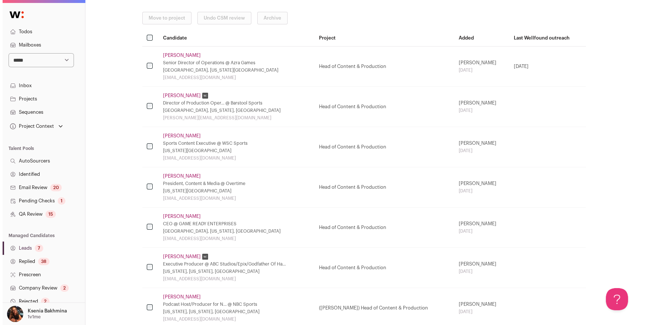
scroll to position [146, 0]
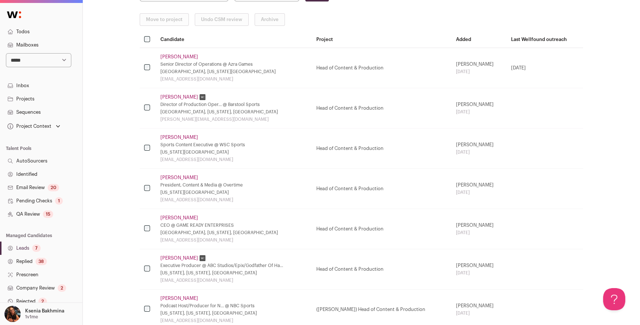
click at [180, 54] on link "[PERSON_NAME]" at bounding box center [179, 57] width 38 height 6
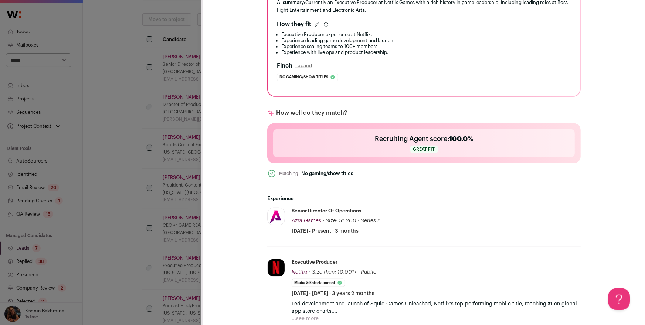
scroll to position [231, 0]
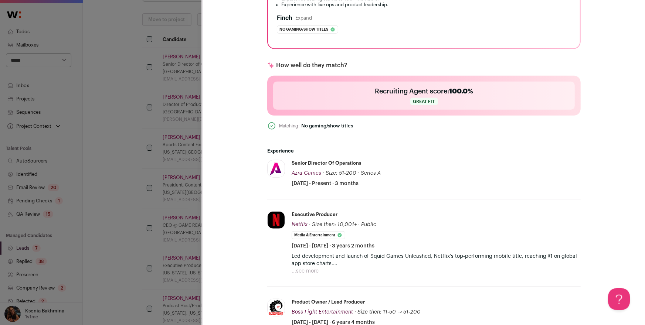
click at [313, 262] on p "Led development and launch of Squid Games Unleashed, Netflix’s top-performing m…" at bounding box center [436, 260] width 289 height 15
click at [314, 266] on p "Led development and launch of Squid Games Unleashed, Netflix’s top-performing m…" at bounding box center [436, 260] width 289 height 15
click at [315, 263] on p "Led development and launch of Squid Games Unleashed, Netflix’s top-performing m…" at bounding box center [436, 260] width 289 height 15
click at [309, 268] on button "...see more" at bounding box center [305, 271] width 27 height 7
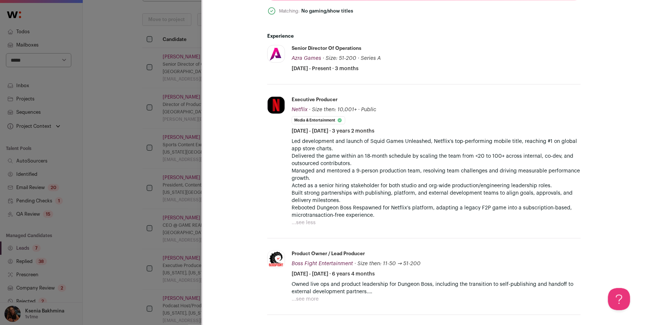
scroll to position [348, 0]
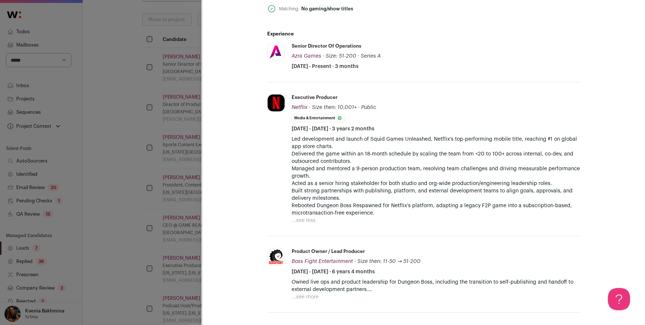
click at [310, 293] on button "...see more" at bounding box center [305, 296] width 27 height 7
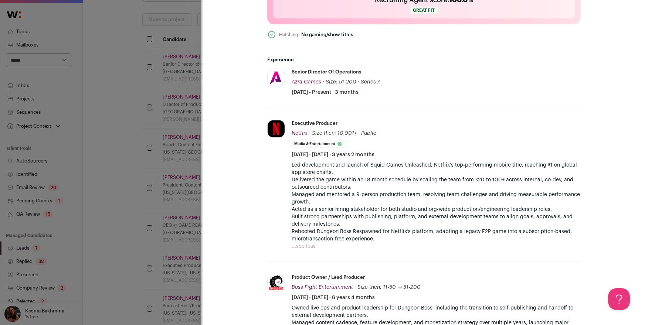
scroll to position [327, 0]
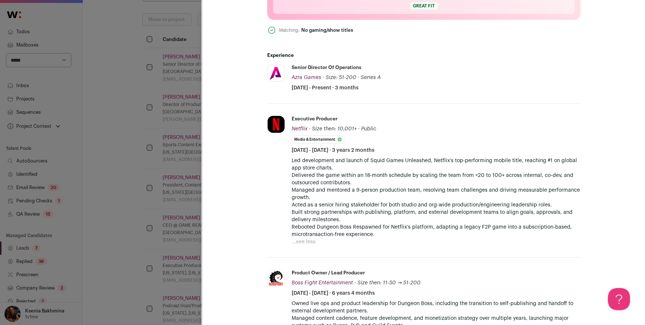
click at [166, 161] on div "**********" at bounding box center [322, 162] width 645 height 325
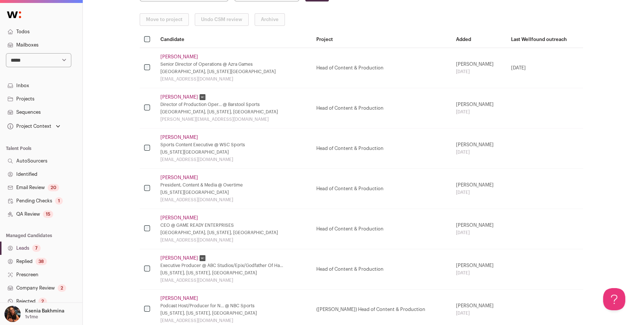
click at [182, 102] on div "Director of Production Oper... @ Barstool Sports" at bounding box center [233, 105] width 147 height 6
click at [182, 97] on link "[PERSON_NAME]" at bounding box center [179, 97] width 38 height 6
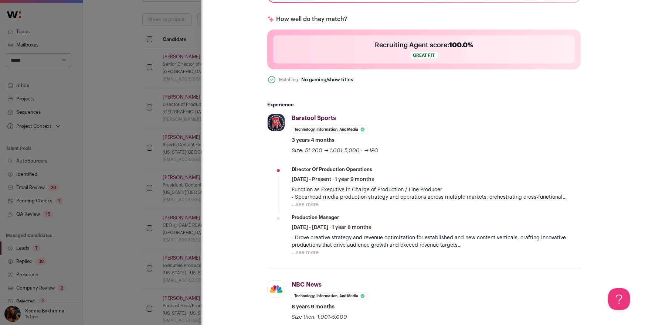
scroll to position [289, 0]
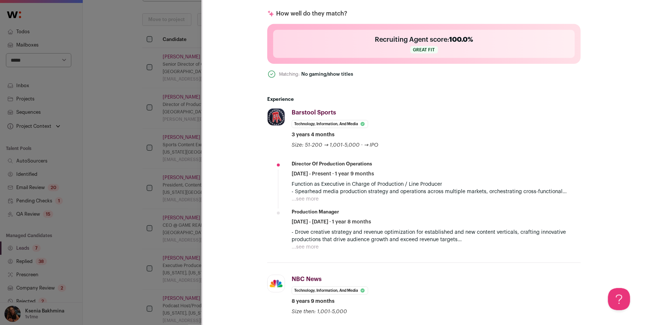
click at [312, 197] on button "...see more" at bounding box center [305, 199] width 27 height 7
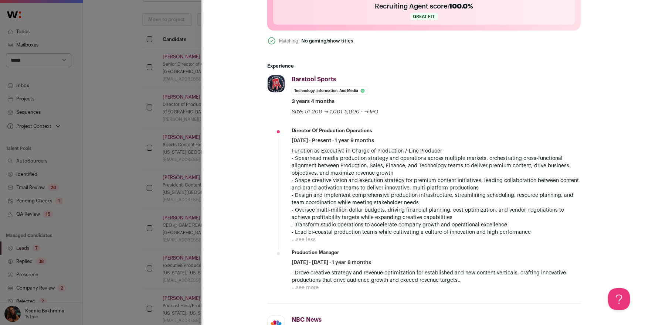
scroll to position [384, 0]
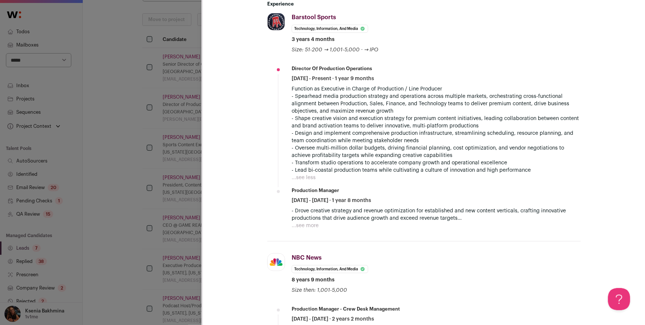
click at [306, 225] on button "...see more" at bounding box center [305, 225] width 27 height 7
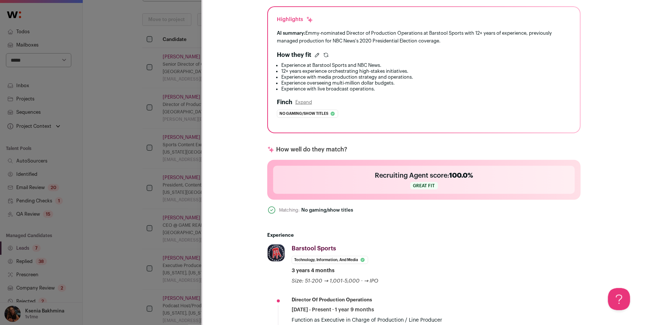
scroll to position [208, 0]
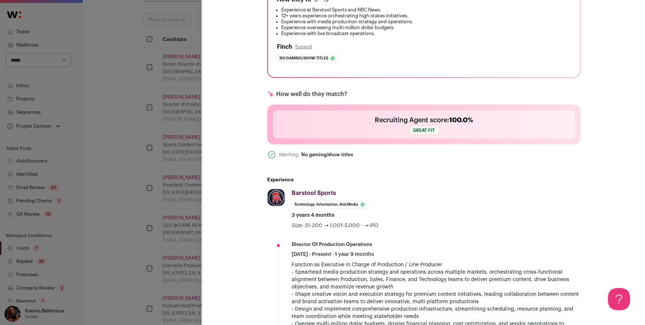
click at [335, 193] on div "Barstool Sports Barstool Sports [DOMAIN_NAME] Add to company list Public / Priv…" at bounding box center [436, 209] width 289 height 41
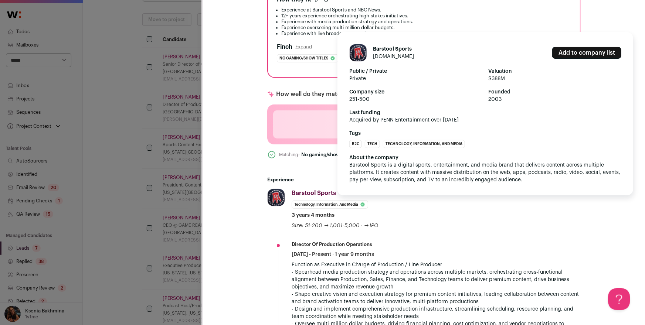
drag, startPoint x: 338, startPoint y: 190, endPoint x: 289, endPoint y: 191, distance: 49.2
click at [292, 191] on div "Barstool Sports Barstool Sports [DOMAIN_NAME] Add to company list Public / Priv…" at bounding box center [436, 209] width 289 height 41
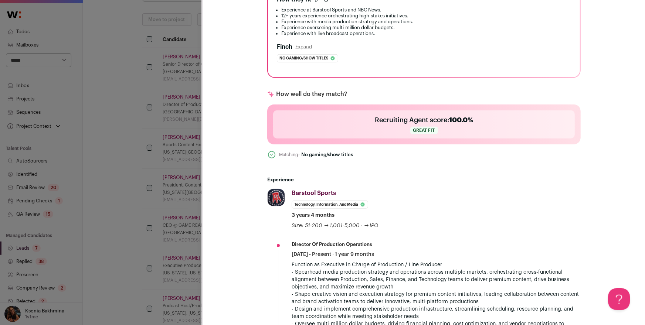
click at [168, 184] on div "**********" at bounding box center [322, 162] width 645 height 325
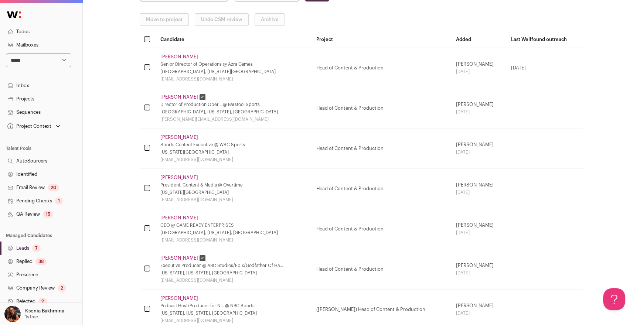
click at [176, 137] on link "[PERSON_NAME]" at bounding box center [179, 138] width 38 height 6
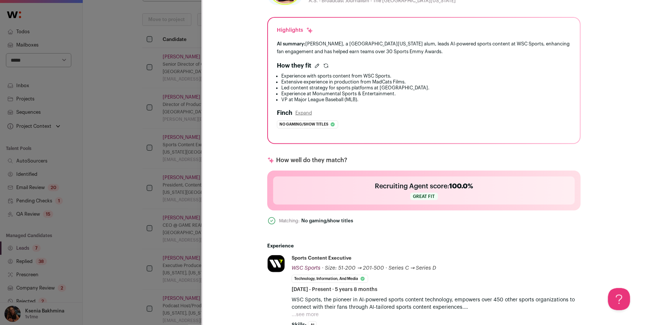
scroll to position [221, 0]
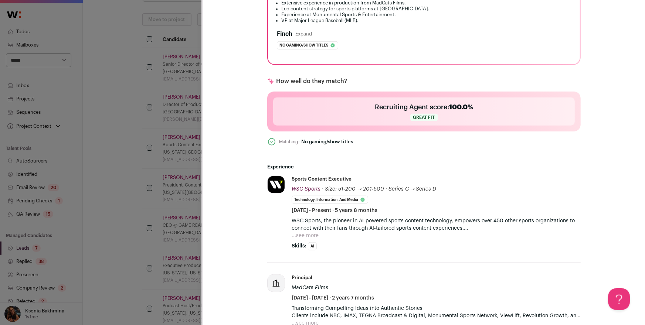
click at [307, 232] on button "...see more" at bounding box center [305, 235] width 27 height 7
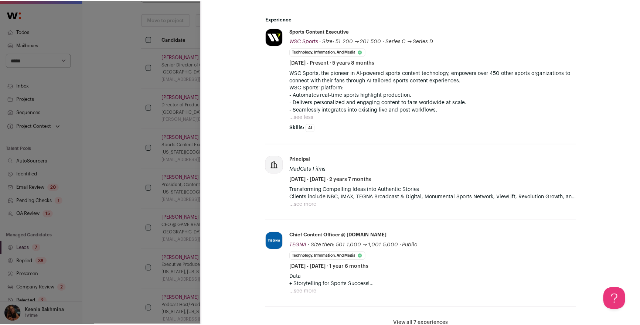
scroll to position [371, 0]
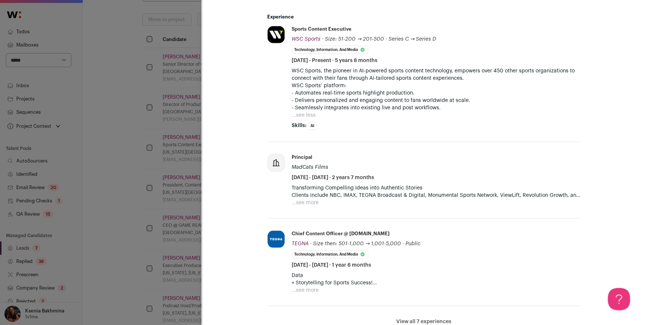
click at [311, 291] on button "...see more" at bounding box center [305, 290] width 27 height 7
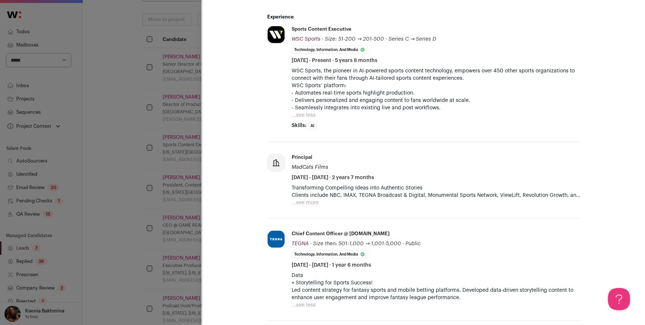
click at [182, 194] on div "**********" at bounding box center [322, 162] width 645 height 325
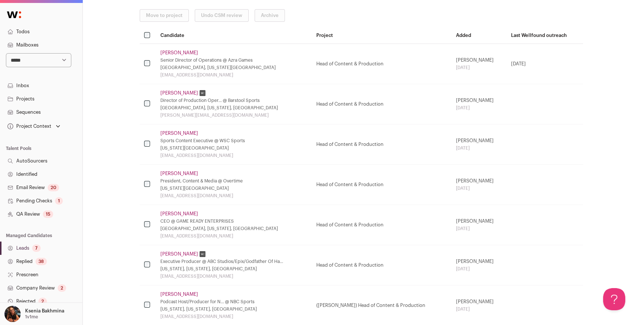
scroll to position [191, 0]
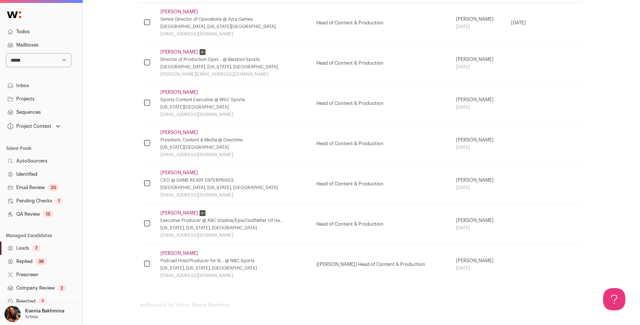
click at [44, 201] on link "Pending Checks 1" at bounding box center [41, 200] width 82 height 13
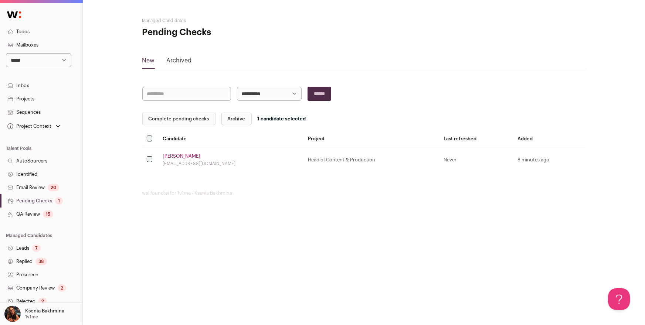
click at [181, 119] on button "Complete pending checks" at bounding box center [178, 119] width 73 height 13
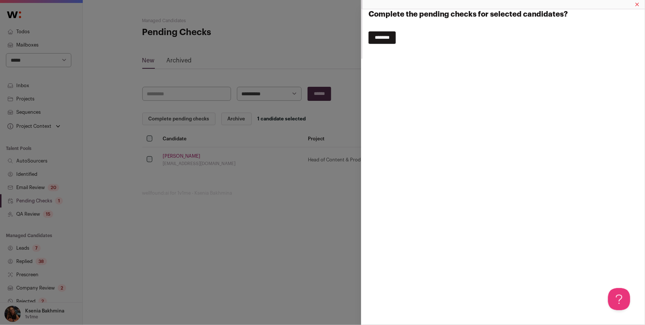
click at [390, 34] on input "********" at bounding box center [382, 37] width 27 height 13
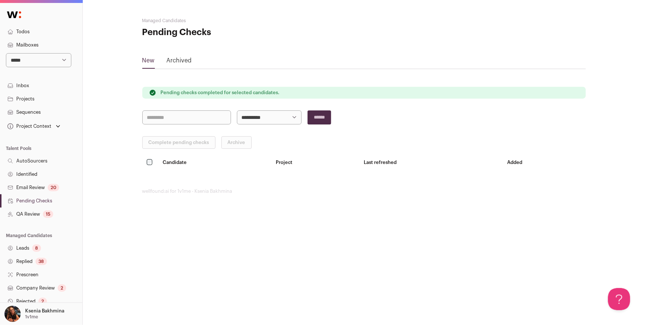
click at [26, 247] on link "Leads 8" at bounding box center [41, 248] width 82 height 13
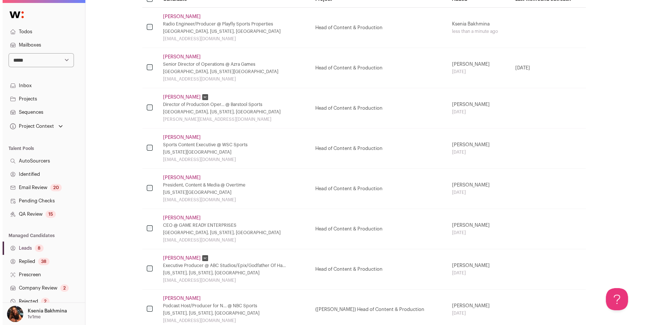
scroll to position [208, 0]
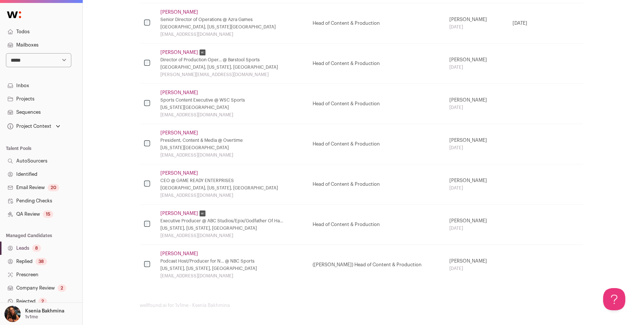
click at [177, 252] on link "[PERSON_NAME]" at bounding box center [179, 254] width 38 height 6
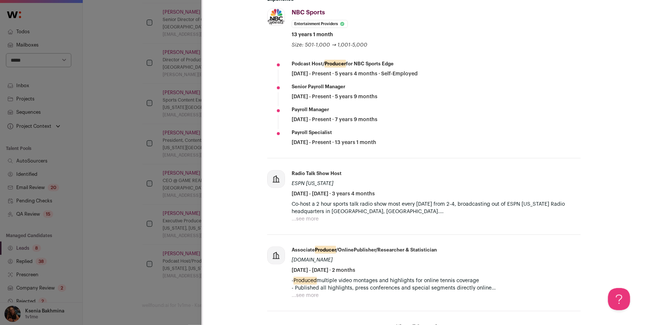
scroll to position [336, 0]
click at [303, 293] on button "...see more" at bounding box center [305, 295] width 27 height 7
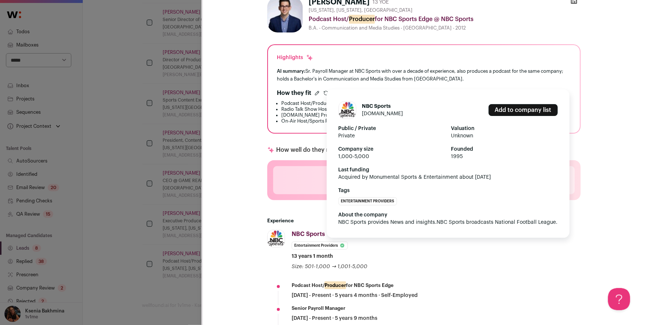
scroll to position [0, 0]
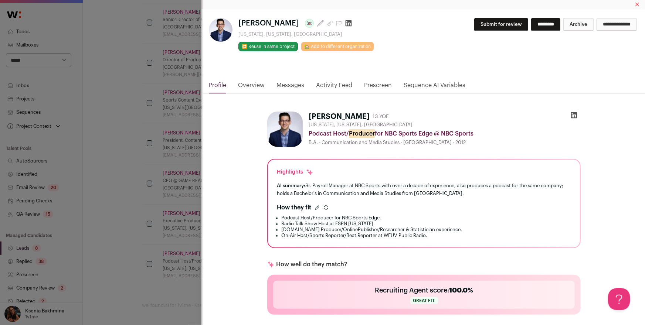
click at [150, 188] on div "**********" at bounding box center [322, 162] width 645 height 325
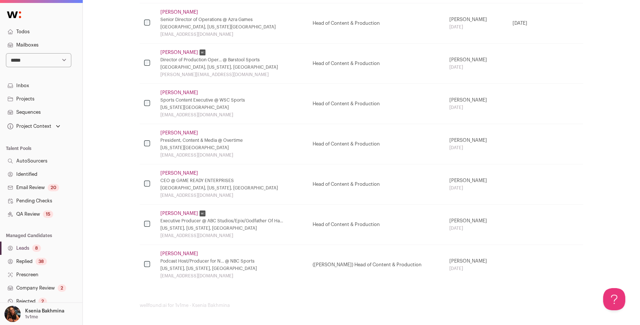
click at [177, 211] on link "[PERSON_NAME]" at bounding box center [179, 214] width 38 height 6
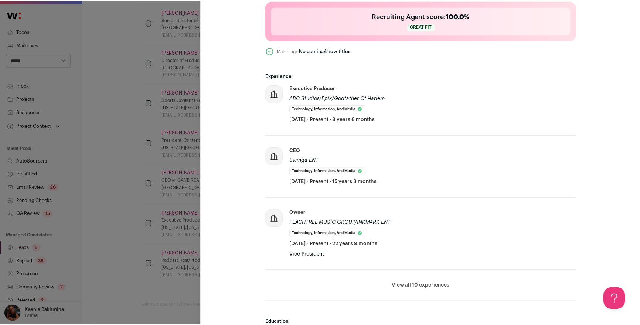
scroll to position [53, 0]
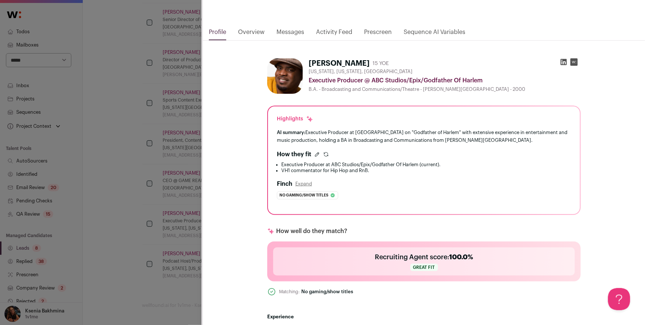
click at [151, 205] on div "**********" at bounding box center [322, 162] width 645 height 325
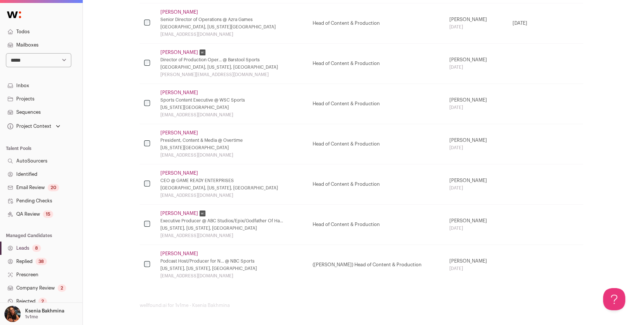
click at [146, 220] on td at bounding box center [148, 224] width 16 height 40
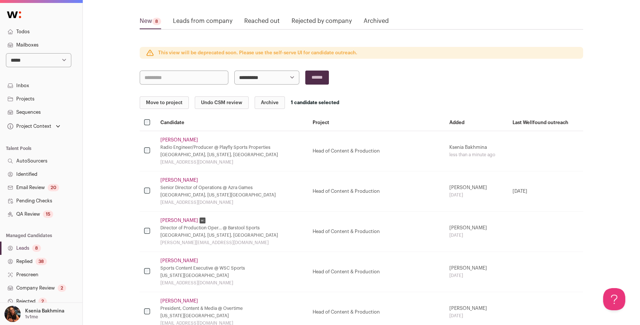
scroll to position [0, 0]
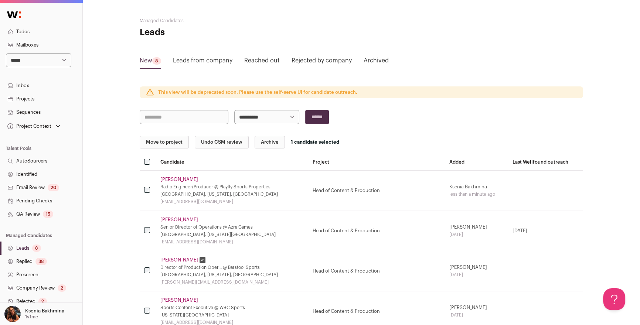
click at [268, 144] on button "Archive" at bounding box center [270, 142] width 30 height 13
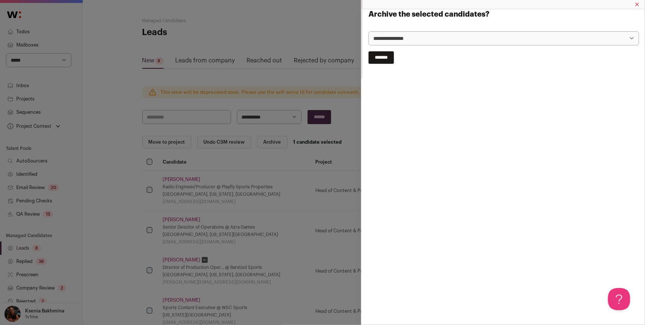
click at [441, 39] on select "**********" at bounding box center [504, 38] width 271 height 14
click at [369, 31] on select "**********" at bounding box center [504, 38] width 271 height 14
click at [386, 58] on input "*******" at bounding box center [382, 57] width 26 height 13
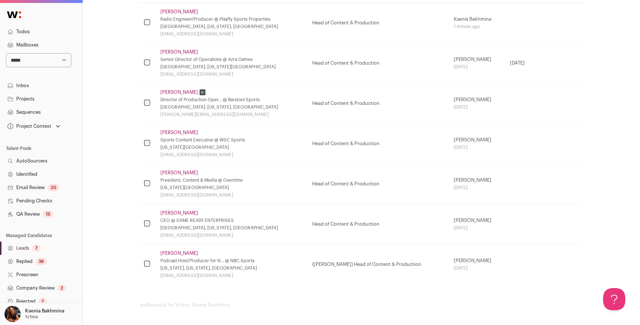
click at [175, 170] on link "[PERSON_NAME]" at bounding box center [179, 173] width 38 height 6
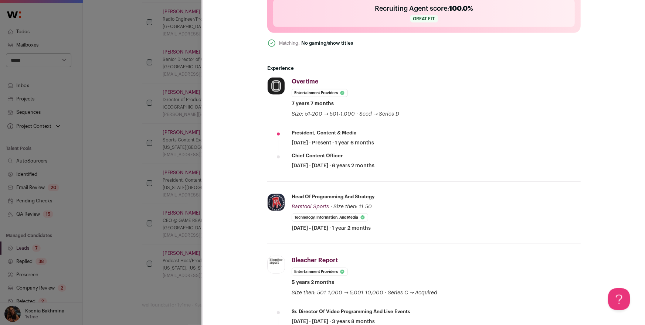
scroll to position [322, 0]
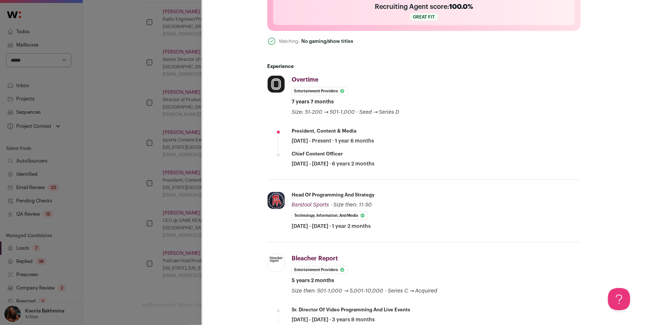
click at [187, 165] on div "**********" at bounding box center [322, 162] width 645 height 325
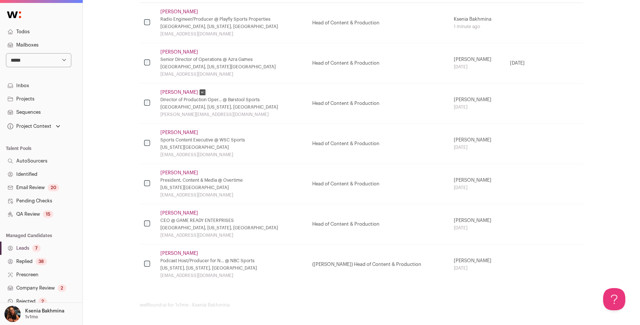
click at [171, 213] on link "Louis Simon" at bounding box center [179, 213] width 38 height 6
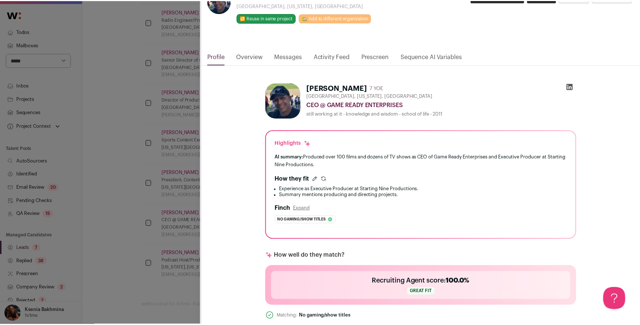
scroll to position [0, 0]
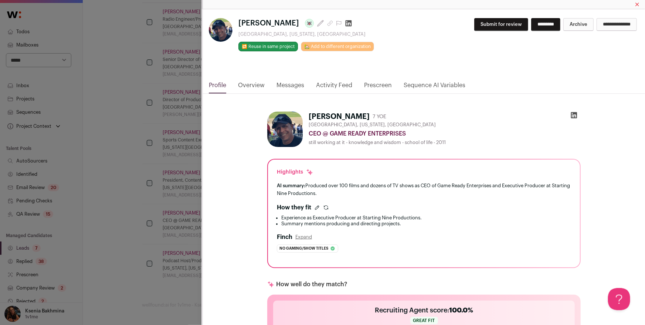
click at [570, 114] on icon "Close modal via background" at bounding box center [573, 115] width 7 height 7
click at [178, 175] on div "**********" at bounding box center [322, 162] width 645 height 325
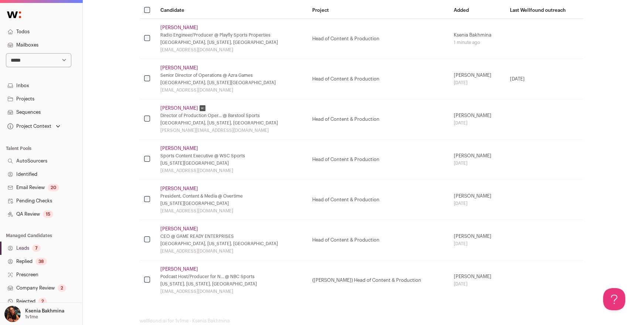
scroll to position [83, 0]
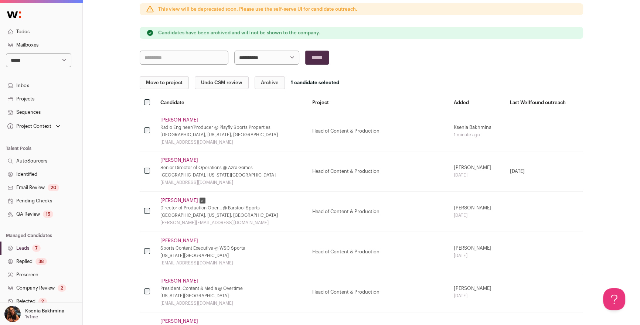
click at [263, 84] on button "Archive" at bounding box center [270, 83] width 30 height 13
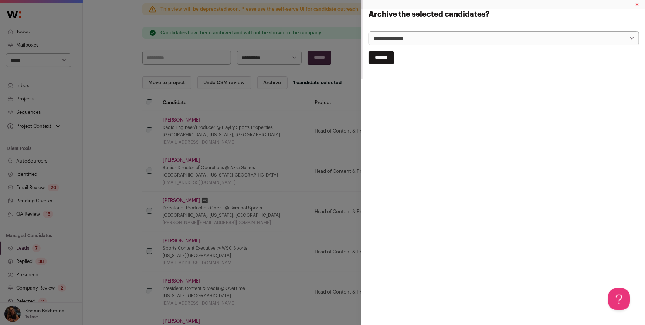
click at [384, 37] on select "**********" at bounding box center [504, 38] width 271 height 14
select select "**********"
click at [369, 31] on select "**********" at bounding box center [504, 38] width 271 height 14
click at [381, 59] on input "*******" at bounding box center [382, 57] width 26 height 13
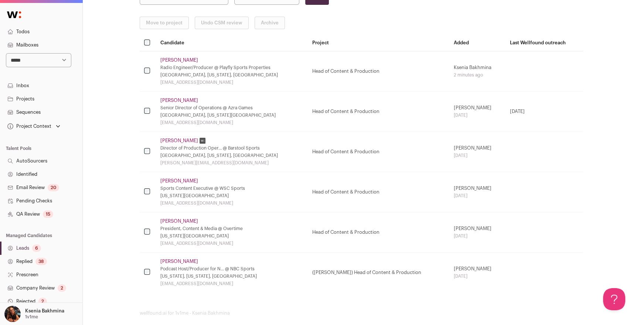
scroll to position [151, 0]
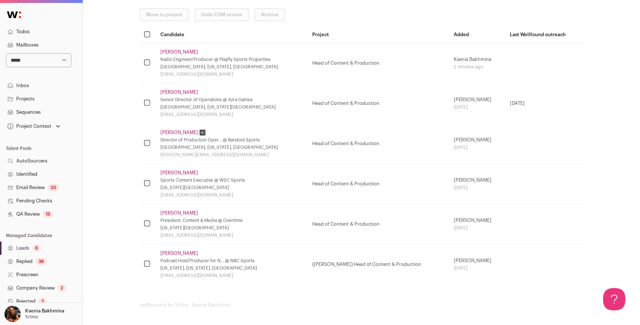
click at [179, 93] on link "[PERSON_NAME]" at bounding box center [179, 92] width 38 height 6
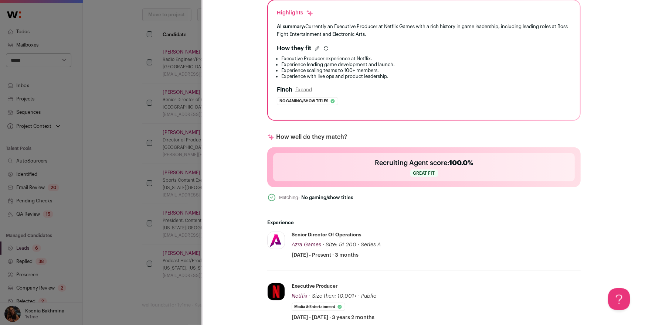
scroll to position [247, 0]
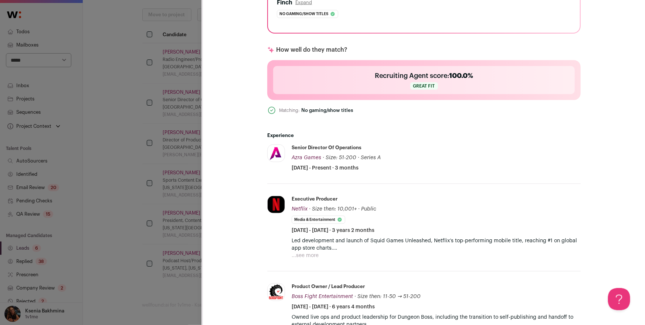
click at [147, 136] on div "**********" at bounding box center [322, 162] width 645 height 325
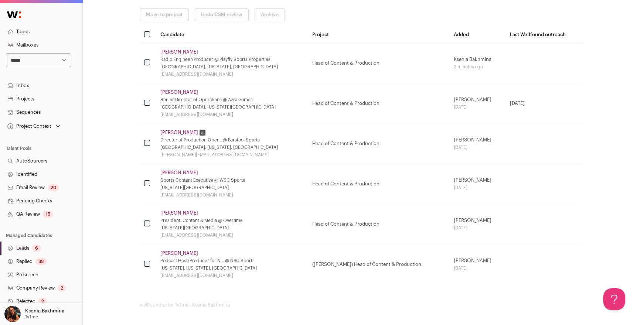
click at [168, 170] on link "[PERSON_NAME]" at bounding box center [179, 173] width 38 height 6
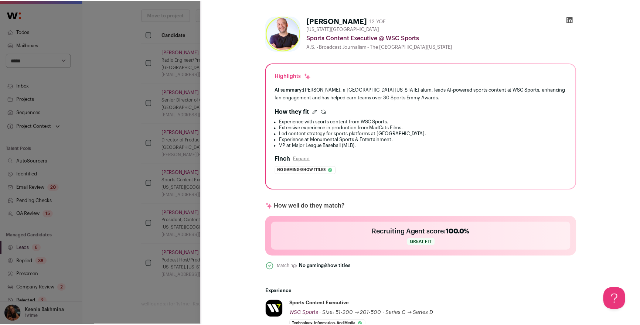
scroll to position [159, 0]
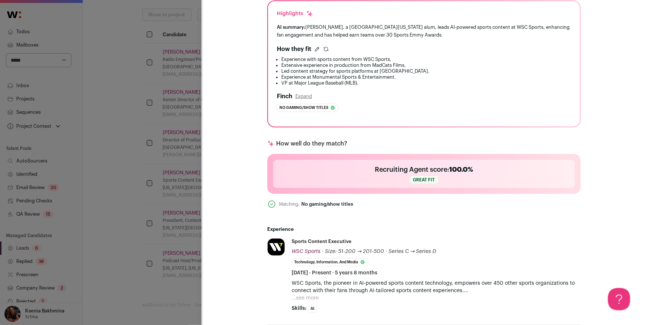
click at [129, 185] on div "**********" at bounding box center [322, 162] width 645 height 325
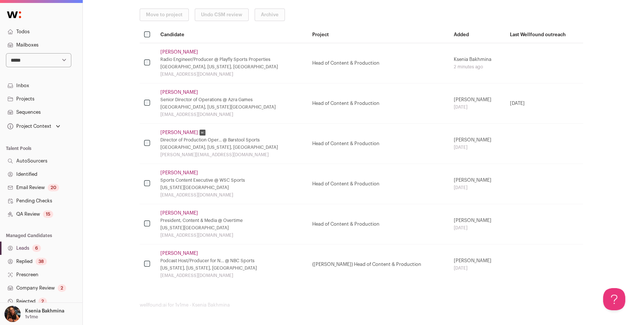
click at [174, 216] on td "Marc Kohn President, Content & Media @ Overtime New York City Metropolitan Area…" at bounding box center [232, 224] width 152 height 40
click at [167, 214] on link "[PERSON_NAME]" at bounding box center [179, 213] width 38 height 6
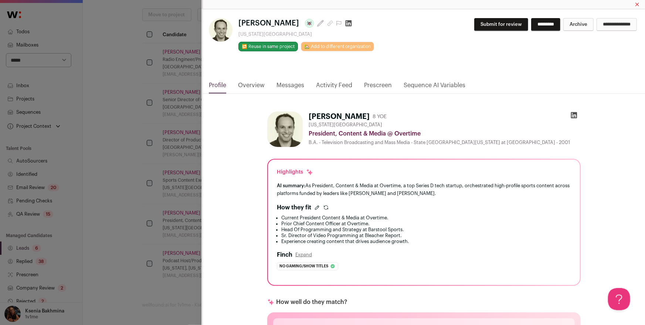
click at [576, 113] on div "Close modal via background" at bounding box center [573, 117] width 13 height 10
click at [575, 113] on icon "Close modal via background" at bounding box center [573, 115] width 7 height 7
click at [150, 97] on div "**********" at bounding box center [322, 162] width 645 height 325
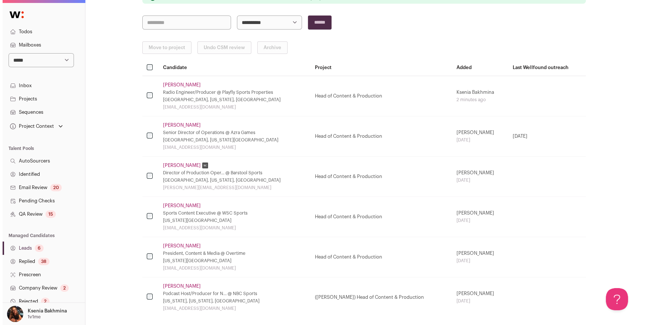
scroll to position [88, 0]
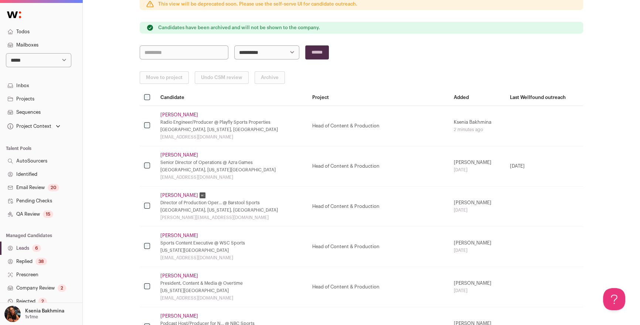
click at [177, 116] on link "[PERSON_NAME]" at bounding box center [179, 115] width 38 height 6
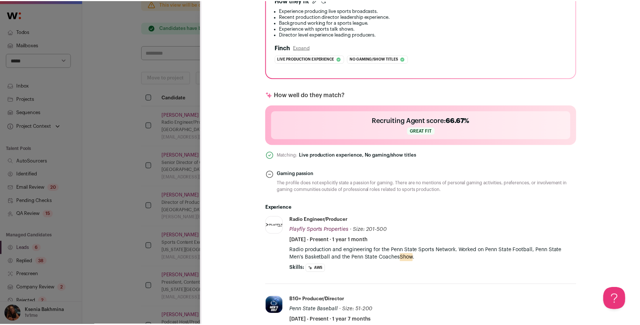
scroll to position [259, 0]
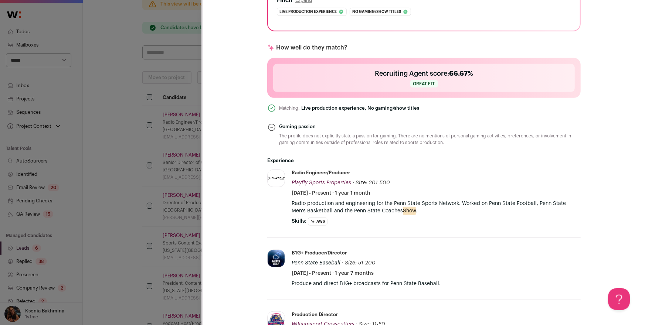
click at [122, 194] on div "**********" at bounding box center [322, 162] width 645 height 325
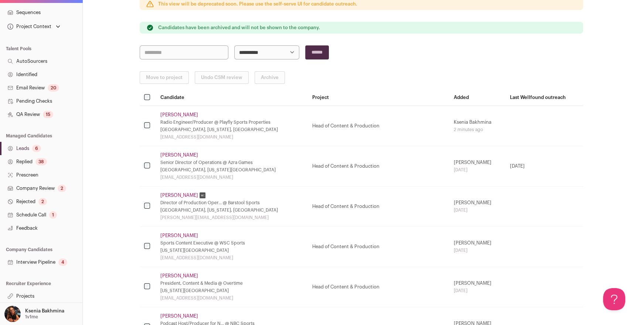
scroll to position [151, 0]
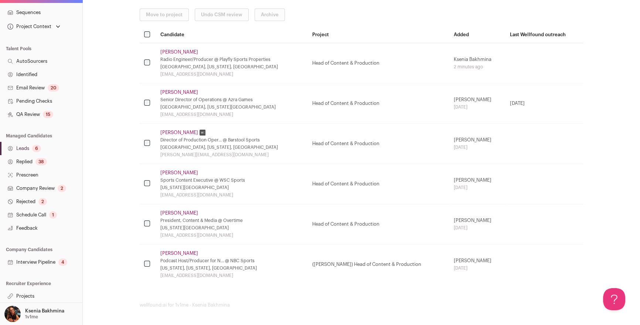
click at [28, 294] on link "Projects" at bounding box center [41, 296] width 82 height 13
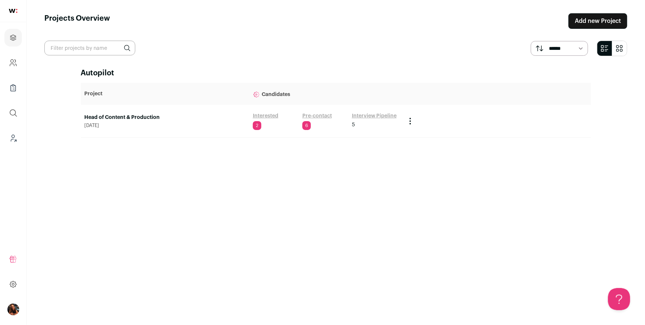
click at [140, 118] on link "Head of Content & Production" at bounding box center [165, 117] width 161 height 7
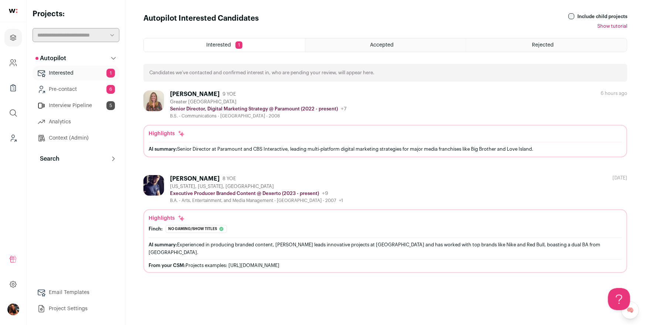
click at [53, 160] on p "Search" at bounding box center [47, 159] width 24 height 9
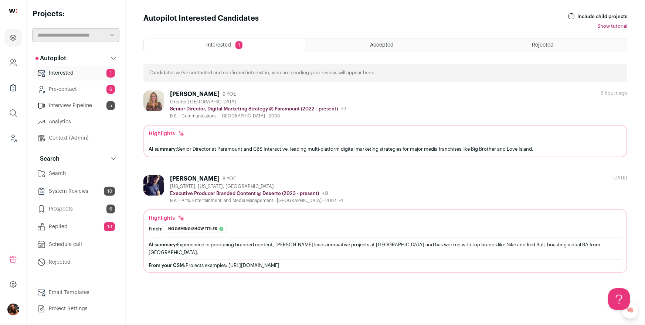
click at [52, 172] on link "Search" at bounding box center [76, 173] width 87 height 15
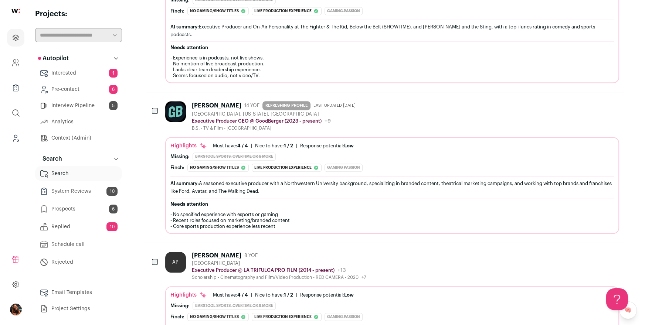
scroll to position [718, 0]
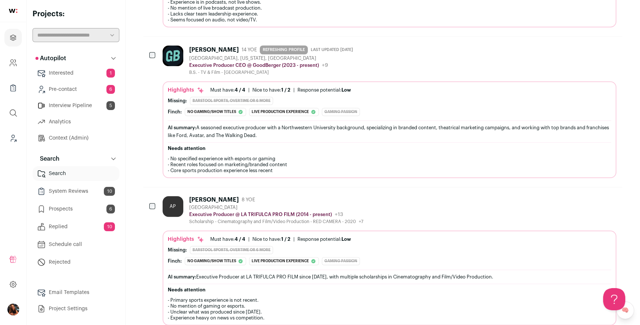
click at [197, 46] on div "Josh Berger" at bounding box center [214, 49] width 50 height 7
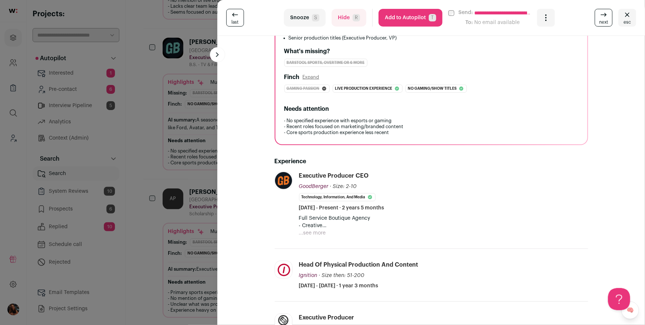
scroll to position [152, 0]
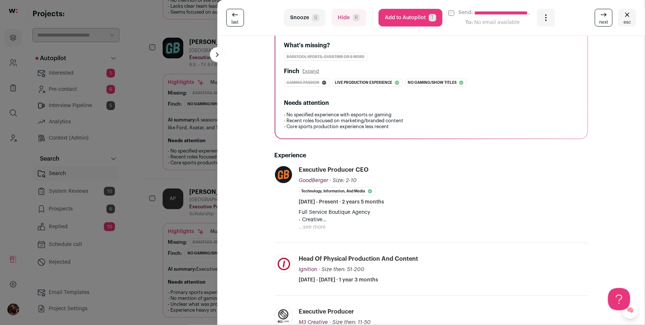
click at [314, 227] on button "...see more" at bounding box center [312, 227] width 27 height 7
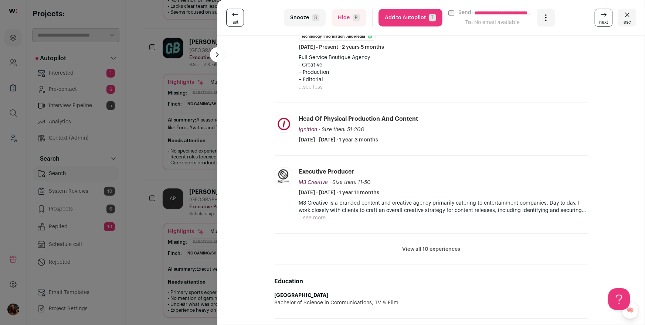
scroll to position [325, 0]
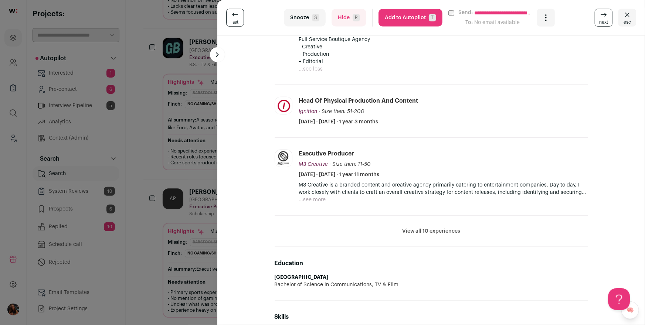
click at [325, 198] on div "M3 Creative is a branded content and creative agency primarily catering to ente…" at bounding box center [443, 192] width 289 height 22
click at [318, 198] on button "...see more" at bounding box center [312, 199] width 27 height 7
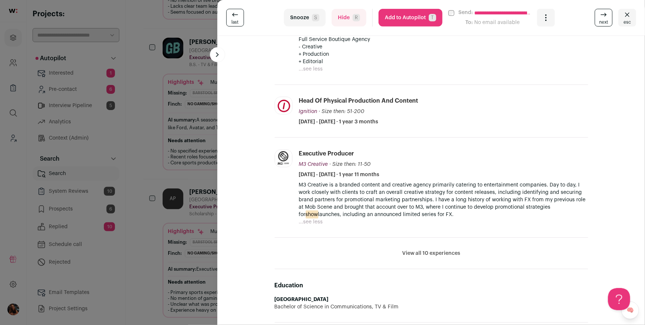
click at [433, 248] on li "View all 10 experiences View less" at bounding box center [431, 253] width 313 height 31
click at [433, 252] on button "View all 10 experiences" at bounding box center [431, 253] width 58 height 7
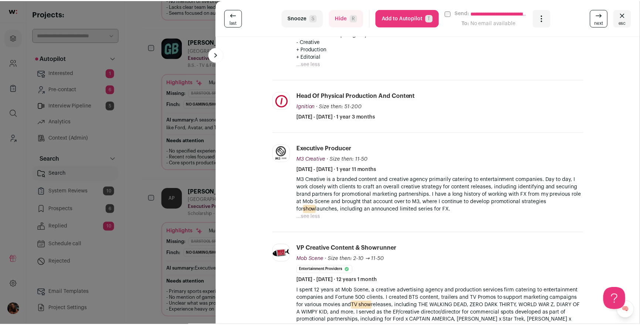
scroll to position [0, 0]
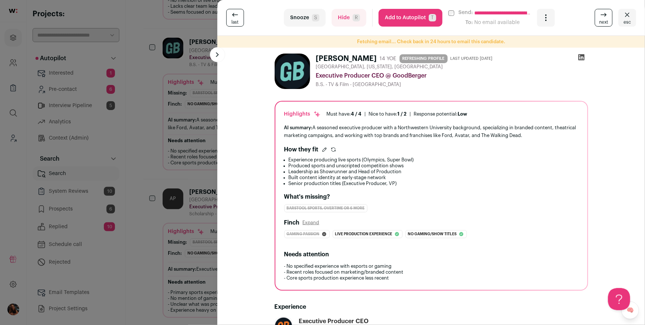
click at [180, 149] on div "**********" at bounding box center [322, 162] width 645 height 325
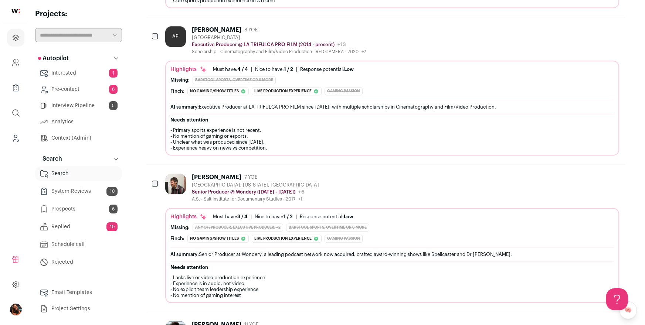
scroll to position [891, 0]
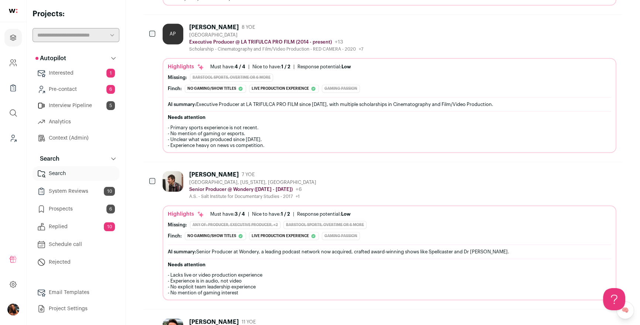
click at [203, 171] on div "[PERSON_NAME]" at bounding box center [214, 174] width 50 height 7
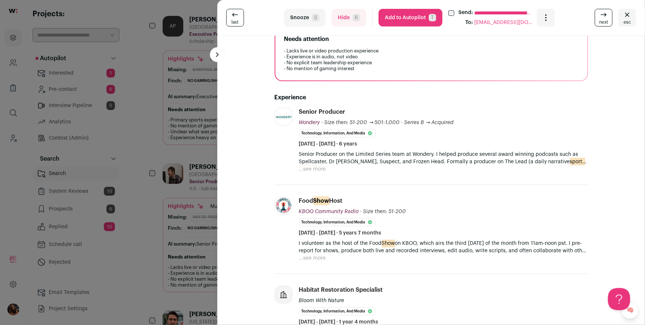
scroll to position [203, 0]
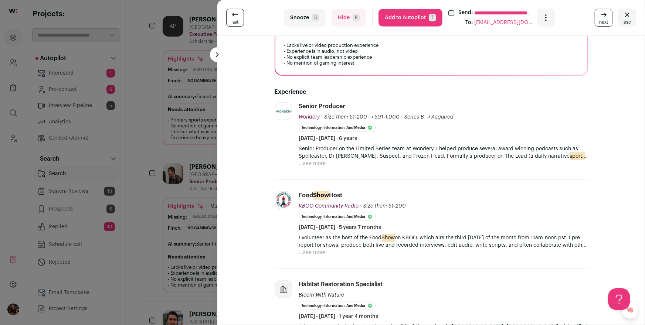
click at [315, 160] on button "...see more" at bounding box center [312, 163] width 27 height 7
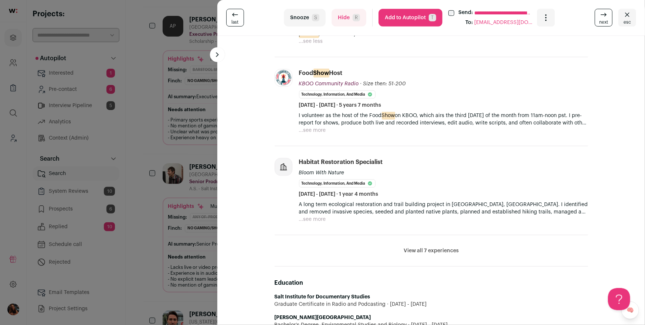
scroll to position [352, 0]
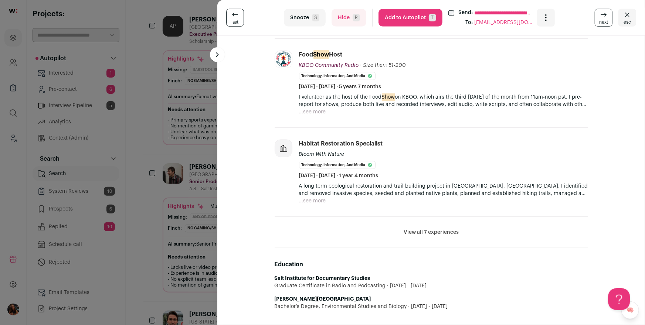
click at [424, 227] on li "View all 7 experiences View less" at bounding box center [431, 232] width 313 height 31
click at [424, 234] on button "View all 7 experiences" at bounding box center [431, 232] width 55 height 7
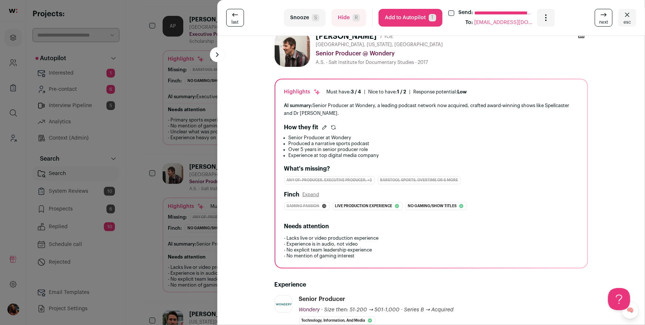
scroll to position [7, 0]
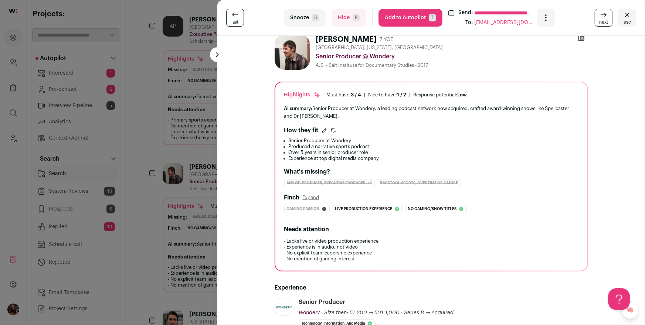
click at [395, 21] on button "Add to Autopilot T" at bounding box center [411, 18] width 64 height 18
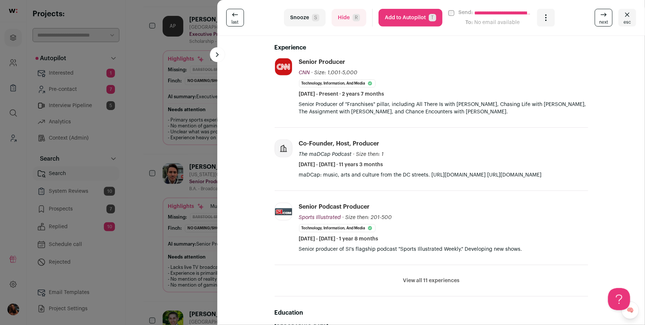
scroll to position [299, 0]
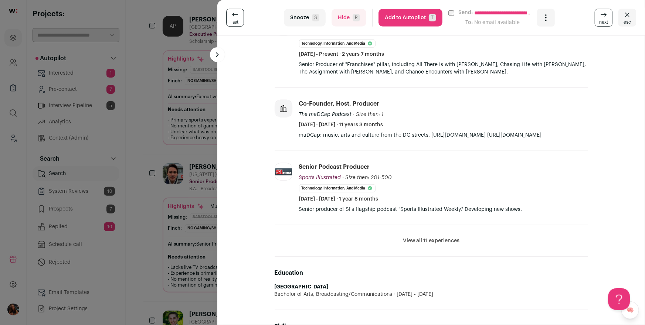
click at [418, 235] on li "View all 11 experiences View less" at bounding box center [431, 240] width 313 height 31
click at [413, 238] on button "View all 11 experiences" at bounding box center [431, 240] width 57 height 7
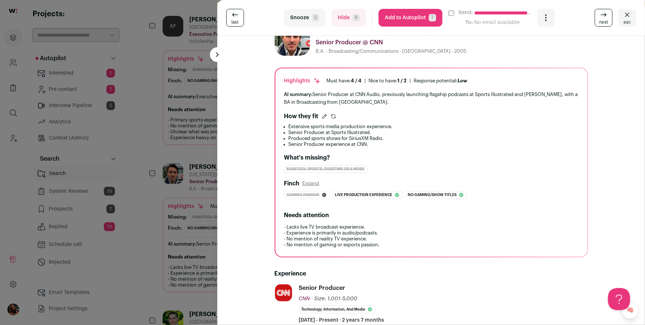
scroll to position [0, 0]
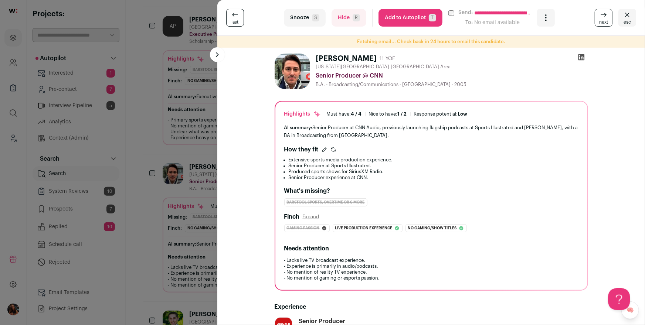
click at [396, 17] on button "Add to Autopilot T" at bounding box center [411, 18] width 64 height 18
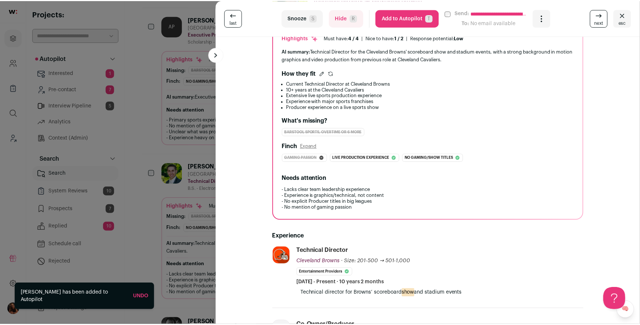
scroll to position [132, 0]
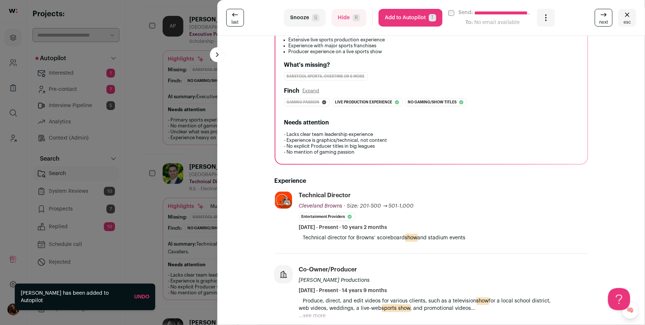
click at [166, 179] on div "**********" at bounding box center [322, 162] width 645 height 325
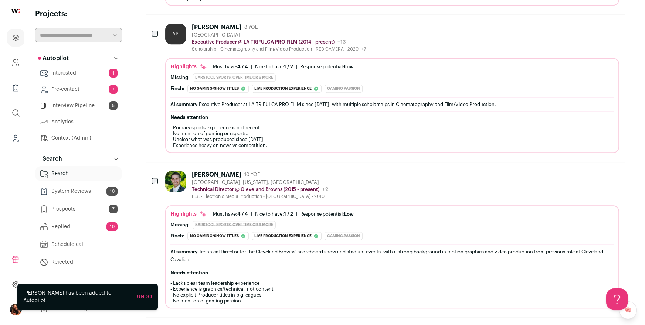
scroll to position [1019, 0]
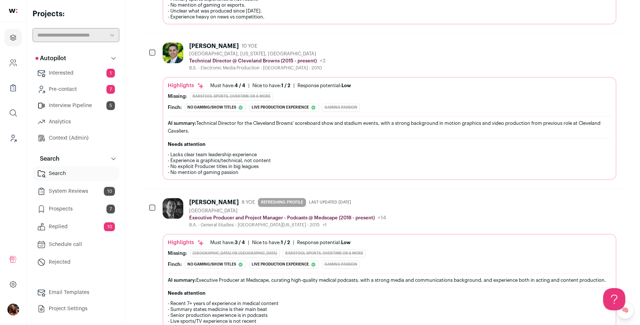
click at [203, 199] on div "Nick Andrews" at bounding box center [214, 202] width 50 height 7
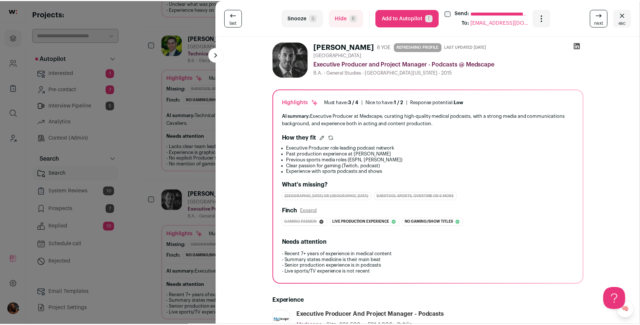
scroll to position [130, 0]
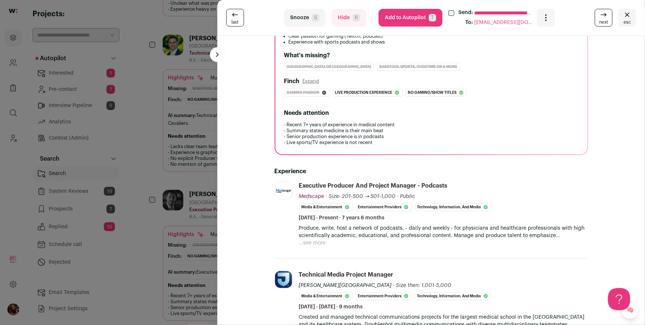
click at [181, 201] on div "**********" at bounding box center [322, 162] width 645 height 325
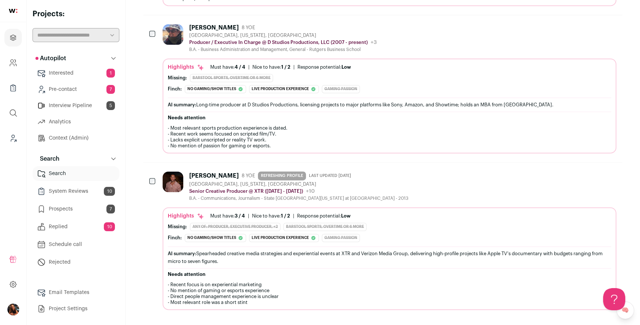
scroll to position [1345, 0]
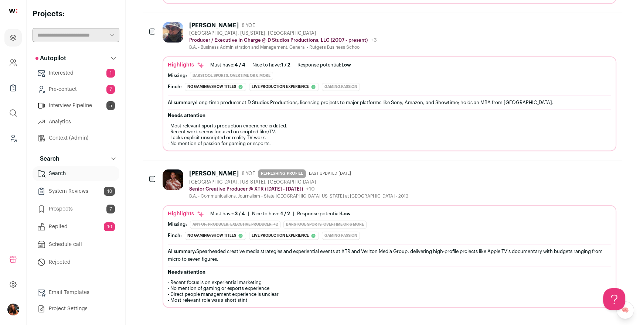
click at [74, 208] on link "Prospects 7" at bounding box center [76, 209] width 87 height 15
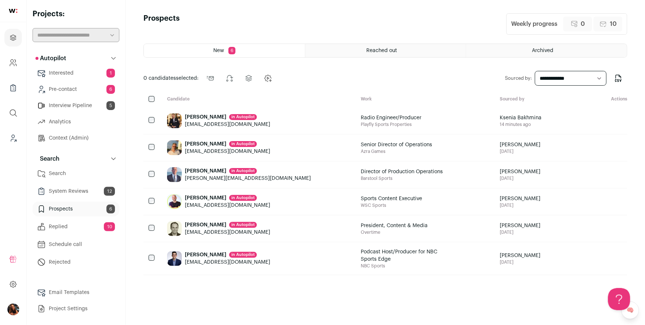
click at [68, 89] on link "Pre-contact 6" at bounding box center [76, 89] width 87 height 15
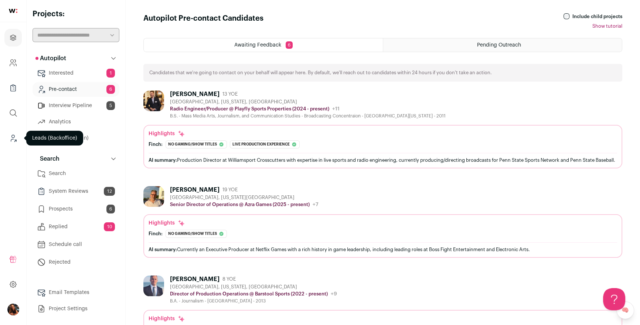
click at [12, 138] on icon "Leads (Backoffice)" at bounding box center [13, 138] width 9 height 9
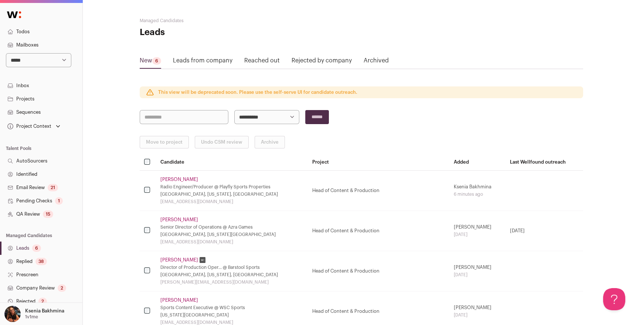
click at [37, 200] on link "Pending Checks 1" at bounding box center [41, 200] width 82 height 13
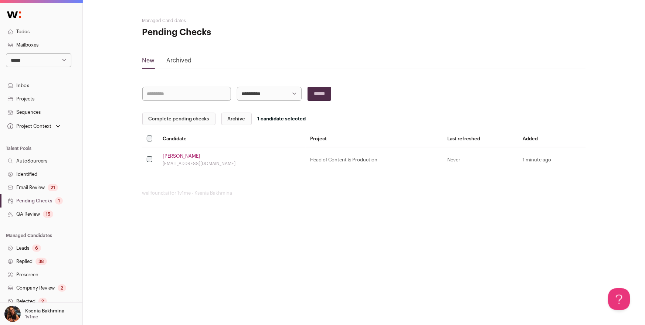
click at [185, 117] on button "Complete pending checks" at bounding box center [178, 119] width 73 height 13
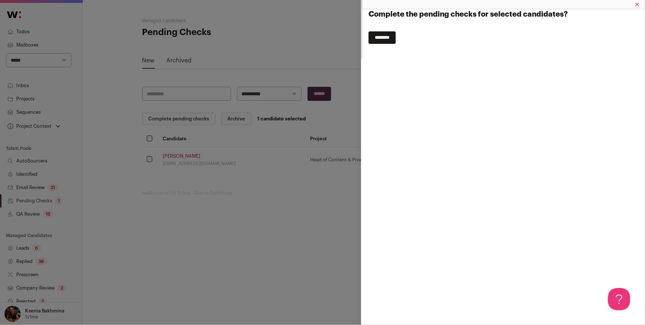
click at [377, 37] on input "********" at bounding box center [382, 37] width 27 height 13
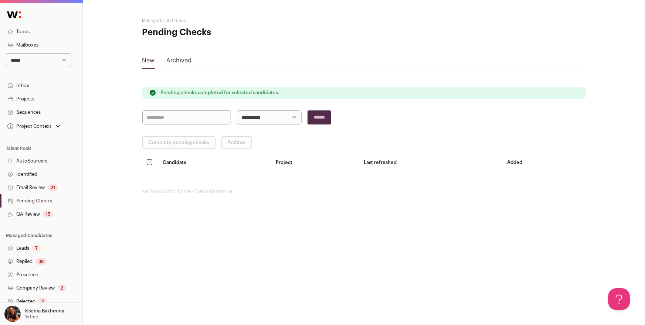
click at [26, 248] on link "Leads 7" at bounding box center [41, 248] width 82 height 13
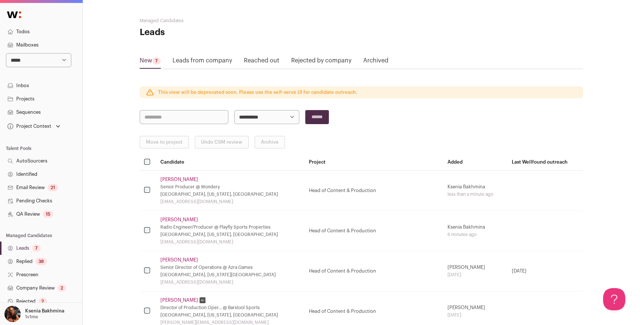
click at [174, 179] on link "Chris Seigel" at bounding box center [179, 180] width 38 height 6
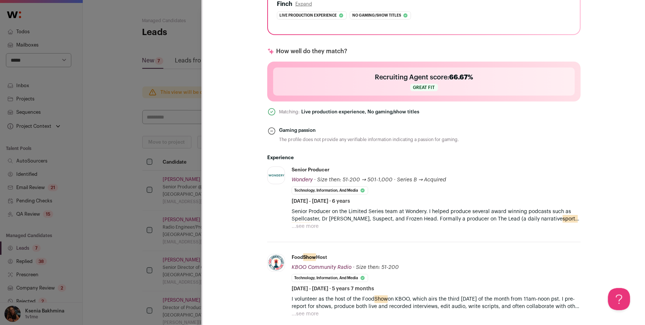
scroll to position [250, 0]
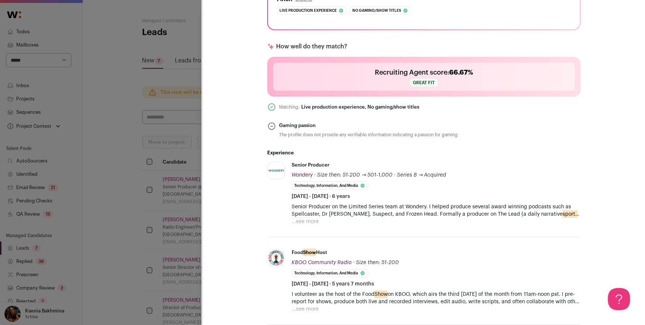
click at [298, 223] on button "...see more" at bounding box center [305, 221] width 27 height 7
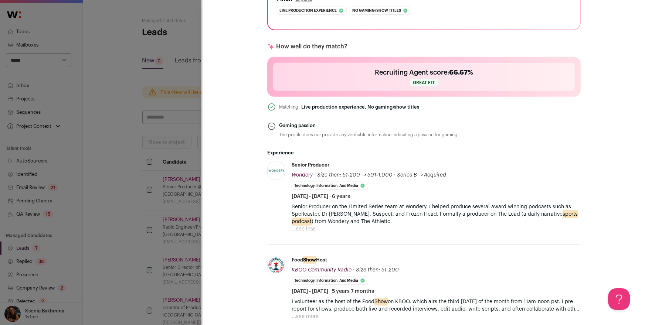
scroll to position [307, 0]
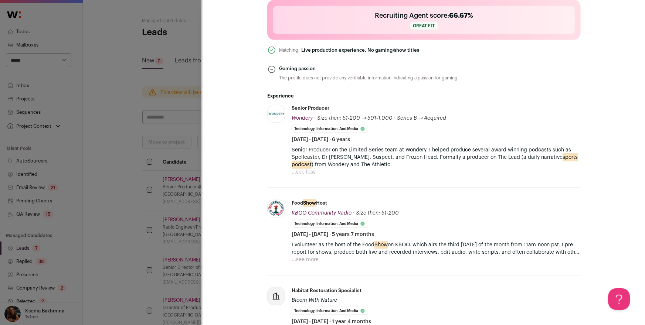
click at [121, 160] on div "**********" at bounding box center [322, 162] width 645 height 325
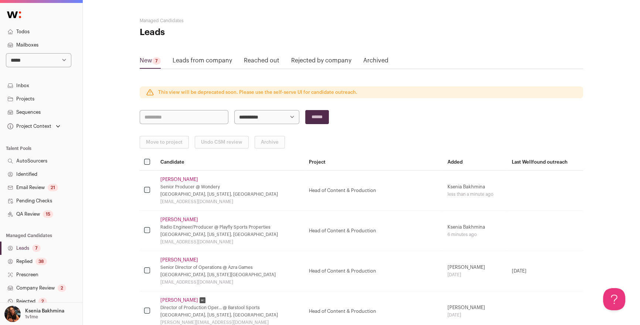
click at [186, 217] on link "Justin Hawkins" at bounding box center [179, 220] width 38 height 6
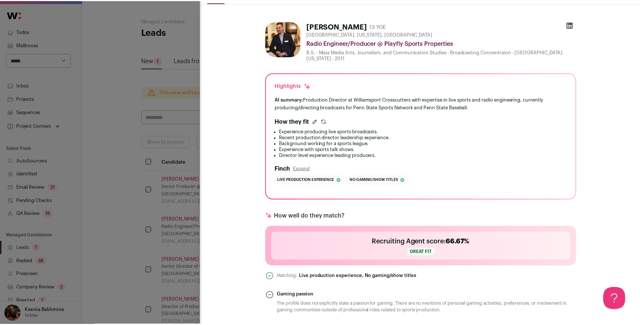
scroll to position [0, 0]
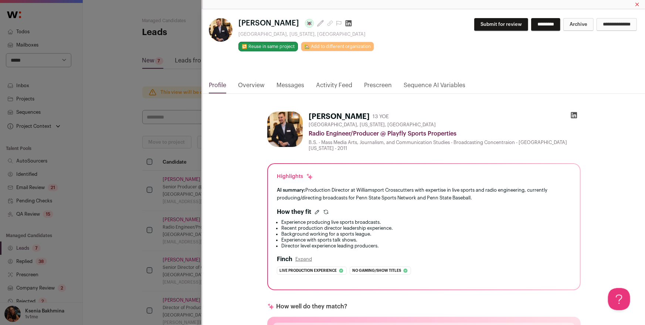
click at [158, 166] on div "**********" at bounding box center [322, 162] width 645 height 325
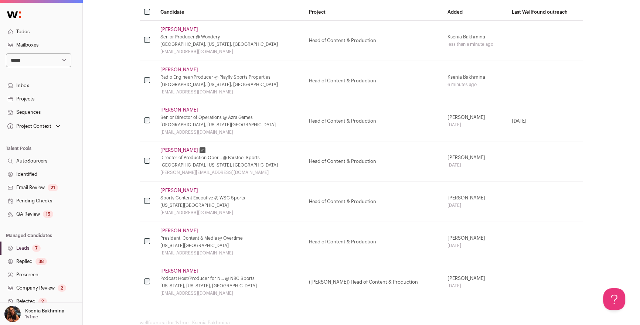
scroll to position [168, 0]
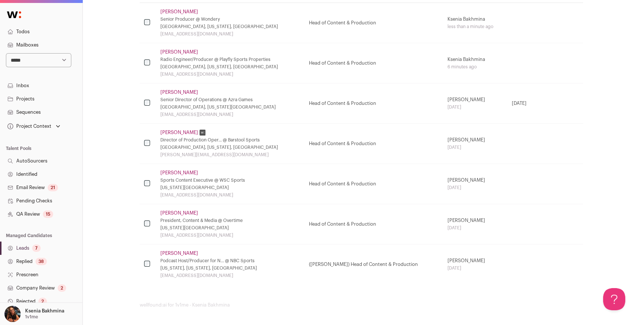
click at [29, 210] on link "QA Review 15" at bounding box center [41, 214] width 82 height 13
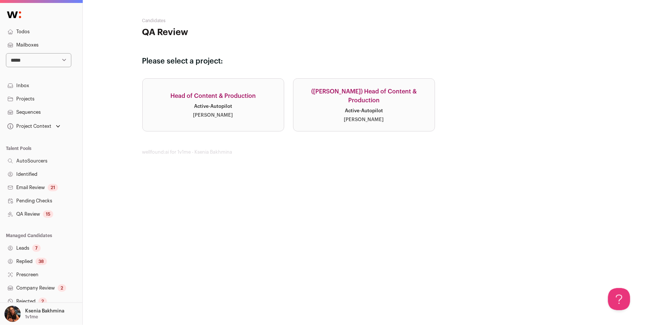
click at [305, 113] on link "(Drew) Head of Content & Production Active · Autopilot Drew Thompson" at bounding box center [364, 104] width 142 height 53
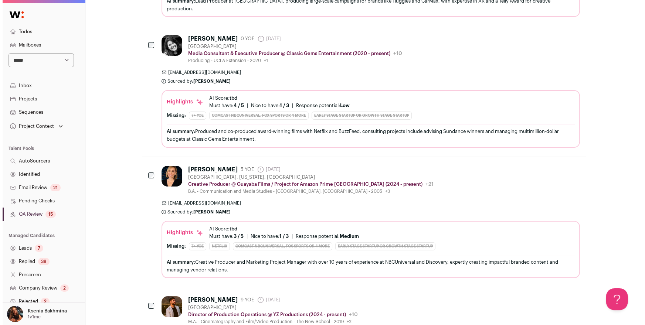
scroll to position [1615, 0]
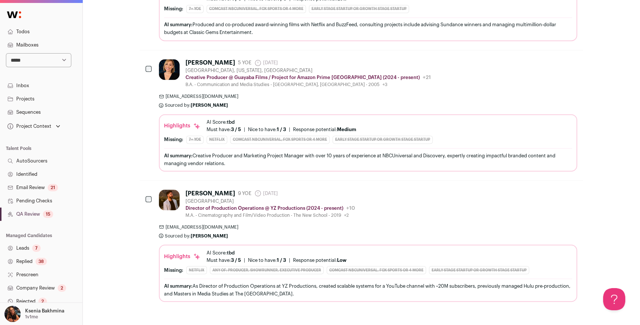
click at [211, 59] on div "Nadia Escobar" at bounding box center [211, 62] width 50 height 7
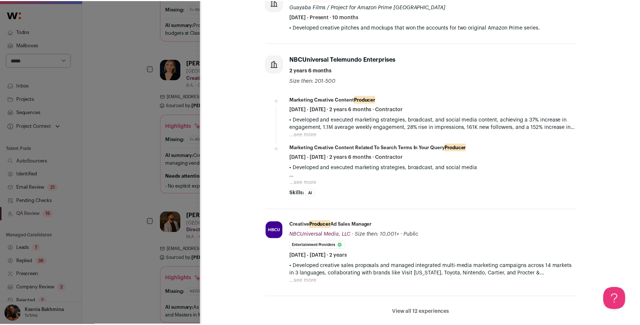
scroll to position [396, 0]
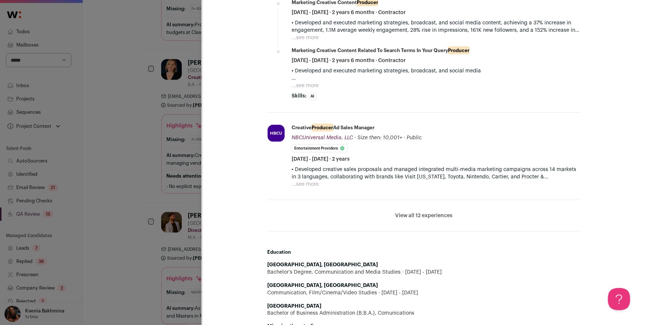
click at [142, 117] on div "**********" at bounding box center [322, 162] width 645 height 325
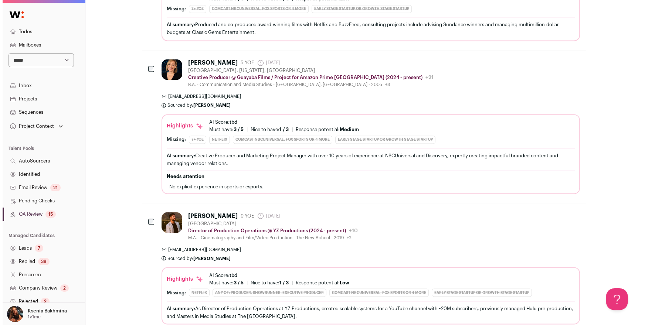
scroll to position [1652, 0]
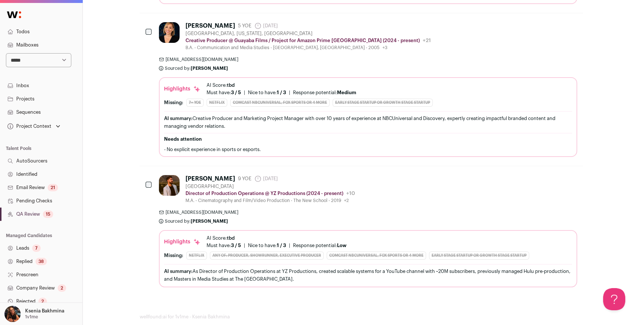
click at [193, 175] on div "Dan K." at bounding box center [211, 178] width 50 height 7
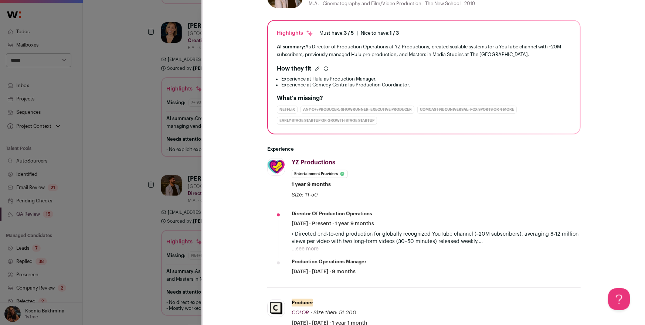
scroll to position [140, 0]
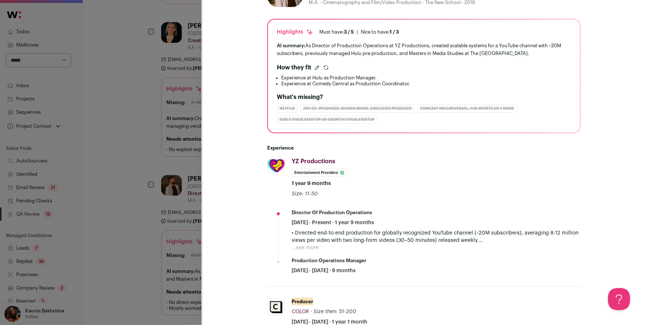
click at [244, 224] on div "Dan K. 9 YOE Greater Boston Director of Production Operations @ YZ Productions …" at bounding box center [424, 297] width 442 height 687
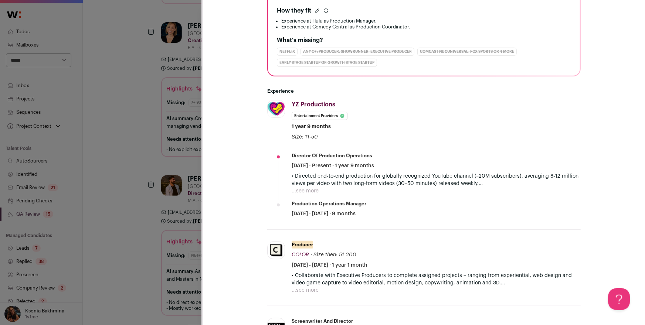
scroll to position [197, 0]
click at [310, 291] on button "...see more" at bounding box center [305, 289] width 27 height 7
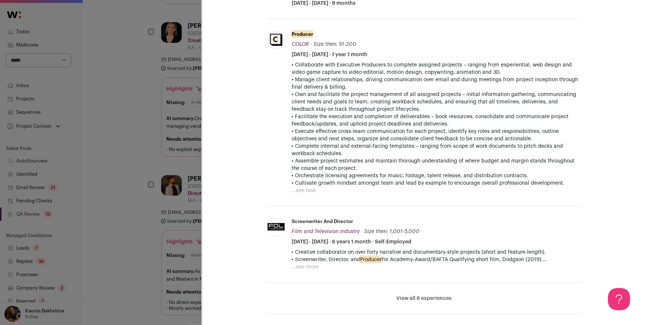
scroll to position [425, 0]
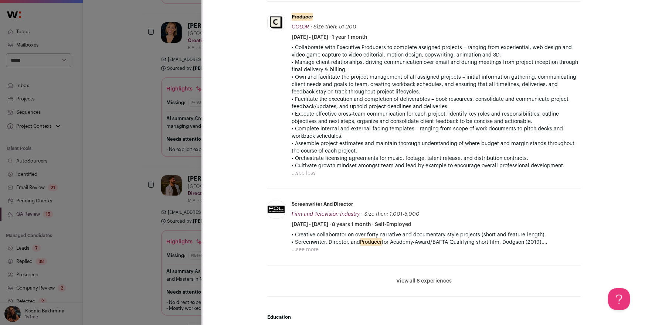
click at [303, 248] on button "...see more" at bounding box center [305, 249] width 27 height 7
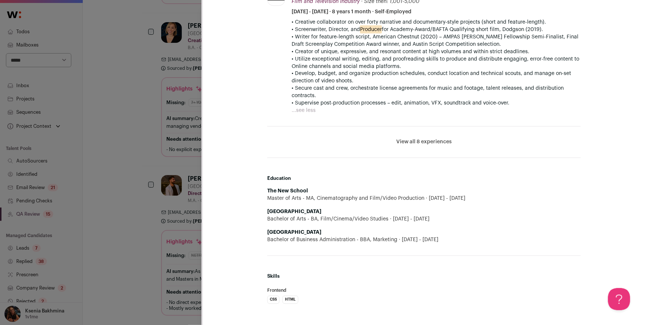
scroll to position [639, 0]
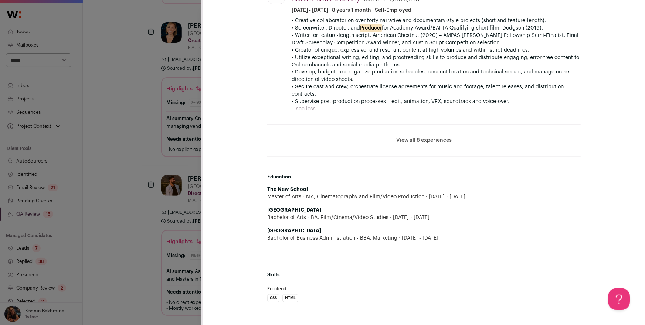
click at [417, 137] on button "View all 8 experiences" at bounding box center [423, 140] width 55 height 7
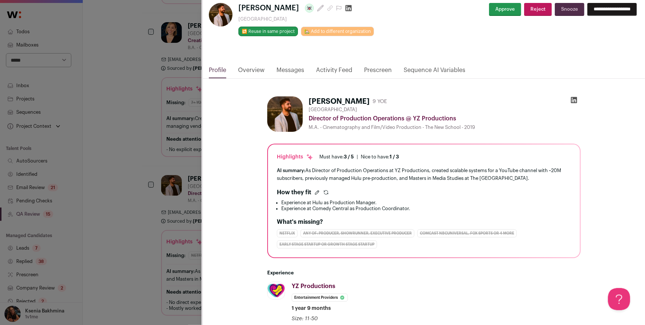
scroll to position [0, 0]
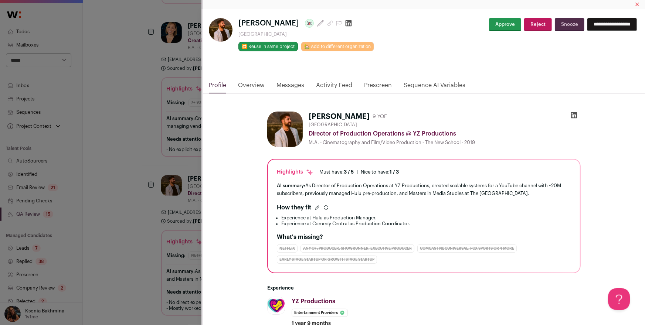
click at [489, 26] on button "Approve" at bounding box center [505, 24] width 32 height 13
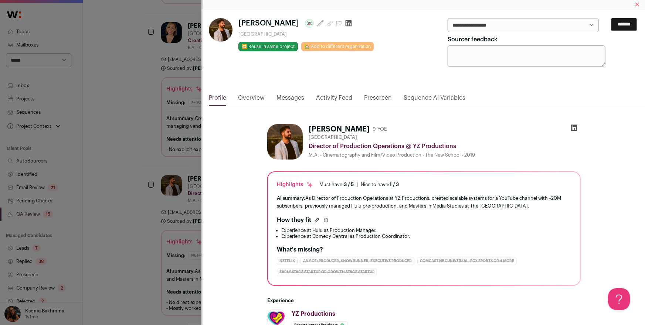
click at [612, 23] on input "*******" at bounding box center [624, 24] width 26 height 13
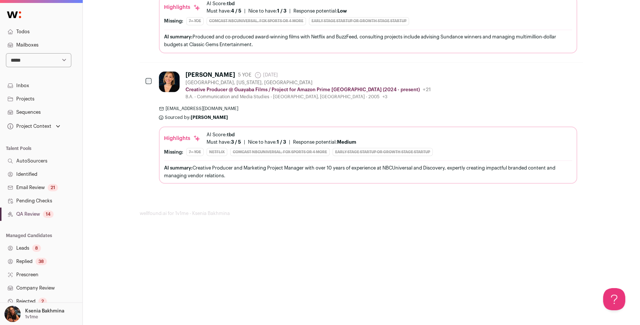
click at [23, 250] on link "Leads 8" at bounding box center [41, 248] width 82 height 13
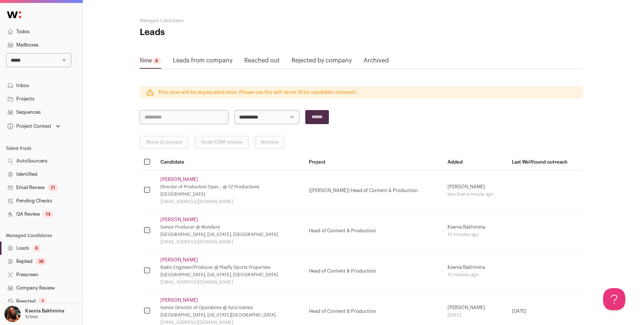
click at [172, 181] on link "Dan K." at bounding box center [179, 180] width 38 height 6
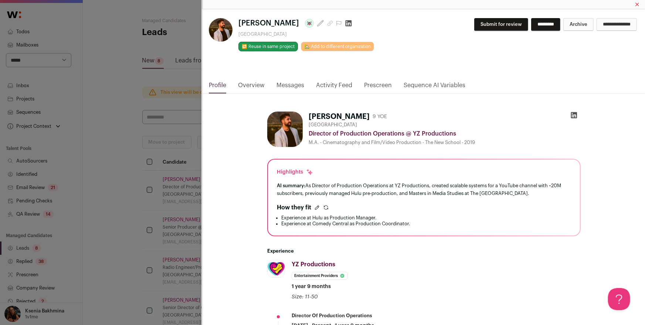
scroll to position [115, 0]
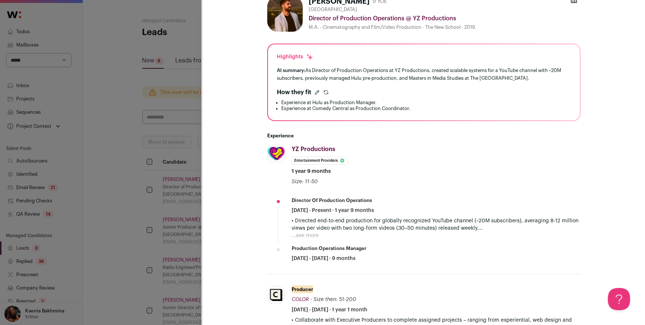
click at [297, 235] on button "...see more" at bounding box center [305, 235] width 27 height 7
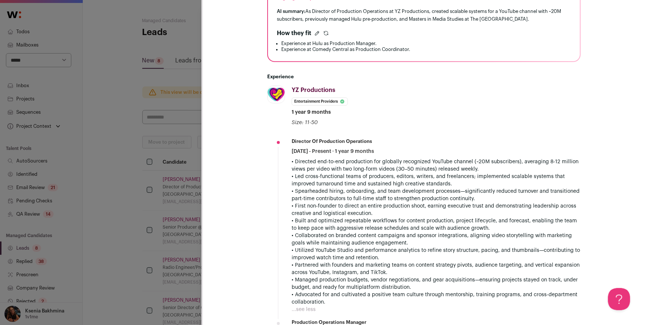
scroll to position [238, 0]
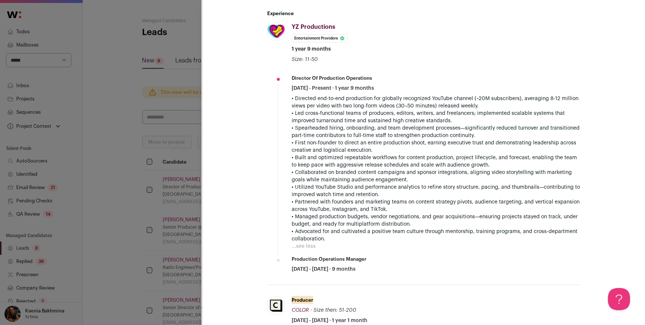
click at [99, 217] on div "**********" at bounding box center [322, 162] width 645 height 325
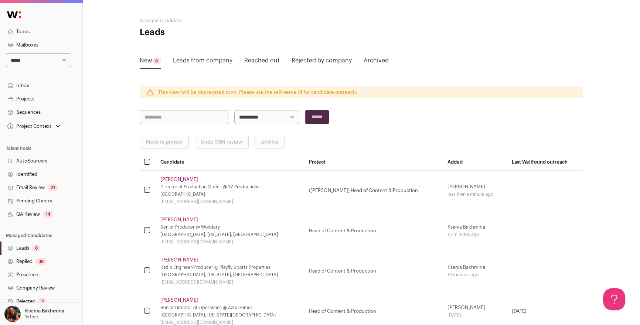
click at [173, 218] on link "Chris Seigel" at bounding box center [179, 220] width 38 height 6
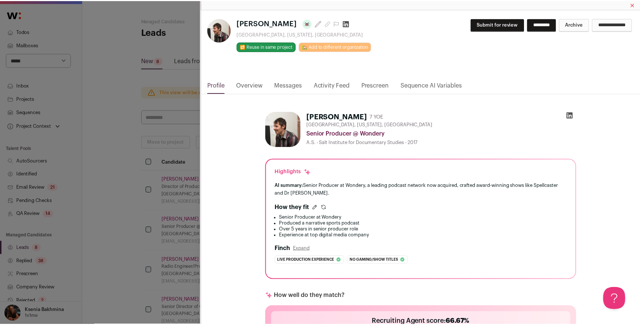
scroll to position [216, 0]
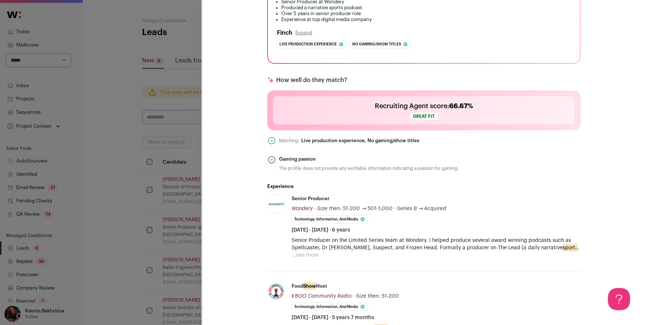
click at [298, 254] on button "...see more" at bounding box center [305, 255] width 27 height 7
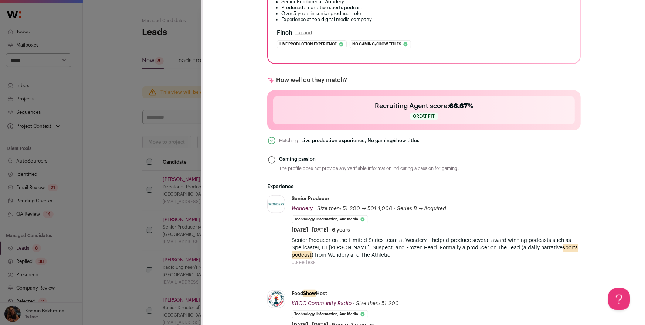
click at [94, 222] on div "**********" at bounding box center [322, 162] width 645 height 325
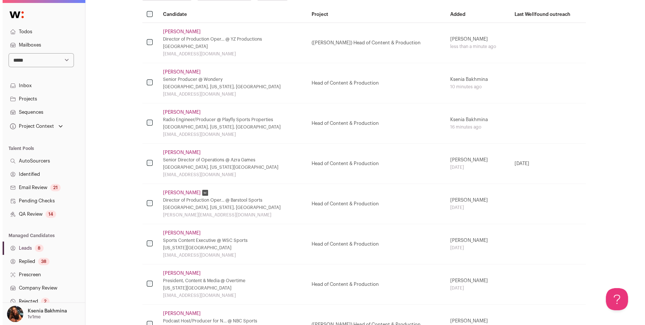
scroll to position [206, 0]
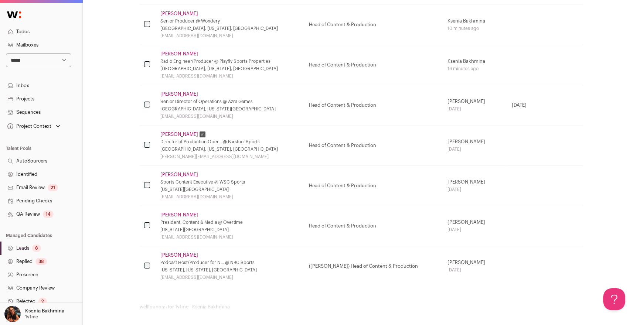
click at [177, 214] on link "Marc Kohn" at bounding box center [179, 215] width 38 height 6
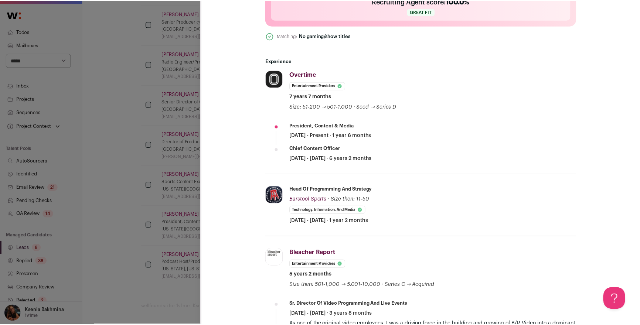
scroll to position [385, 0]
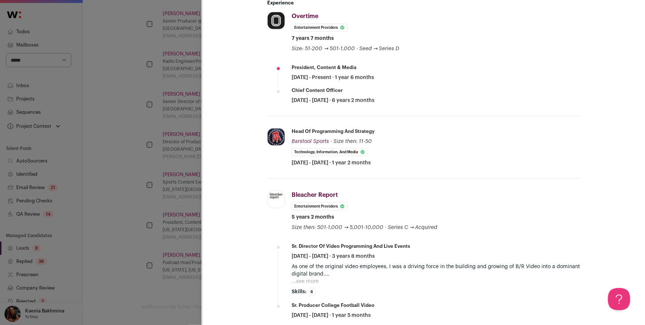
click at [163, 207] on div "**********" at bounding box center [322, 162] width 645 height 325
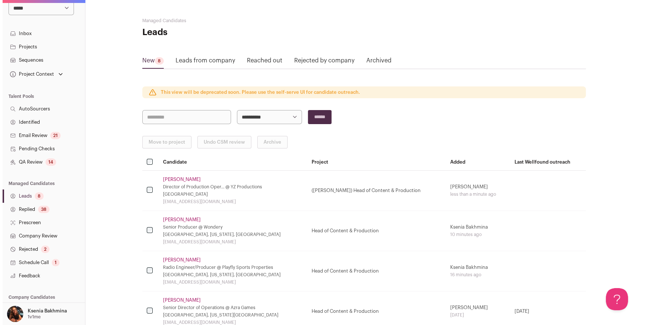
scroll to position [100, 0]
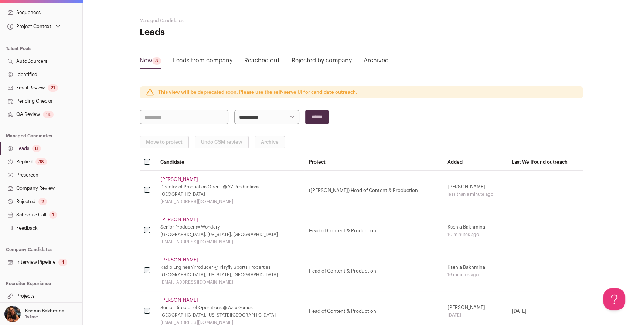
click at [31, 299] on link "Projects" at bounding box center [41, 296] width 82 height 13
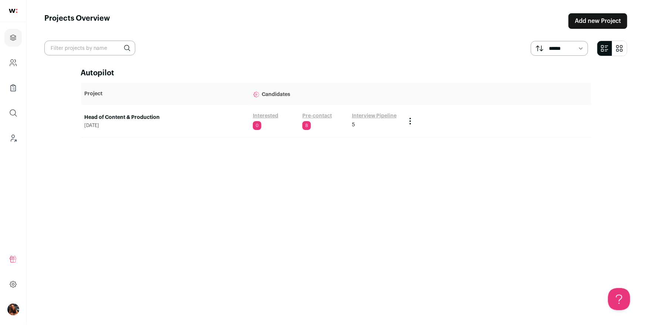
click at [140, 119] on link "Head of Content & Production" at bounding box center [165, 117] width 161 height 7
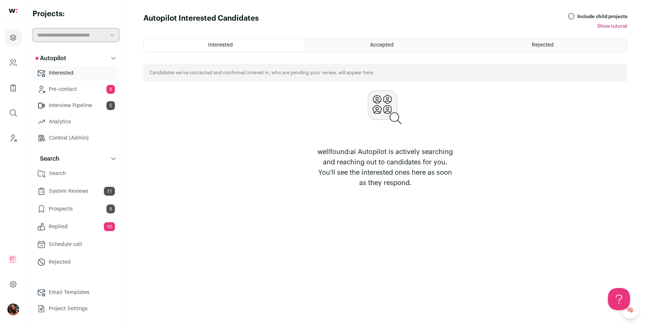
click at [73, 170] on link "Search" at bounding box center [76, 173] width 87 height 15
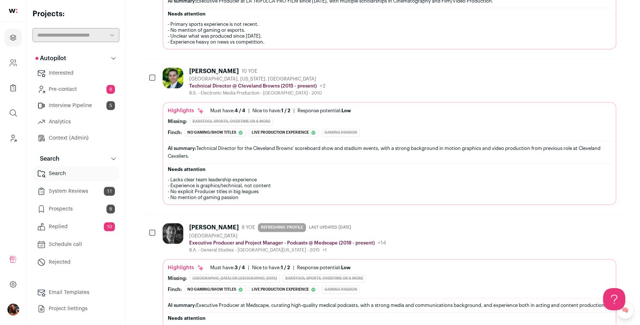
scroll to position [1345, 0]
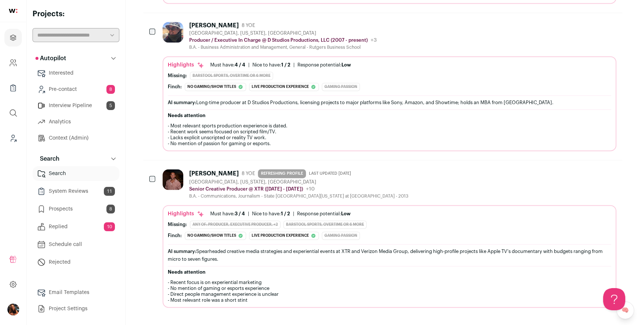
click at [200, 170] on div "Nick Creegan" at bounding box center [214, 173] width 50 height 7
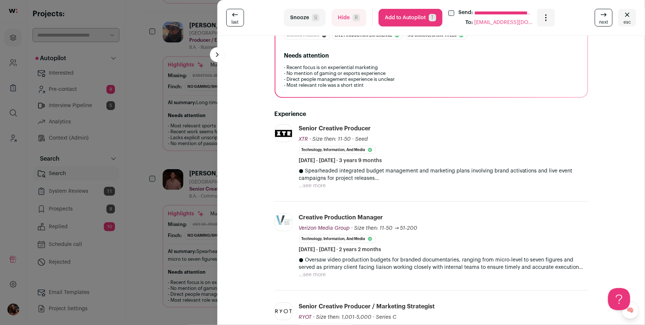
scroll to position [182, 0]
click at [313, 181] on button "...see more" at bounding box center [312, 184] width 27 height 7
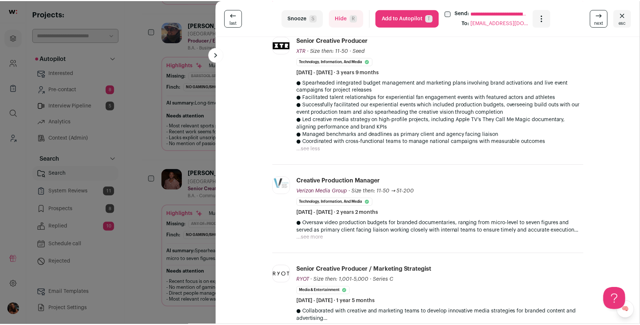
scroll to position [286, 0]
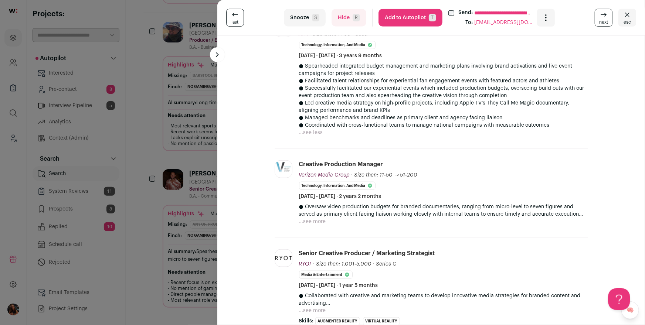
click at [147, 184] on div "**********" at bounding box center [322, 162] width 645 height 325
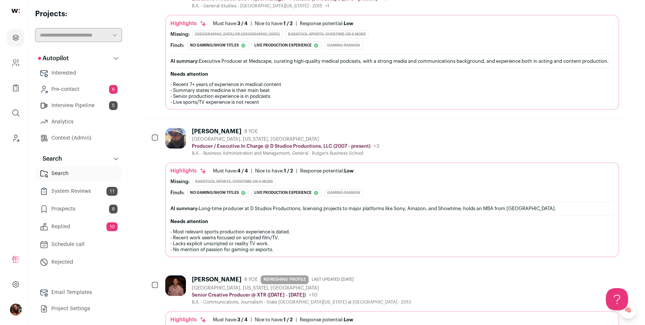
scroll to position [1191, 0]
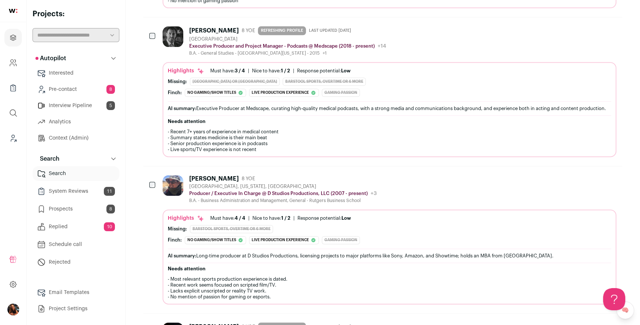
click at [201, 175] on div "David Schatanoff, Jr." at bounding box center [214, 178] width 50 height 7
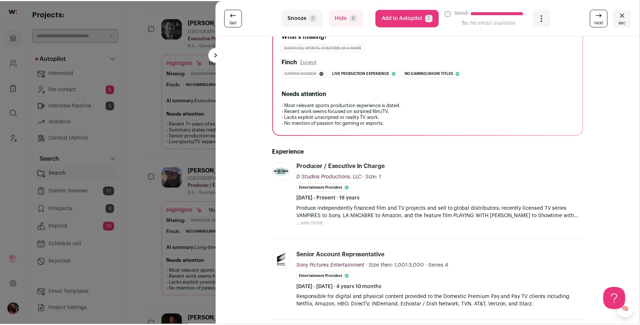
scroll to position [163, 0]
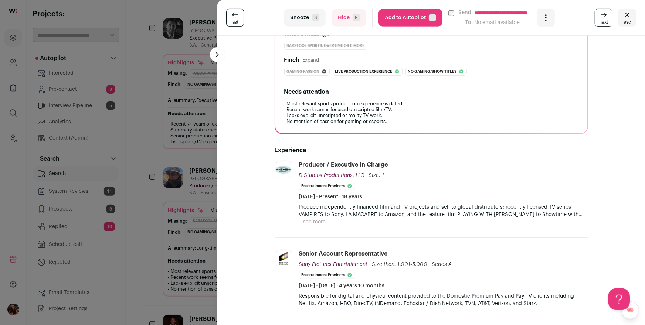
click at [310, 216] on p "Produce independently financed film and TV projects and sell to global distribu…" at bounding box center [443, 211] width 289 height 15
click at [308, 222] on button "...see more" at bounding box center [312, 221] width 27 height 7
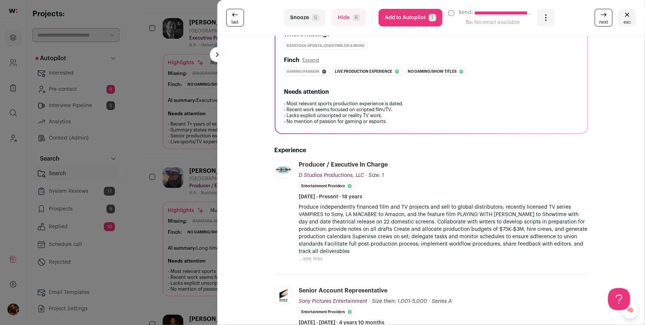
click at [140, 138] on div "**********" at bounding box center [322, 162] width 645 height 325
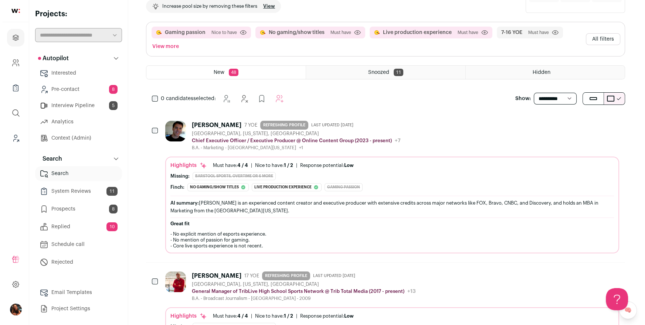
scroll to position [0, 0]
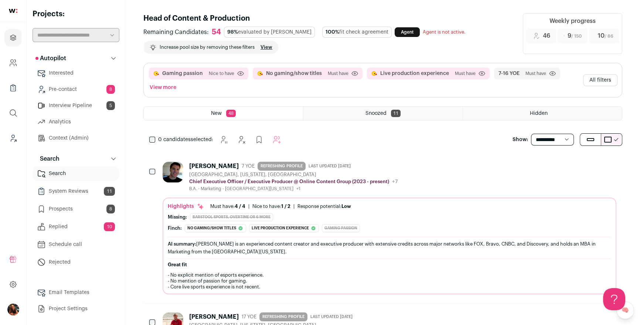
click at [598, 77] on button "All filters" at bounding box center [600, 80] width 34 height 12
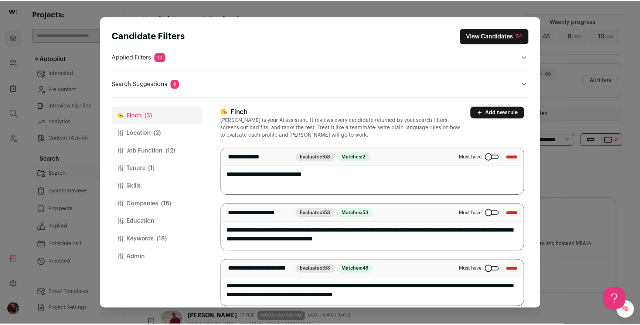
scroll to position [7, 0]
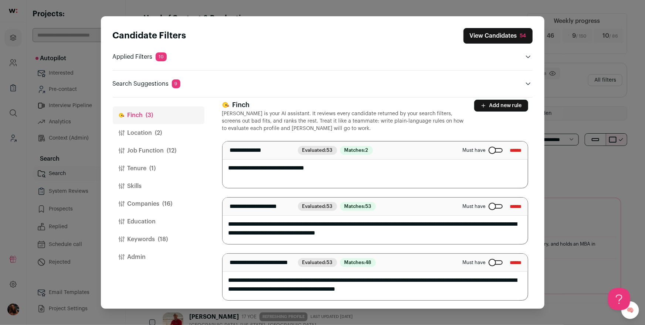
click at [570, 186] on div "Candidate Filters View Candidates 54 Applied Filters 10 Gaming passion, No gami…" at bounding box center [322, 162] width 645 height 325
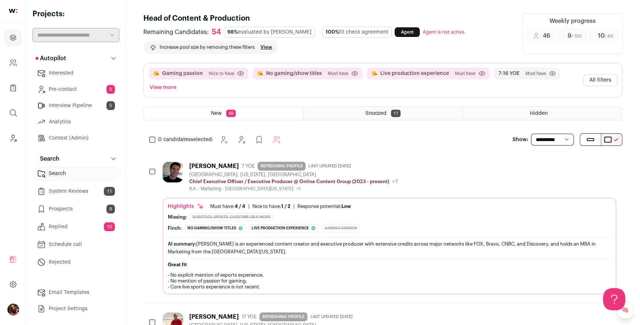
click at [548, 141] on select "**********" at bounding box center [552, 140] width 43 height 12
select select "**"
click at [531, 134] on select "**********" at bounding box center [552, 140] width 43 height 12
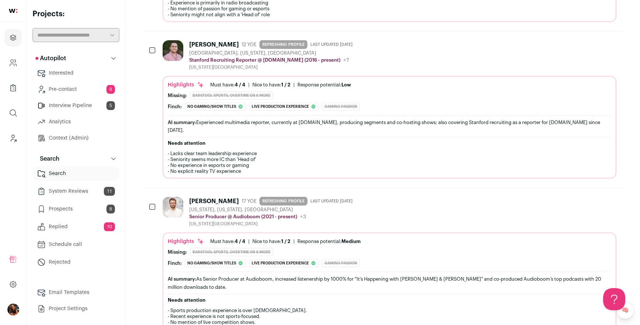
scroll to position [1785, 0]
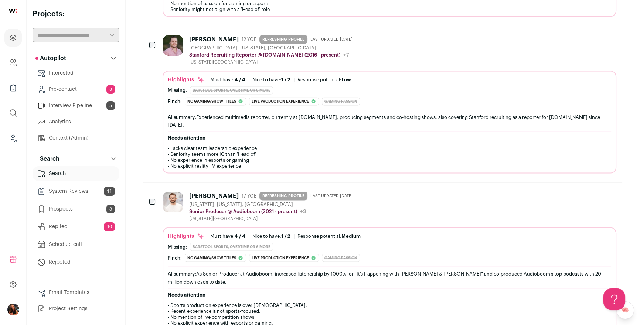
click at [221, 36] on div "Jordan Hamm" at bounding box center [214, 39] width 50 height 7
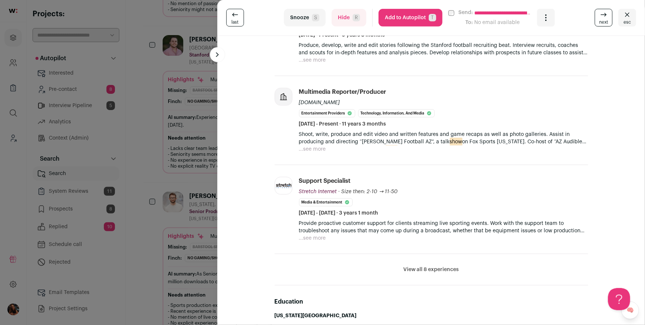
scroll to position [336, 0]
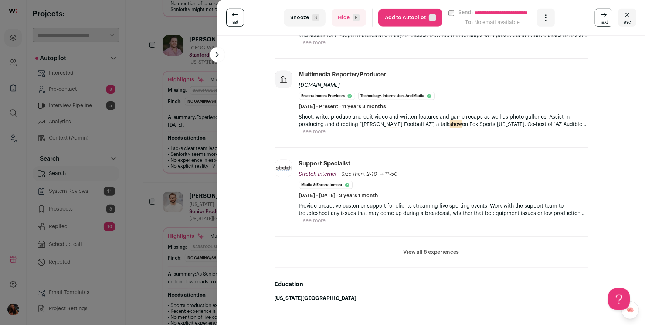
click at [425, 252] on button "View all 8 experiences" at bounding box center [431, 252] width 55 height 7
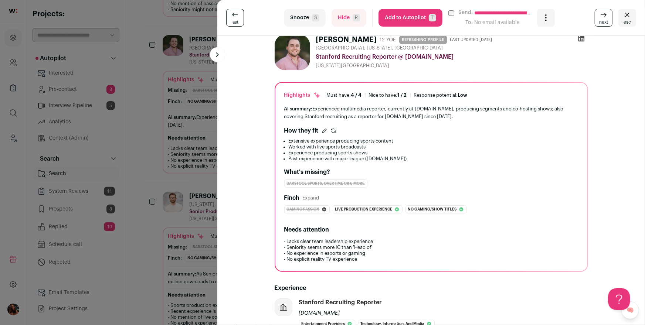
scroll to position [0, 0]
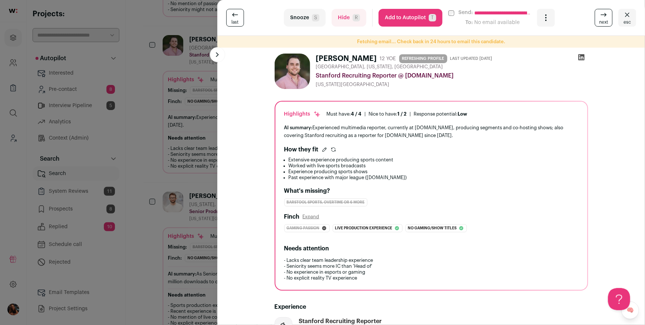
click at [403, 18] on button "Add to Autopilot T" at bounding box center [411, 18] width 64 height 18
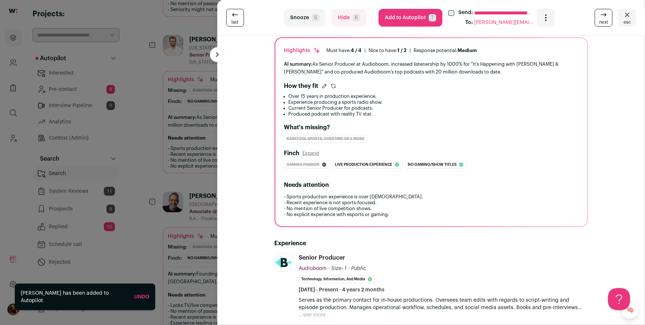
scroll to position [181, 0]
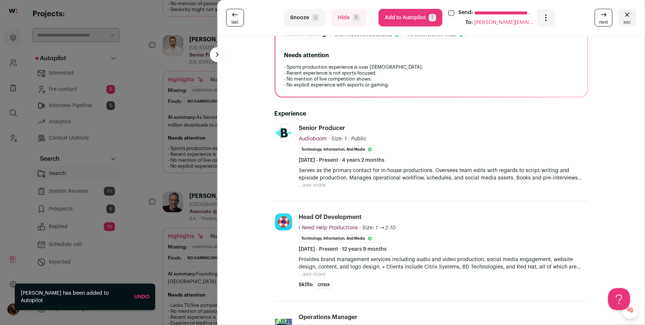
click at [313, 183] on button "...see more" at bounding box center [312, 185] width 27 height 7
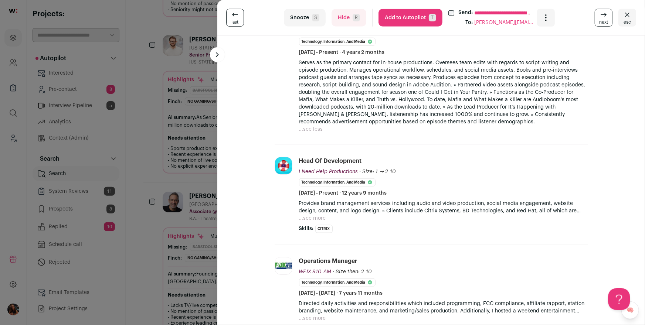
scroll to position [347, 0]
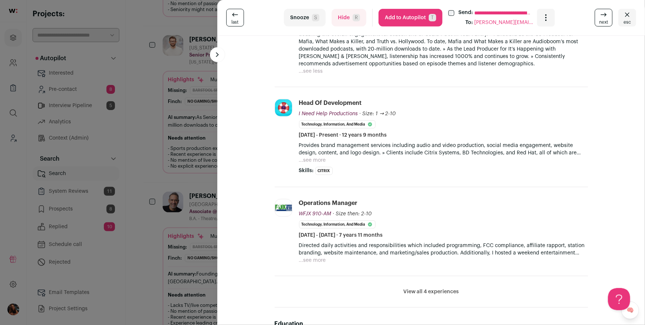
click at [310, 257] on button "...see more" at bounding box center [312, 260] width 27 height 7
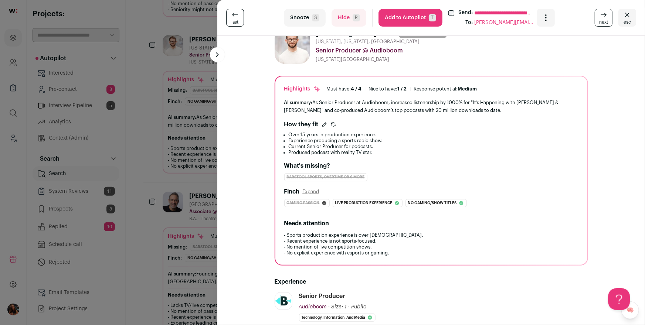
scroll to position [0, 0]
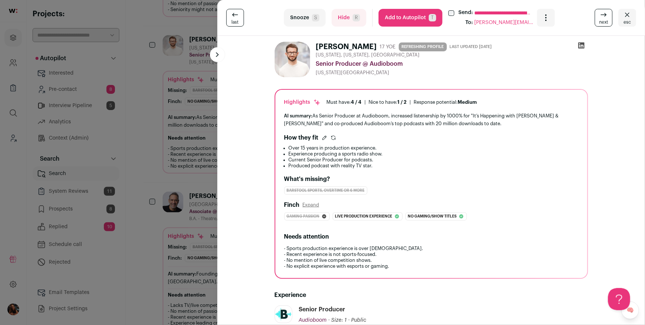
click at [401, 18] on button "Add to Autopilot T" at bounding box center [411, 18] width 64 height 18
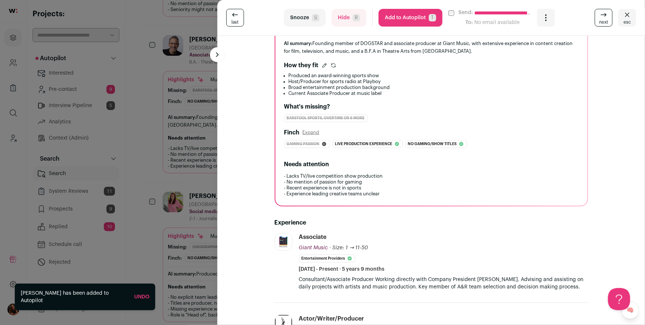
scroll to position [103, 0]
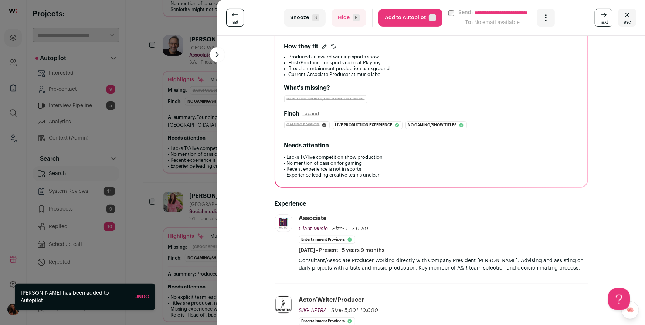
click at [197, 144] on div "**********" at bounding box center [322, 162] width 645 height 325
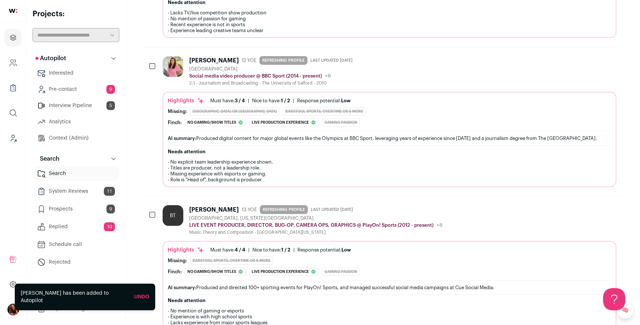
scroll to position [1935, 0]
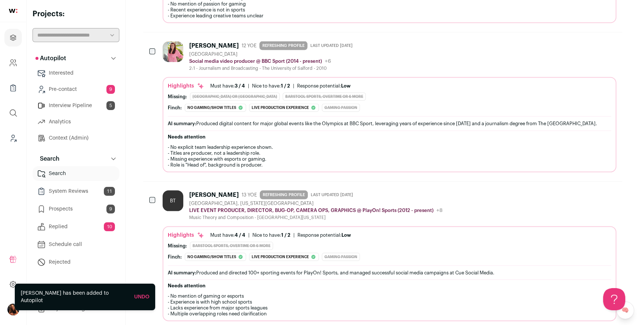
click at [200, 42] on div "Laura Kane" at bounding box center [214, 45] width 50 height 7
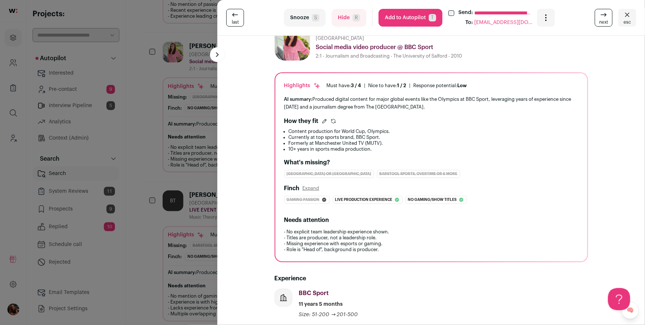
scroll to position [0, 0]
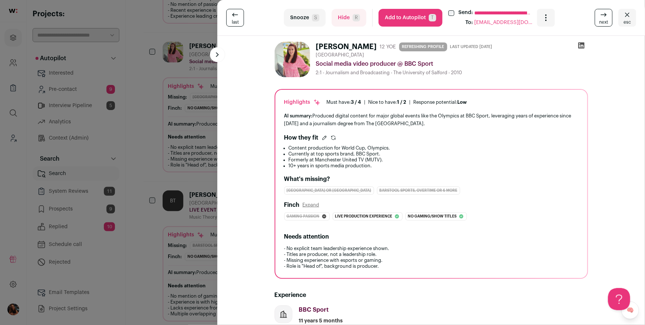
click at [405, 23] on button "Add to Autopilot T" at bounding box center [411, 18] width 64 height 18
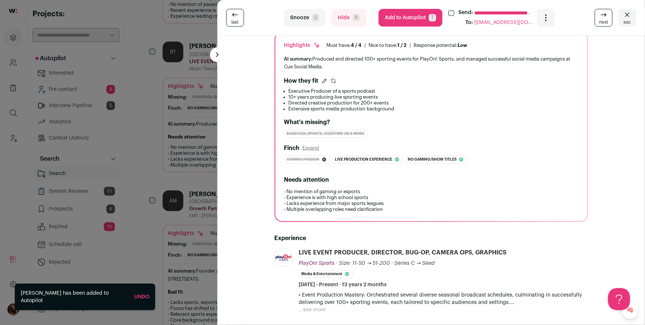
scroll to position [136, 0]
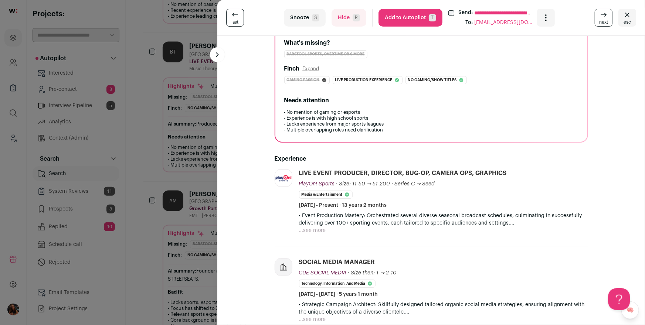
click at [312, 231] on button "...see more" at bounding box center [312, 230] width 27 height 7
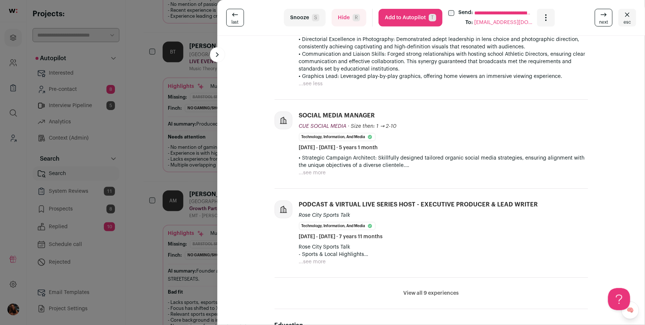
scroll to position [397, 0]
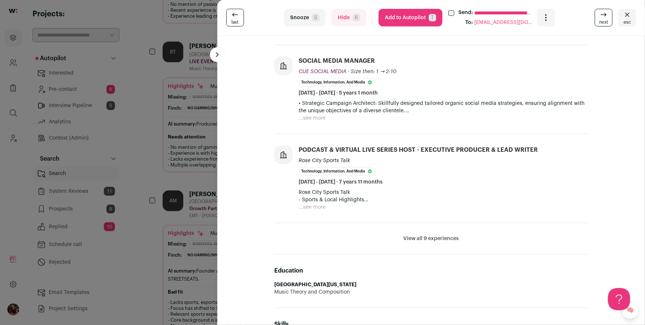
click at [324, 115] on div "• Strategic Campaign Architect: Skillfully designed tailored organic social med…" at bounding box center [443, 111] width 289 height 22
click at [322, 116] on button "...see more" at bounding box center [312, 118] width 27 height 7
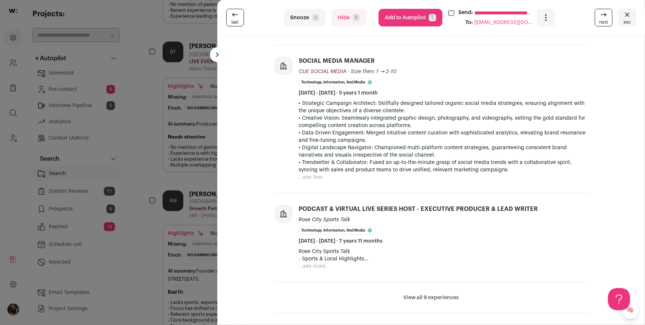
click at [391, 18] on button "Add to Autopilot T" at bounding box center [411, 18] width 64 height 18
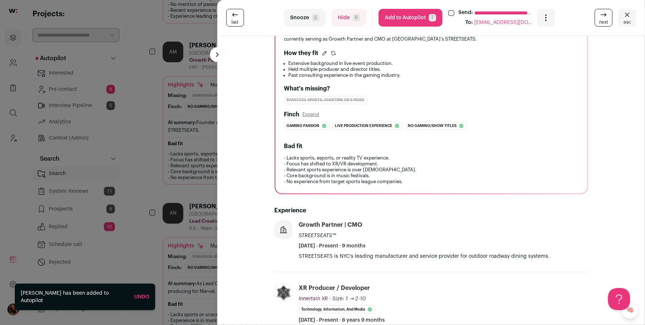
scroll to position [181, 0]
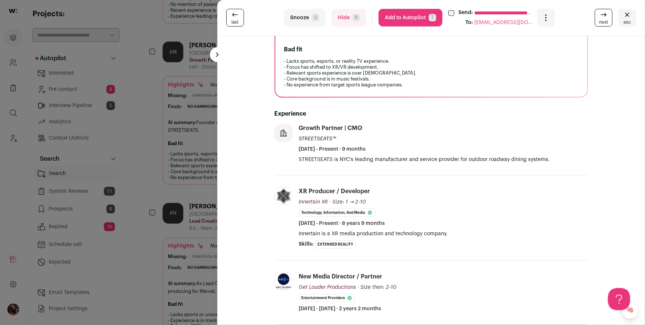
click at [191, 163] on div "**********" at bounding box center [322, 162] width 645 height 325
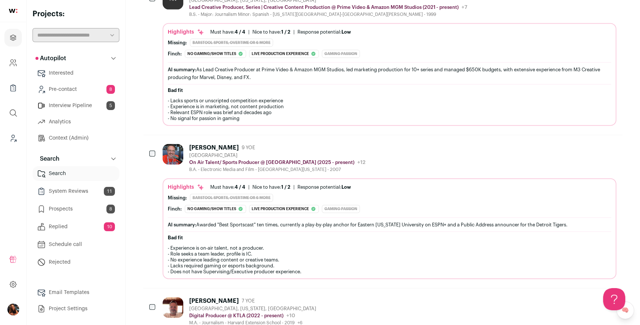
scroll to position [2155, 0]
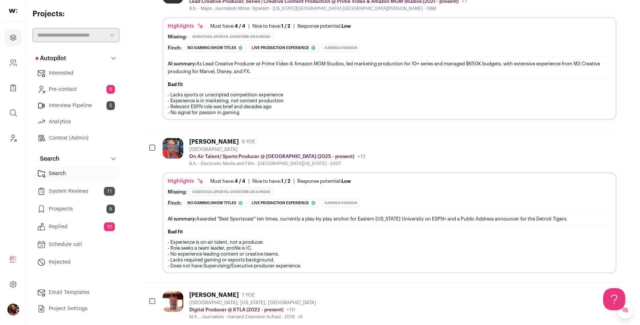
click at [214, 138] on div "Ryan Wooley" at bounding box center [214, 141] width 50 height 7
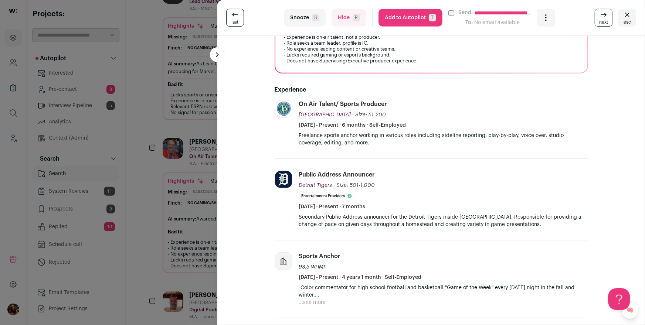
scroll to position [235, 0]
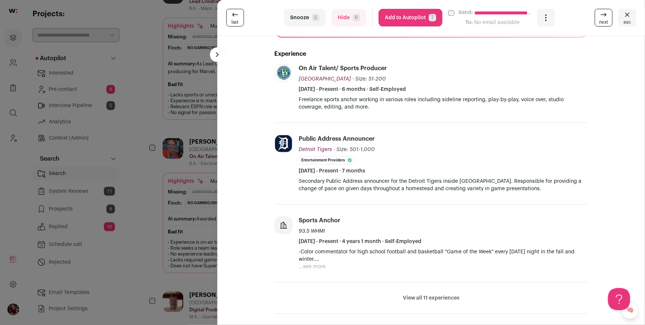
click at [437, 297] on button "View all 11 experiences" at bounding box center [431, 298] width 57 height 7
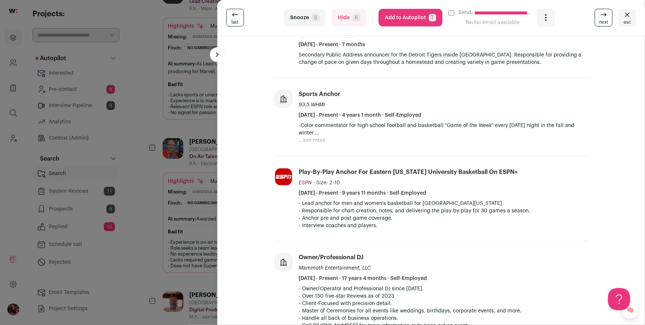
scroll to position [363, 0]
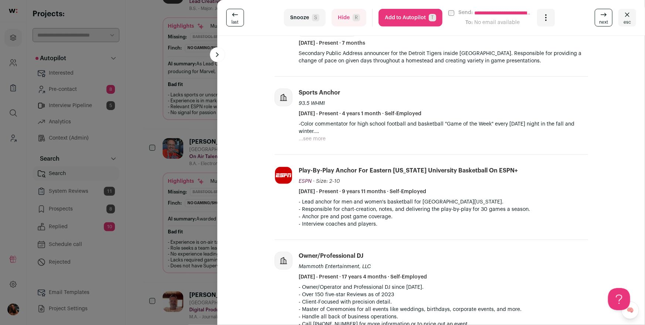
click at [194, 198] on div "**********" at bounding box center [322, 162] width 645 height 325
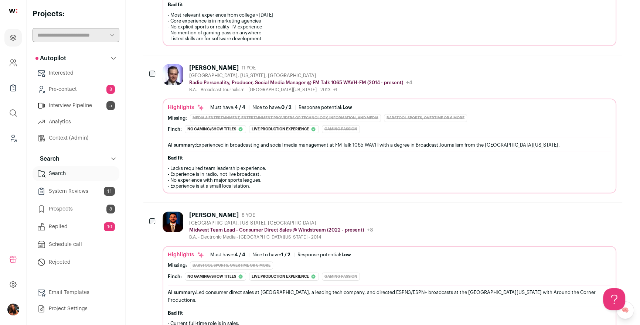
scroll to position [2885, 0]
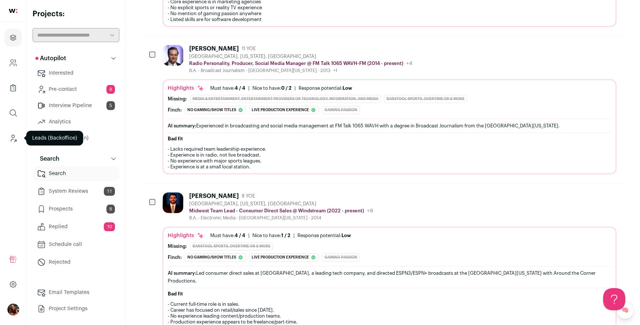
click at [16, 139] on icon "Leads (Backoffice)" at bounding box center [13, 138] width 9 height 9
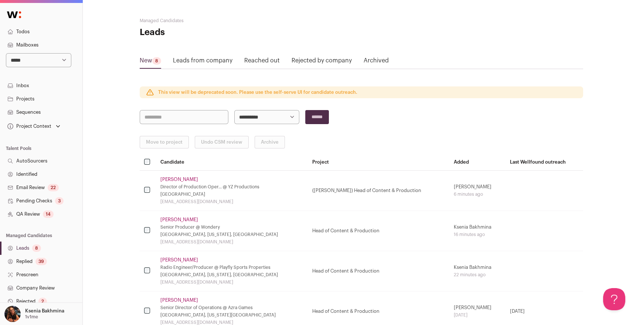
click at [38, 201] on link "Pending Checks 3" at bounding box center [41, 200] width 82 height 13
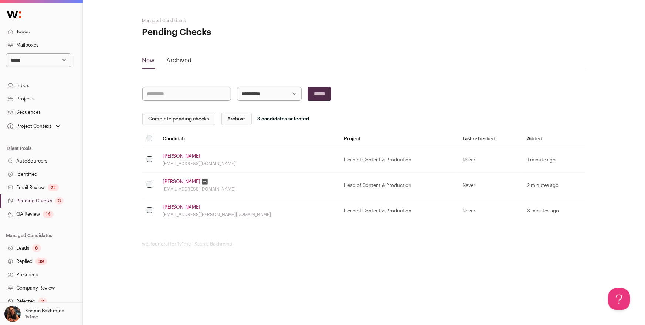
click at [177, 120] on button "Complete pending checks" at bounding box center [178, 119] width 73 height 13
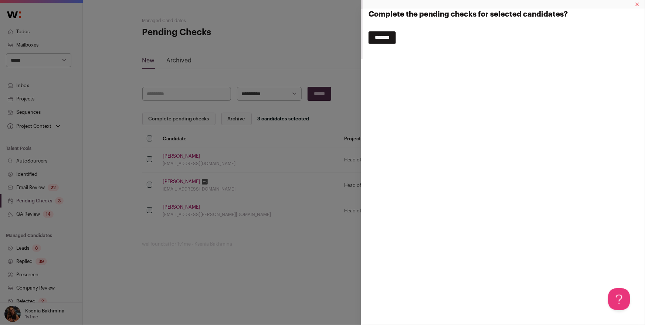
click at [396, 35] on input "********" at bounding box center [382, 37] width 27 height 13
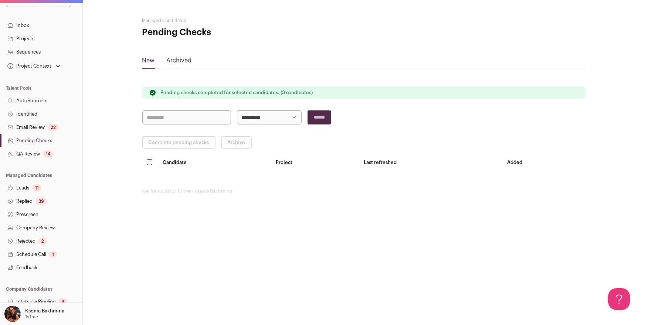
scroll to position [100, 0]
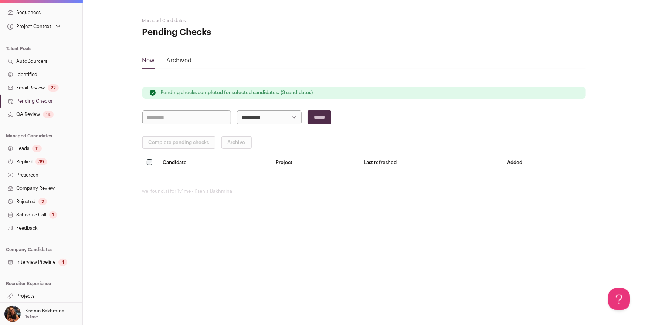
click at [26, 142] on link "Leads 11" at bounding box center [41, 148] width 82 height 13
click at [26, 147] on link "Leads 11" at bounding box center [41, 148] width 82 height 13
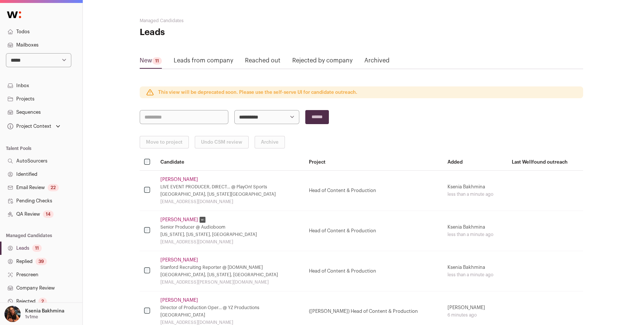
click at [25, 248] on link "Leads 11" at bounding box center [41, 248] width 82 height 13
click at [175, 180] on link "Bryce Trost" at bounding box center [179, 180] width 38 height 6
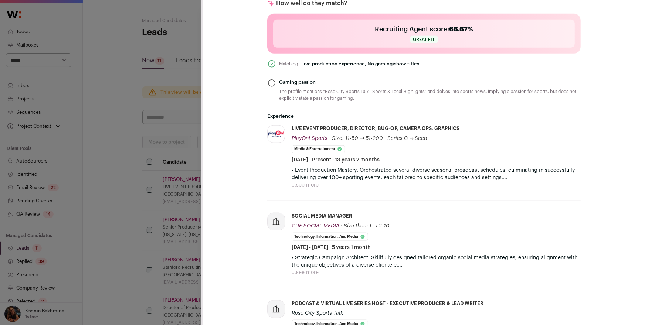
scroll to position [319, 0]
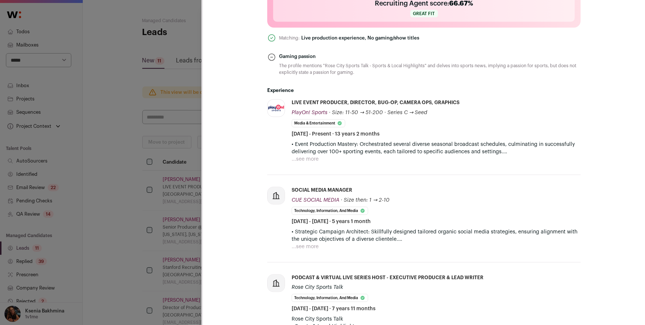
click at [303, 157] on button "...see more" at bounding box center [305, 159] width 27 height 7
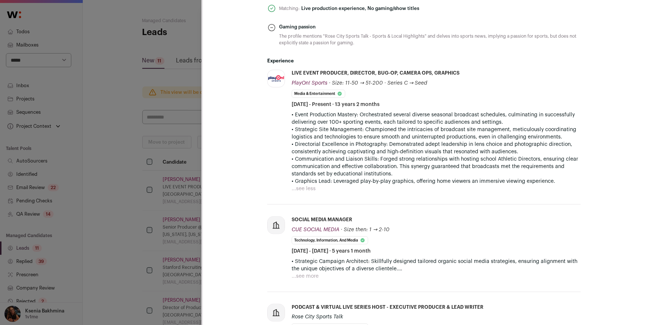
scroll to position [351, 0]
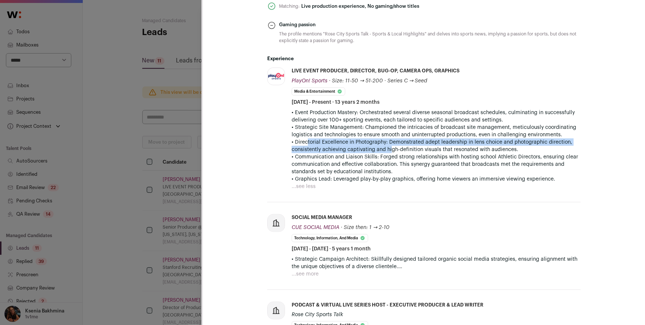
drag, startPoint x: 301, startPoint y: 143, endPoint x: 386, endPoint y: 147, distance: 85.1
click at [386, 147] on p "• Event Production Mastery: Orchestrated several diverse seasonal broadcast sch…" at bounding box center [436, 146] width 289 height 74
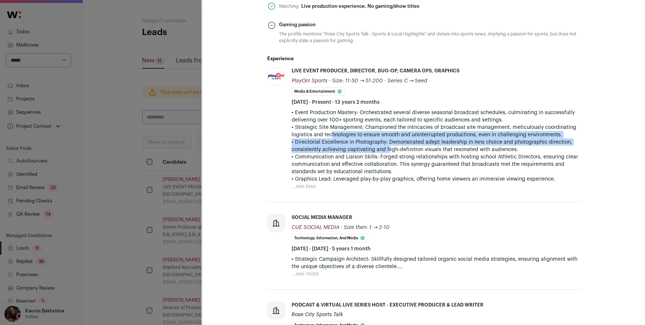
drag, startPoint x: 376, startPoint y: 145, endPoint x: 327, endPoint y: 137, distance: 49.1
click at [327, 137] on p "• Event Production Mastery: Orchestrated several diverse seasonal broadcast sch…" at bounding box center [436, 146] width 289 height 74
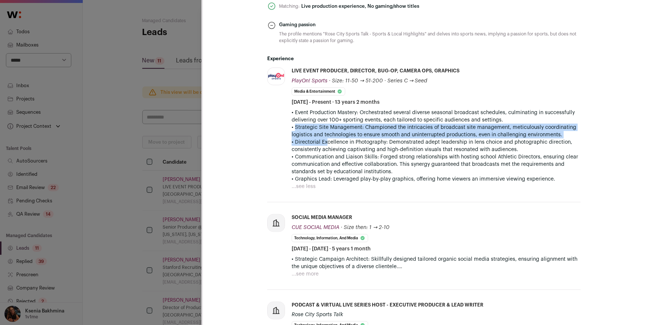
drag, startPoint x: 291, startPoint y: 127, endPoint x: 321, endPoint y: 142, distance: 33.2
click at [321, 142] on p "• Event Production Mastery: Orchestrated several diverse seasonal broadcast sch…" at bounding box center [436, 146] width 289 height 74
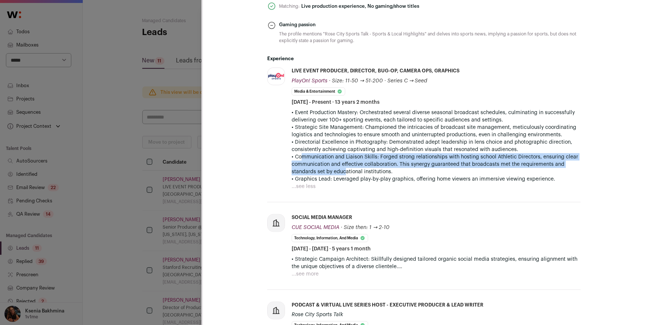
drag, startPoint x: 295, startPoint y: 156, endPoint x: 341, endPoint y: 173, distance: 49.1
click at [341, 173] on p "• Event Production Mastery: Orchestrated several diverse seasonal broadcast sch…" at bounding box center [436, 146] width 289 height 74
drag, startPoint x: 321, startPoint y: 180, endPoint x: 298, endPoint y: 170, distance: 25.8
click at [298, 170] on div "• Event Production Mastery: Orchestrated several diverse seasonal broadcast sch…" at bounding box center [436, 149] width 289 height 81
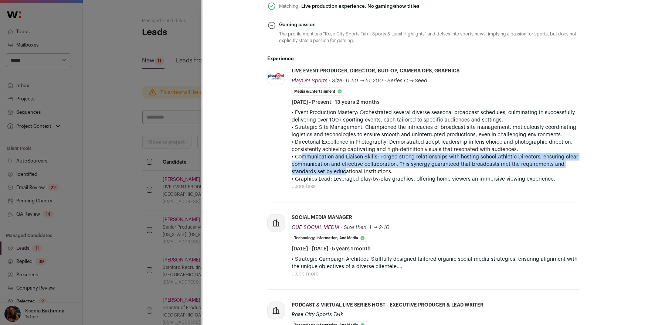
click at [298, 170] on p "• Event Production Mastery: Orchestrated several diverse seasonal broadcast sch…" at bounding box center [436, 146] width 289 height 74
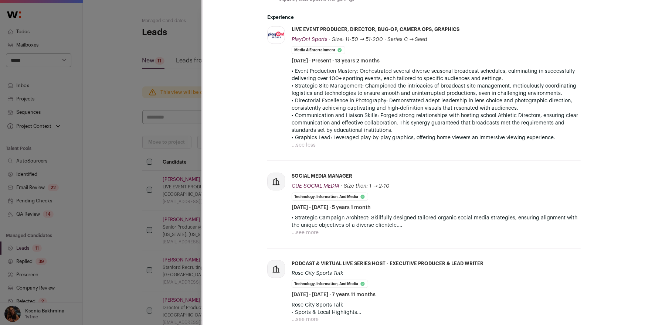
scroll to position [394, 0]
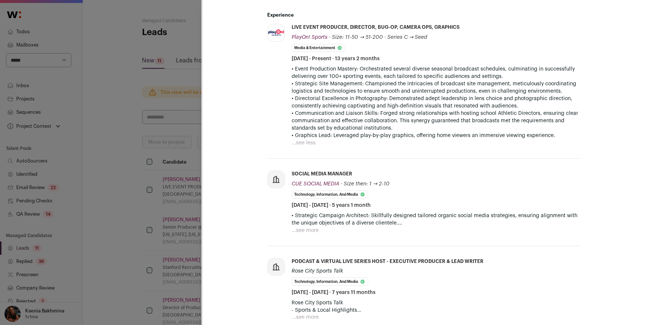
click at [134, 176] on div "**********" at bounding box center [322, 162] width 645 height 325
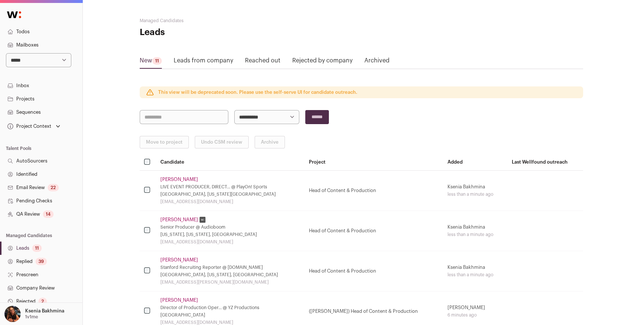
click at [170, 214] on td "Blair Peyton Senior Producer @ Audioboom New York, New York, United States blai…" at bounding box center [230, 231] width 149 height 40
click at [166, 220] on link "Blair Peyton" at bounding box center [179, 220] width 38 height 6
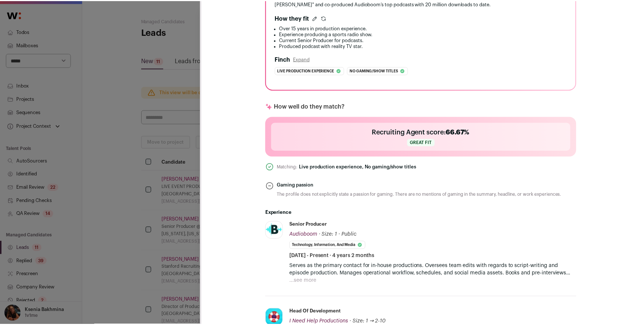
scroll to position [250, 0]
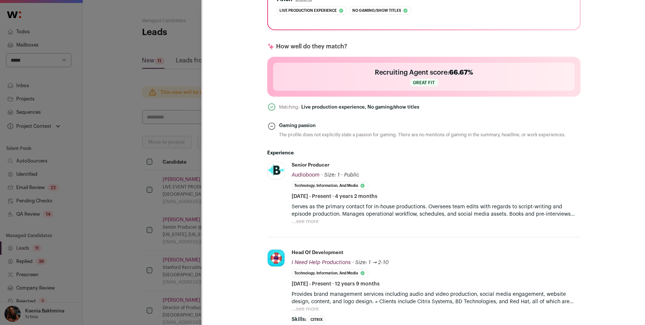
click at [310, 214] on p "Serves as the primary contact for in-house productions. Oversees team edits wit…" at bounding box center [436, 210] width 289 height 15
click at [302, 221] on button "...see more" at bounding box center [305, 221] width 27 height 7
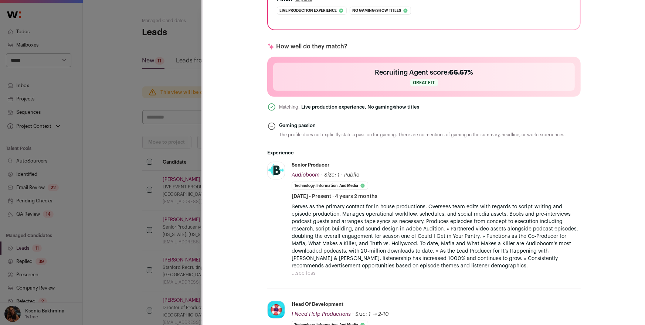
click at [115, 166] on div "**********" at bounding box center [322, 162] width 645 height 325
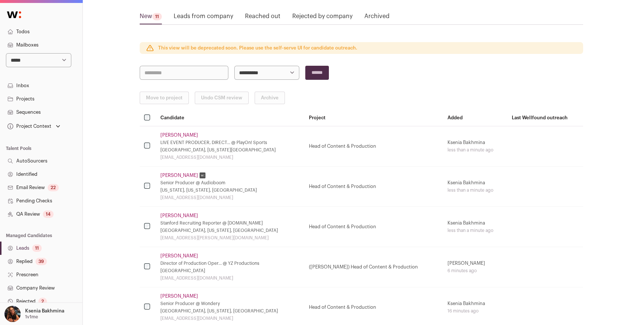
scroll to position [47, 0]
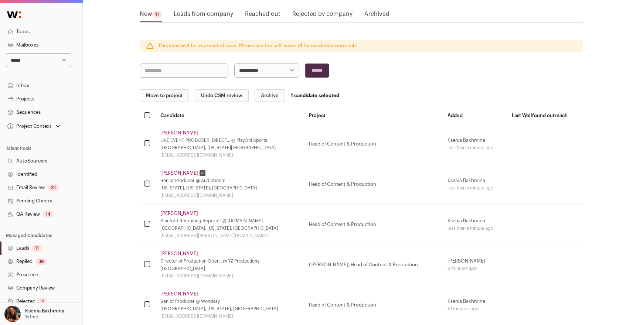
click at [160, 137] on td "Bryce Trost LIVE EVENT PRODUCER, DIRECT... @ PlayOn! Sports Portland, Oregon Me…" at bounding box center [230, 144] width 149 height 40
click at [164, 134] on link "Bryce Trost" at bounding box center [179, 133] width 38 height 6
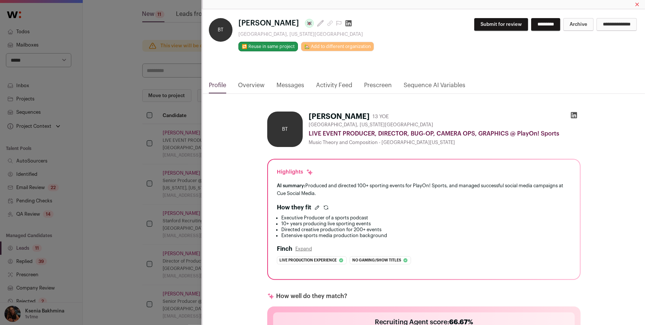
click at [571, 113] on icon "Close modal via background" at bounding box center [574, 115] width 6 height 6
click at [145, 149] on div "**********" at bounding box center [322, 162] width 645 height 325
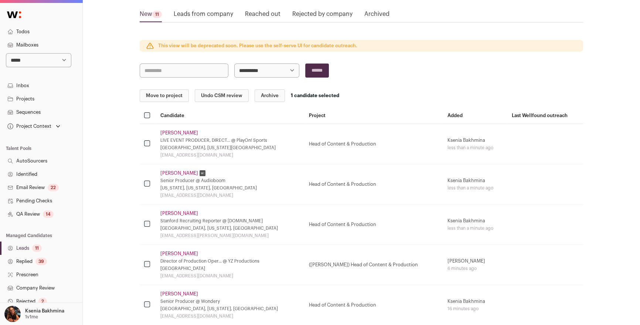
click at [270, 94] on button "Archive" at bounding box center [270, 95] width 30 height 13
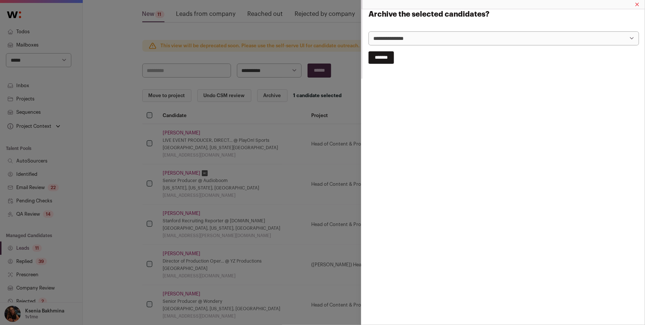
click at [391, 38] on select "**********" at bounding box center [504, 38] width 271 height 14
select select "**********"
click at [369, 31] on select "**********" at bounding box center [504, 38] width 271 height 14
click at [384, 56] on input "*******" at bounding box center [382, 57] width 26 height 13
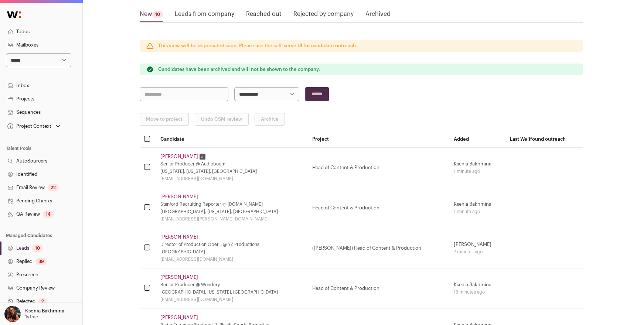
click at [173, 197] on link "Jordan Hamm" at bounding box center [179, 197] width 38 height 6
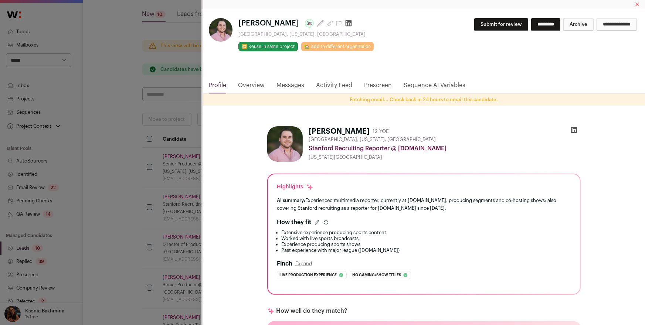
click at [105, 202] on div "**********" at bounding box center [322, 162] width 645 height 325
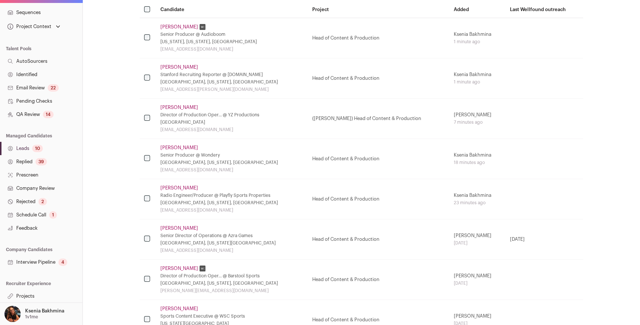
scroll to position [192, 0]
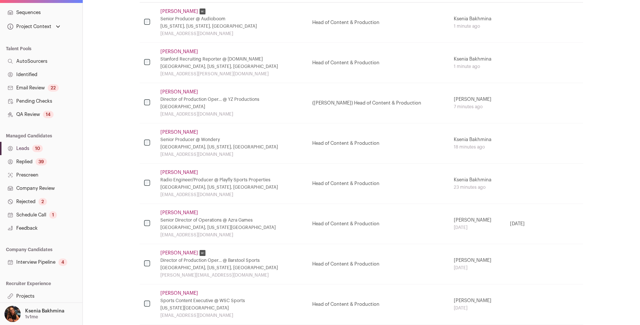
click at [26, 298] on link "Projects" at bounding box center [41, 296] width 82 height 13
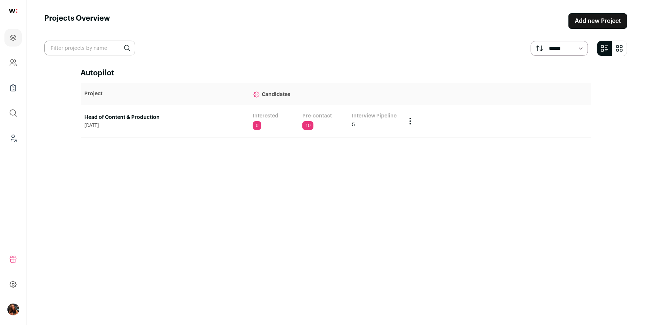
click at [102, 118] on link "Head of Content & Production" at bounding box center [165, 117] width 161 height 7
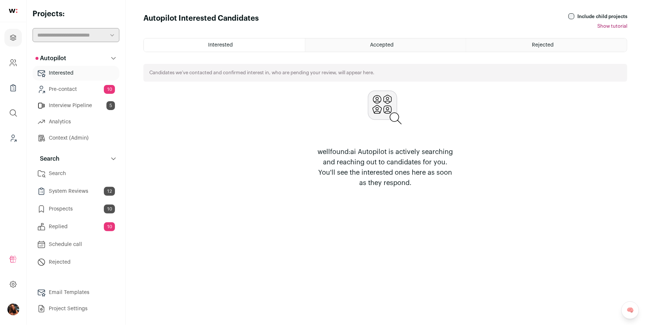
click at [72, 88] on link "Pre-contact 10" at bounding box center [76, 89] width 87 height 15
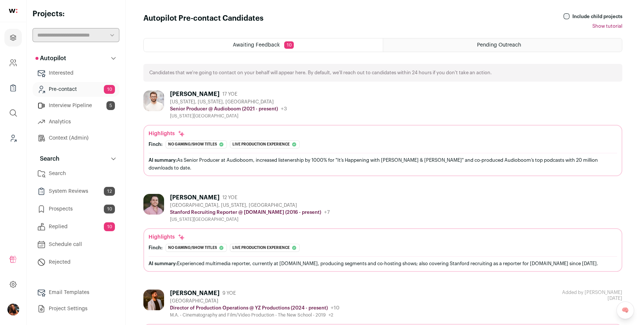
click at [186, 92] on div "Blair Peyton" at bounding box center [195, 94] width 50 height 7
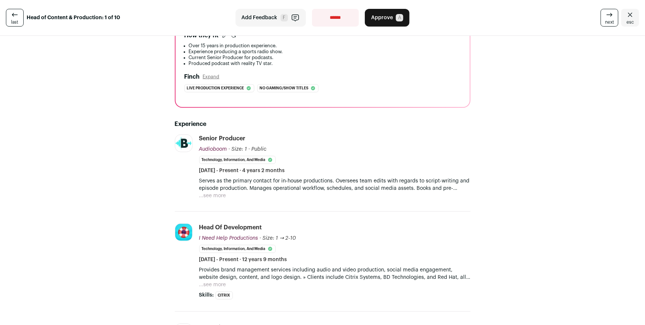
scroll to position [110, 0]
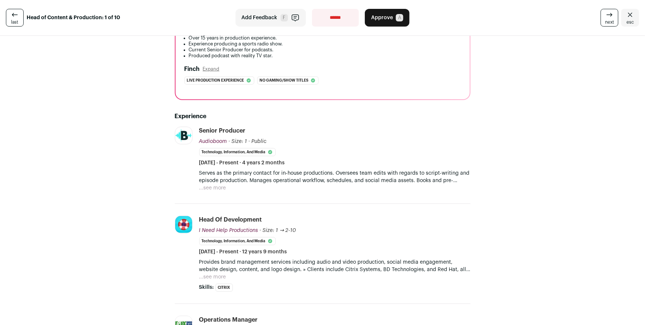
click at [216, 189] on button "...see more" at bounding box center [212, 187] width 27 height 7
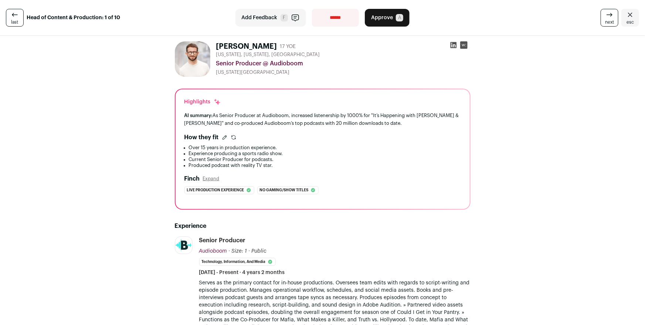
scroll to position [0, 0]
click at [626, 14] on icon "Close" at bounding box center [630, 14] width 9 height 9
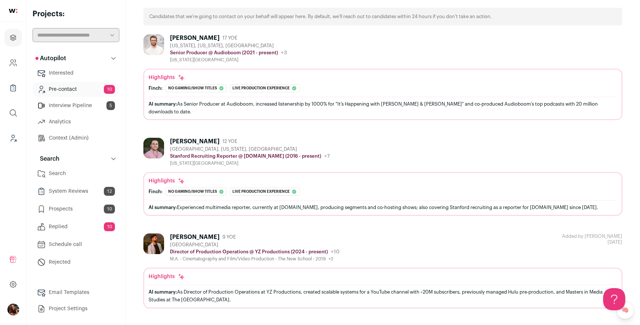
click at [184, 138] on div "[PERSON_NAME]" at bounding box center [195, 141] width 50 height 7
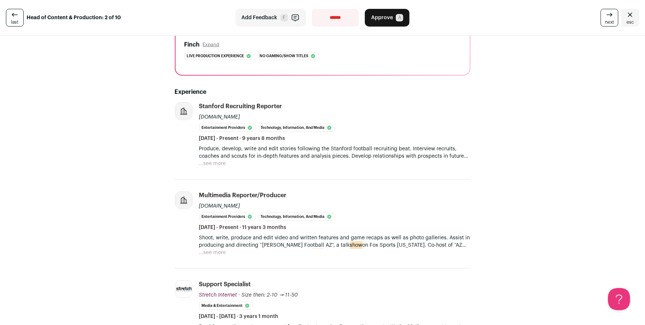
scroll to position [166, 0]
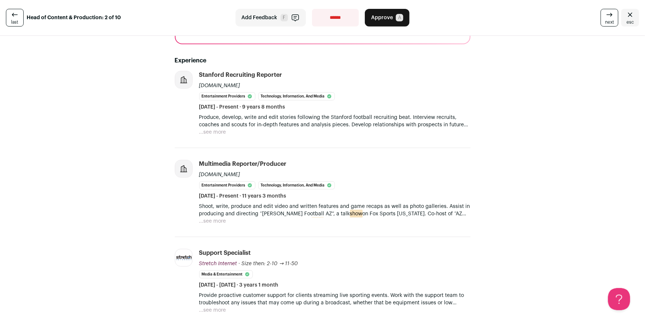
click at [215, 218] on button "...see more" at bounding box center [212, 221] width 27 height 7
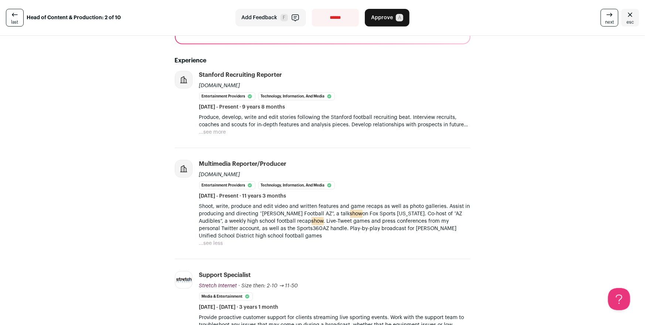
drag, startPoint x: 221, startPoint y: 86, endPoint x: 197, endPoint y: 85, distance: 24.4
click at [199, 85] on div "Stanford Recruiting Reporter [DOMAIN_NAME] Entertainment Providers Technology, …" at bounding box center [334, 91] width 271 height 40
copy div "[DOMAIN_NAME]"
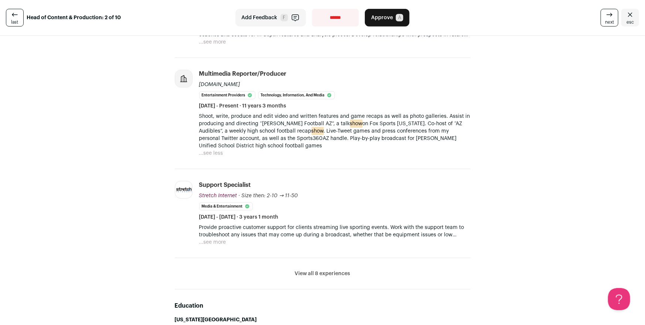
scroll to position [267, 0]
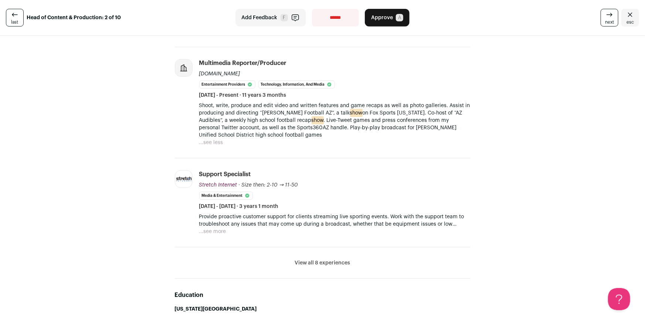
click at [217, 225] on p "Provide proactive customer support for clients streaming live sporting events. …" at bounding box center [334, 220] width 271 height 15
click at [214, 223] on p "Provide proactive customer support for clients streaming live sporting events. …" at bounding box center [334, 220] width 271 height 15
click at [209, 224] on p "Provide proactive customer support for clients streaming live sporting events. …" at bounding box center [334, 220] width 271 height 15
click at [202, 229] on div "Provide proactive customer support for clients streaming live sporting events. …" at bounding box center [334, 224] width 271 height 22
click at [202, 230] on button "...see more" at bounding box center [212, 231] width 27 height 7
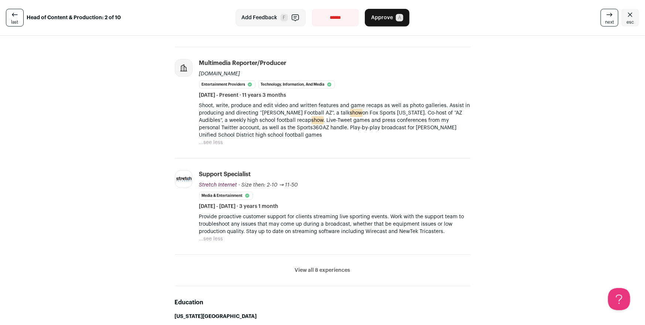
click at [360, 176] on div "Support Specialist Stretch Internet Stretch Internet [DOMAIN_NAME] Add to compa…" at bounding box center [334, 190] width 271 height 40
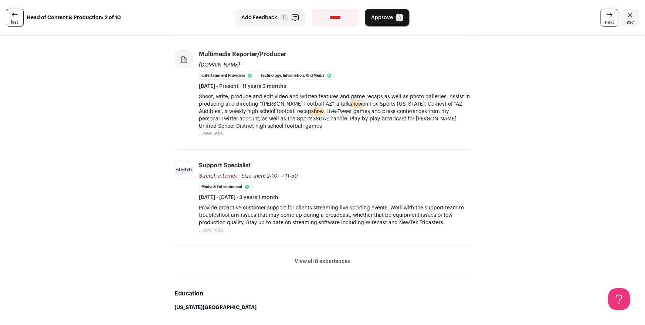
scroll to position [285, 0]
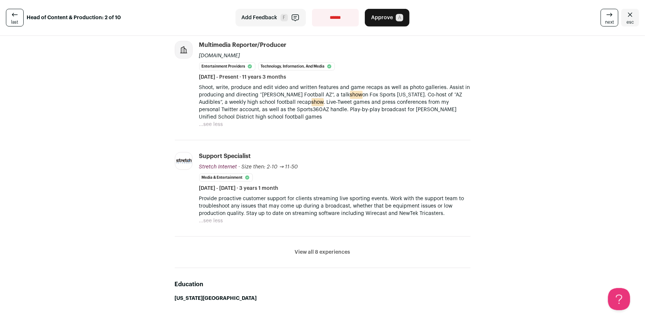
click at [627, 13] on icon "Close" at bounding box center [630, 14] width 9 height 9
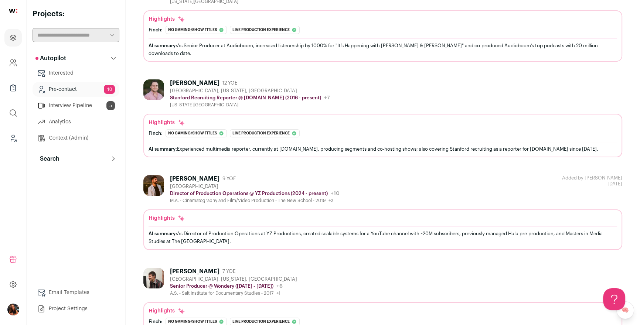
scroll to position [238, 0]
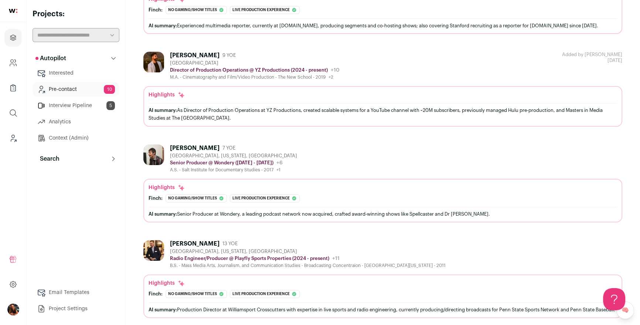
click at [178, 52] on div "[PERSON_NAME]" at bounding box center [195, 55] width 50 height 7
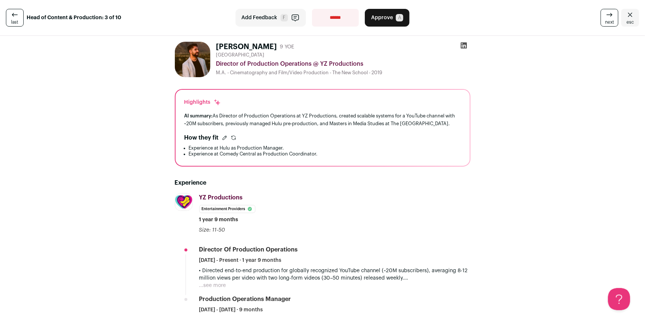
scroll to position [130, 0]
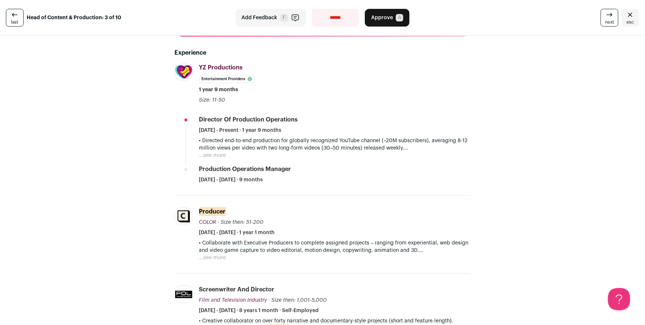
click at [216, 153] on button "...see more" at bounding box center [212, 155] width 27 height 7
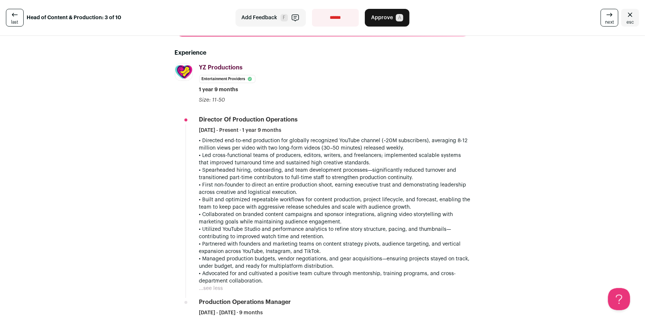
scroll to position [0, 0]
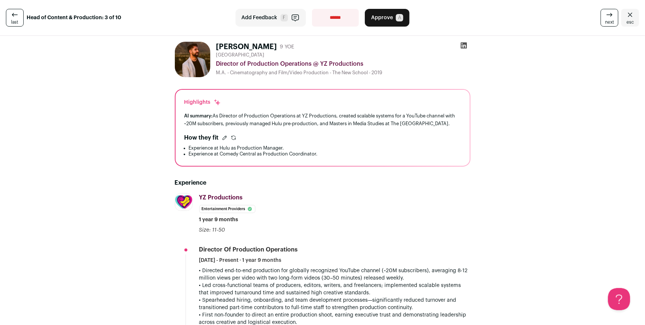
click at [628, 16] on icon "Close" at bounding box center [630, 15] width 4 height 4
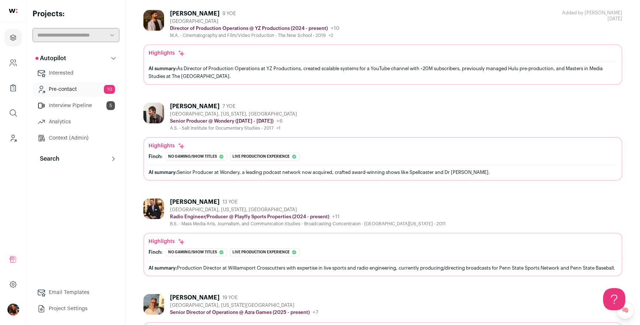
scroll to position [402, 0]
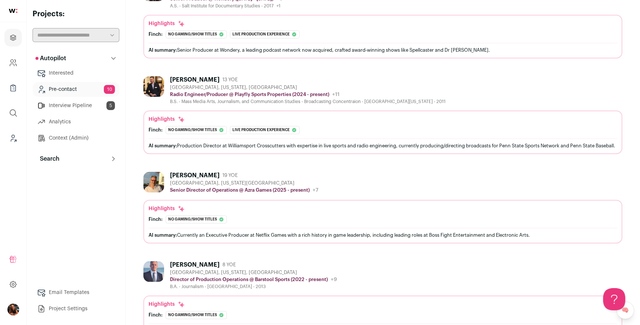
click at [193, 173] on div "[PERSON_NAME]" at bounding box center [195, 175] width 50 height 7
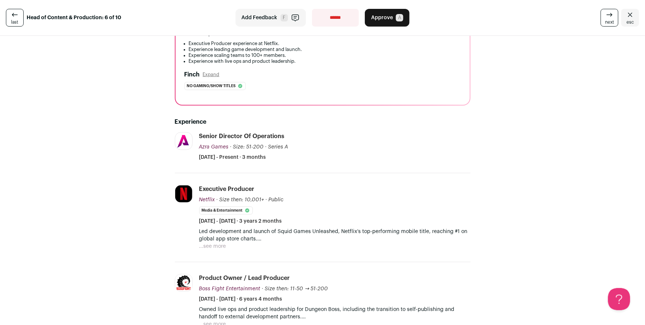
scroll to position [105, 0]
click at [234, 232] on p "Led development and launch of Squid Games Unleashed, Netflix’s top-performing m…" at bounding box center [334, 234] width 271 height 15
click at [232, 236] on p "Led development and launch of Squid Games Unleashed, Netflix’s top-performing m…" at bounding box center [334, 234] width 271 height 15
click at [225, 238] on p "Led development and launch of Squid Games Unleashed, Netflix’s top-performing m…" at bounding box center [334, 234] width 271 height 15
click at [218, 242] on button "...see more" at bounding box center [212, 245] width 27 height 7
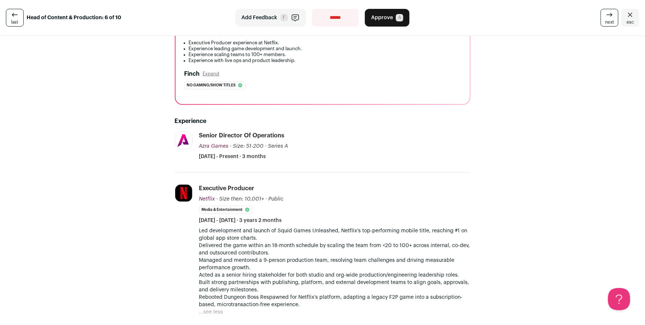
click at [626, 15] on icon "Close" at bounding box center [630, 14] width 9 height 9
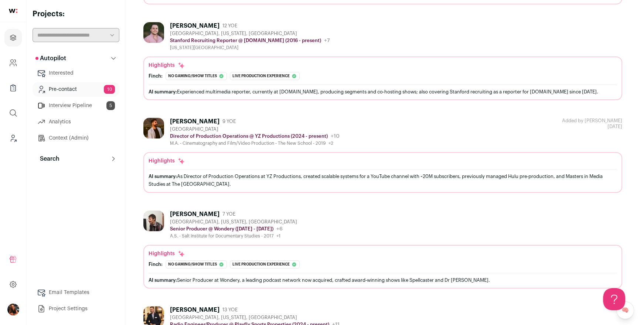
scroll to position [57, 0]
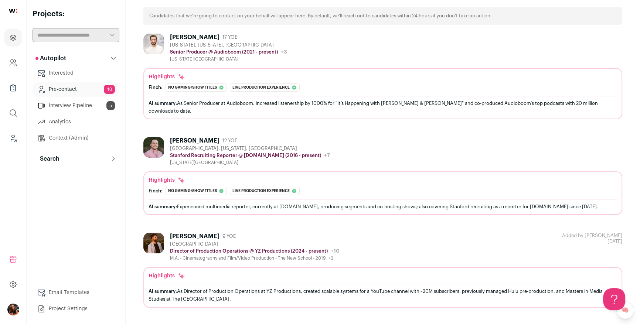
click at [86, 88] on link "Pre-contact 10" at bounding box center [76, 89] width 87 height 15
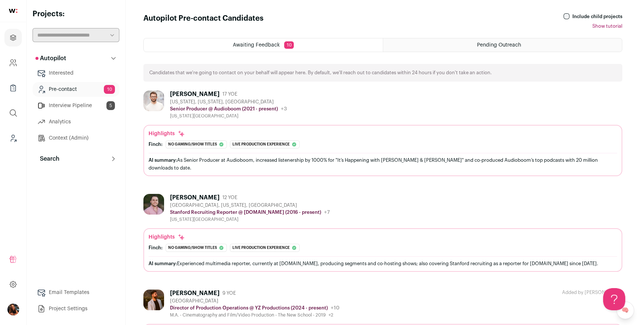
scroll to position [0, 0]
click at [17, 144] on link "Leads (Backoffice)" at bounding box center [12, 138] width 17 height 18
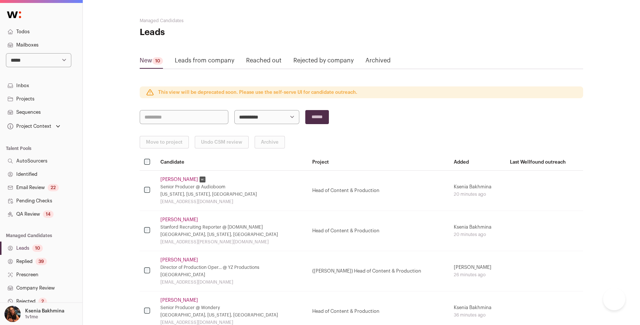
click at [34, 61] on select "**********" at bounding box center [38, 60] width 65 height 14
select select "*****"
click at [6, 53] on select "**********" at bounding box center [38, 60] width 65 height 14
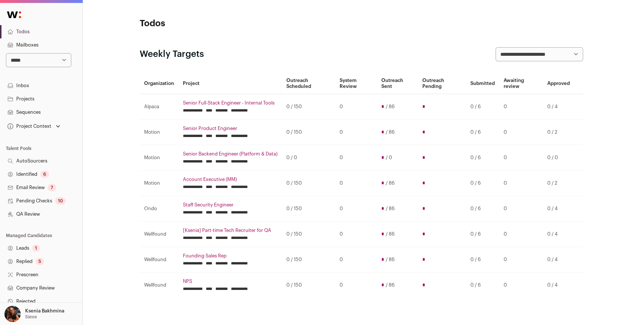
click at [23, 258] on link "Replied 5" at bounding box center [41, 261] width 82 height 13
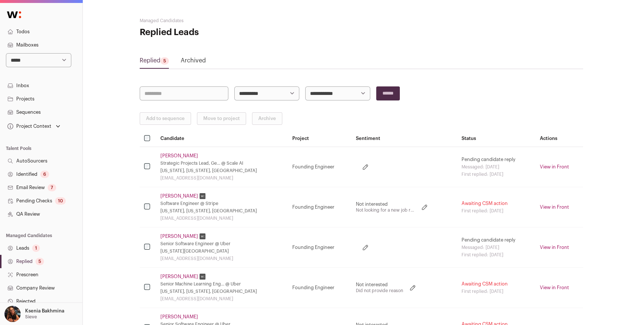
click at [169, 154] on link "[PERSON_NAME]" at bounding box center [179, 156] width 38 height 6
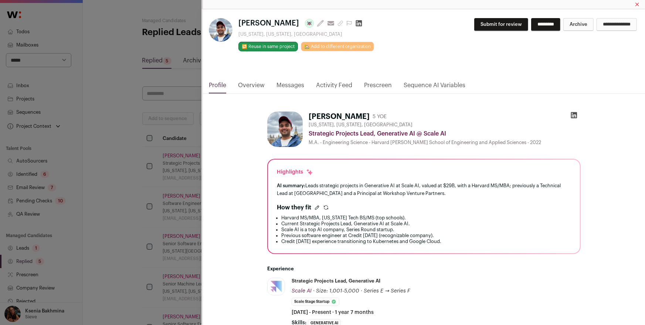
click at [286, 81] on link "Messages" at bounding box center [290, 87] width 28 height 13
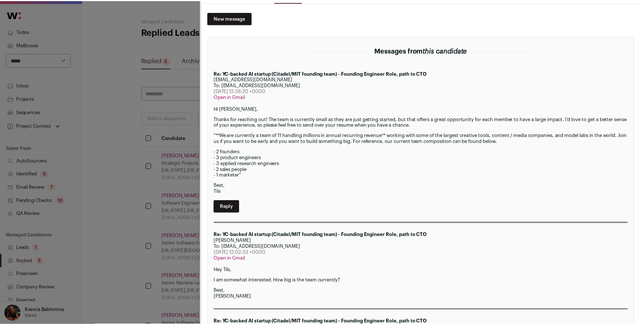
scroll to position [92, 0]
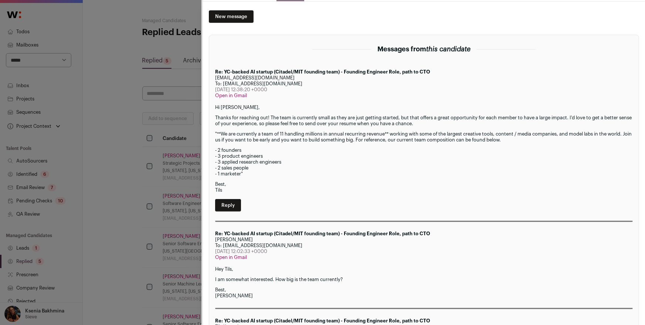
click at [141, 159] on div "**********" at bounding box center [322, 162] width 645 height 325
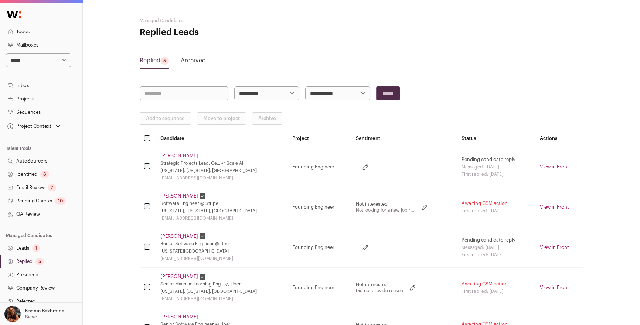
click at [170, 196] on link "[PERSON_NAME]" at bounding box center [179, 196] width 38 height 6
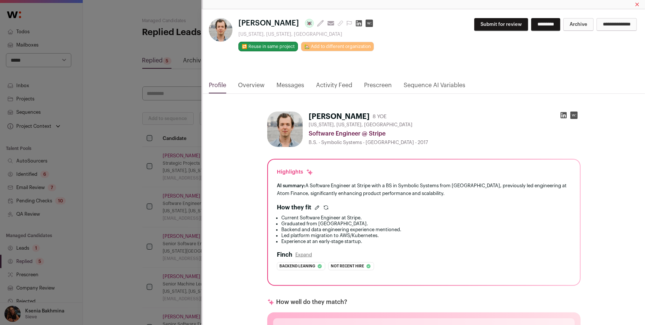
click at [298, 81] on link "Messages" at bounding box center [290, 87] width 28 height 13
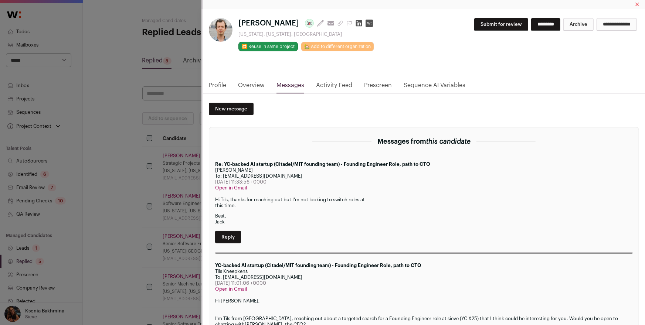
click at [147, 153] on div "[PERSON_NAME] Last update: [DATE] View most recent conversation in Front [US_ST…" at bounding box center [322, 162] width 645 height 325
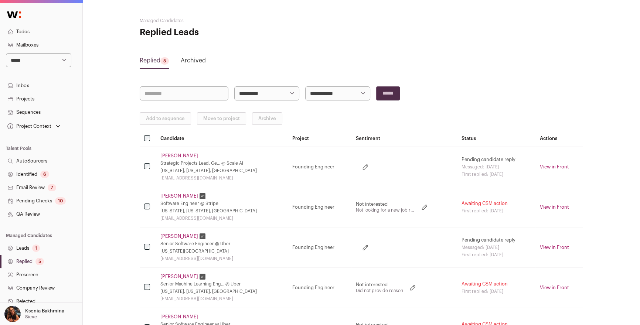
click at [170, 238] on link "[PERSON_NAME]" at bounding box center [179, 237] width 38 height 6
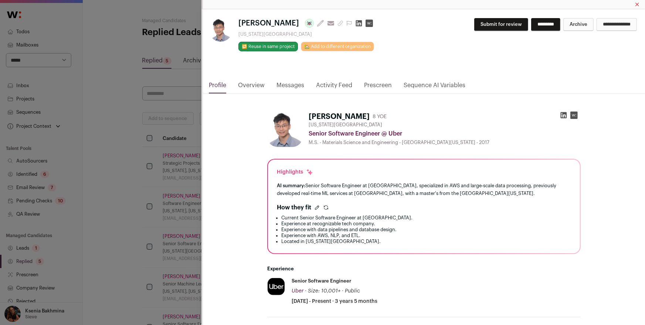
click at [286, 91] on link "Messages" at bounding box center [290, 87] width 28 height 13
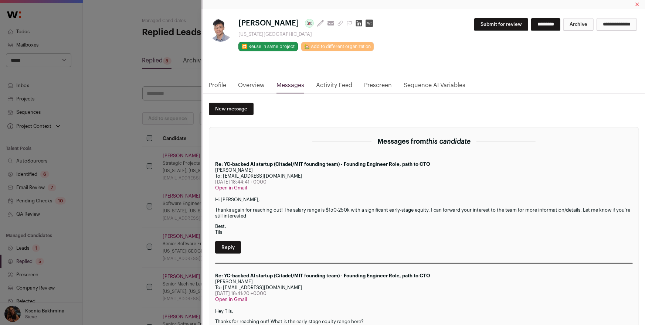
click at [110, 152] on div "[PERSON_NAME] Last update: [DATE] View most recent conversation in Front [US_ST…" at bounding box center [322, 162] width 645 height 325
